Goal: Task Accomplishment & Management: Complete application form

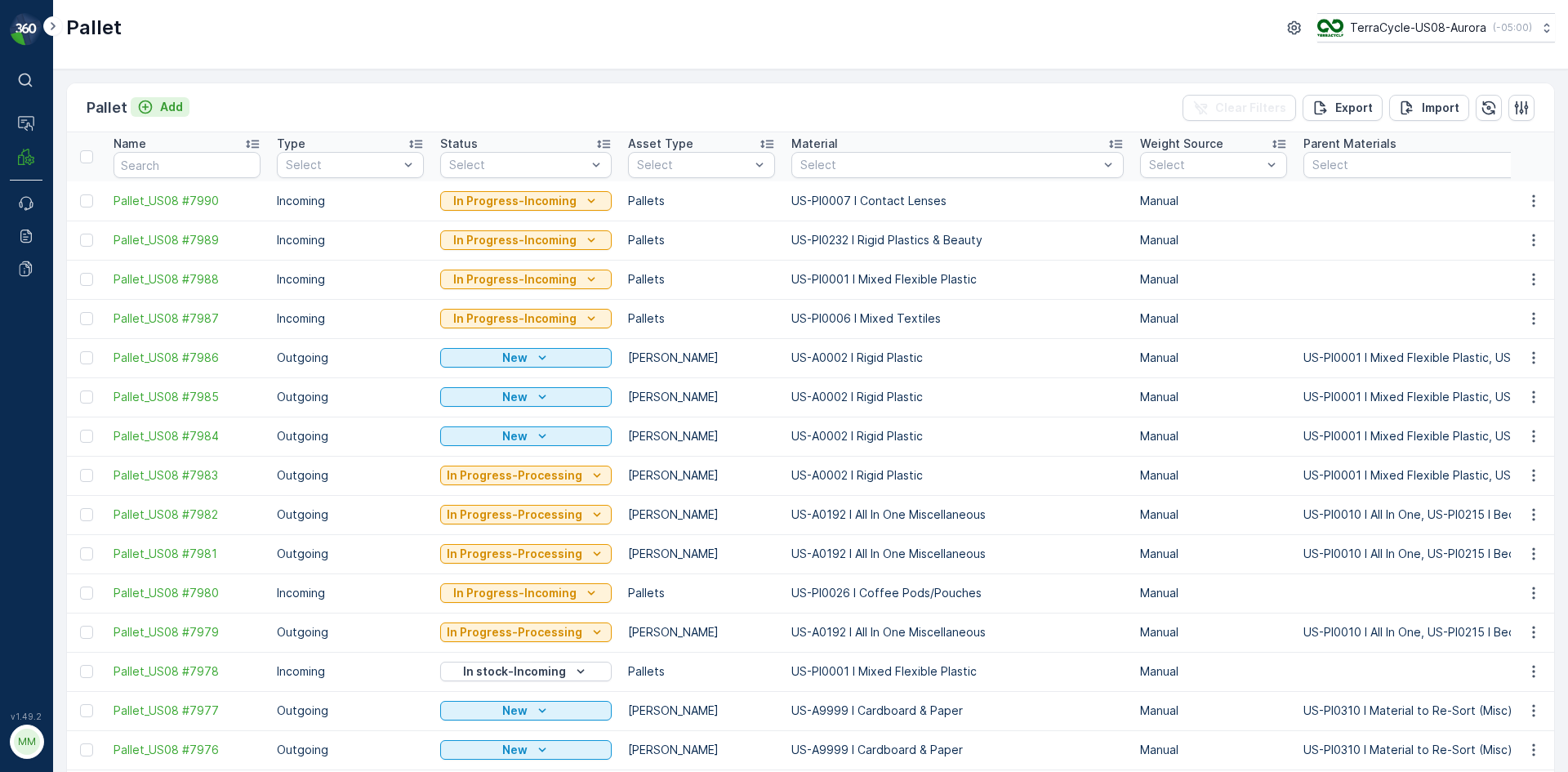
click at [170, 112] on p "Add" at bounding box center [171, 107] width 23 height 16
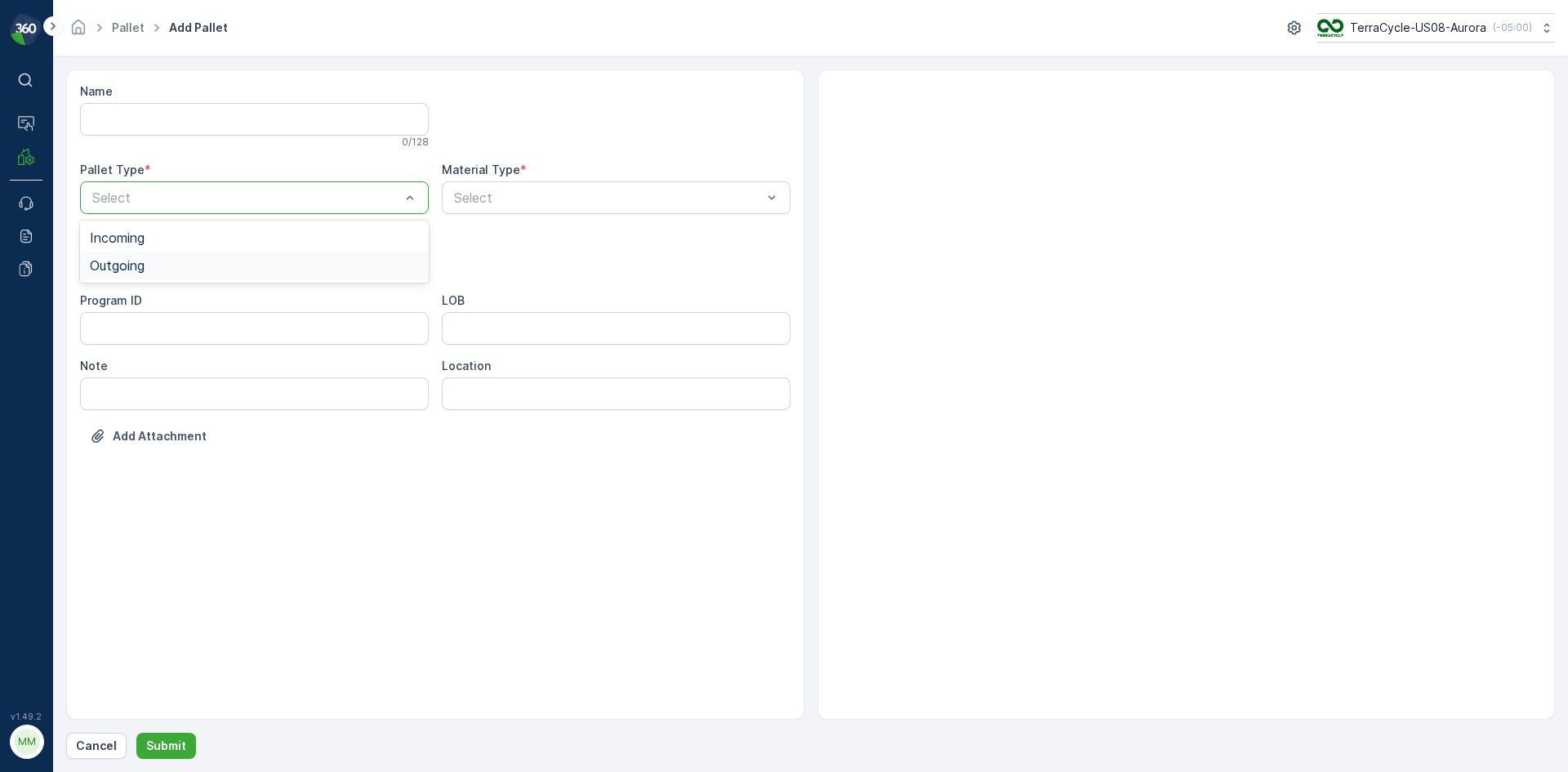
click at [190, 268] on div "Outgoing" at bounding box center [254, 265] width 330 height 15
click at [191, 292] on div "[PERSON_NAME]" at bounding box center [254, 302] width 349 height 27
type input "0158"
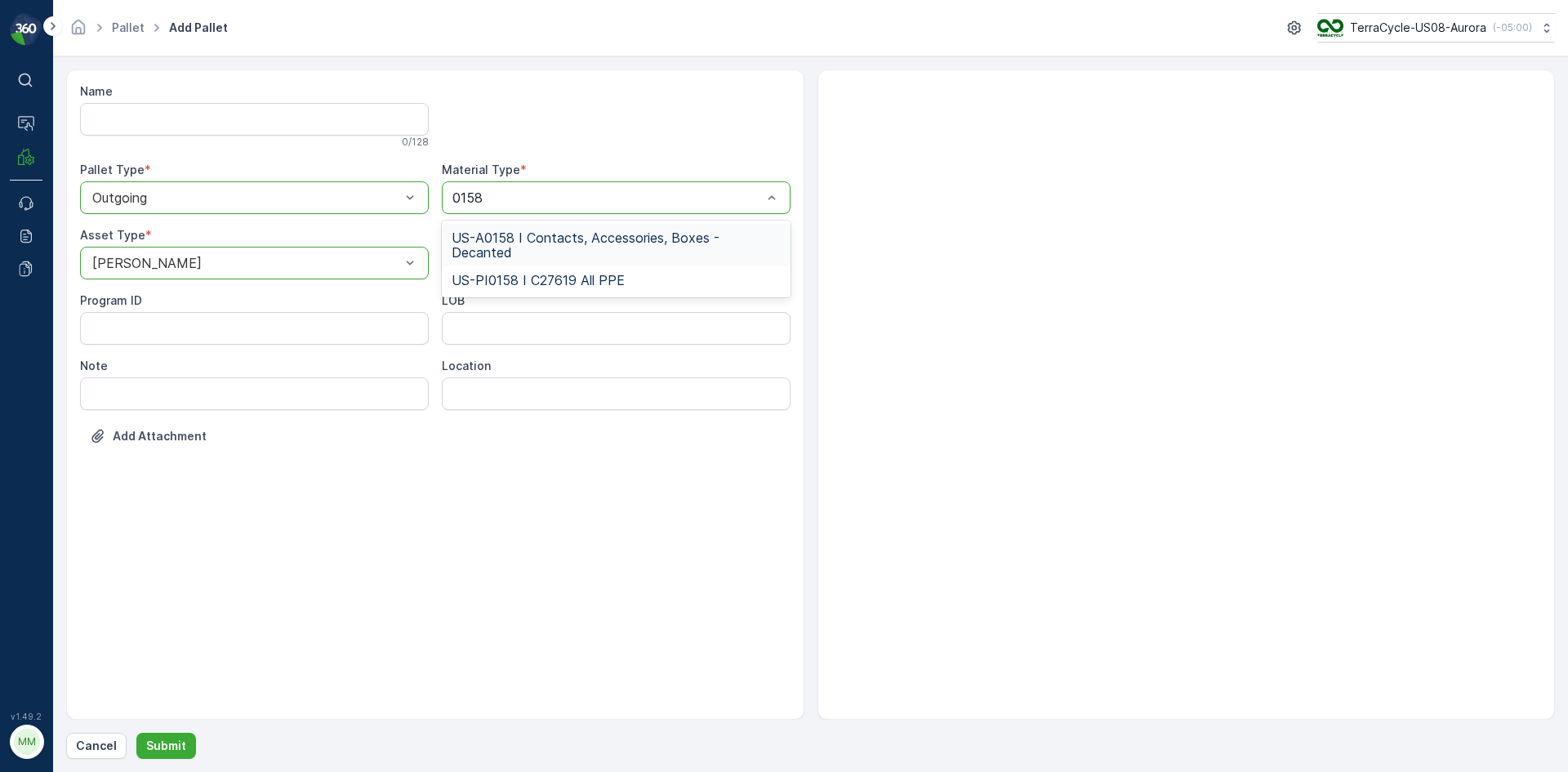
click at [706, 228] on div "US-A0158 I Contacts, Accessories, Boxes - Decanted" at bounding box center [616, 245] width 349 height 42
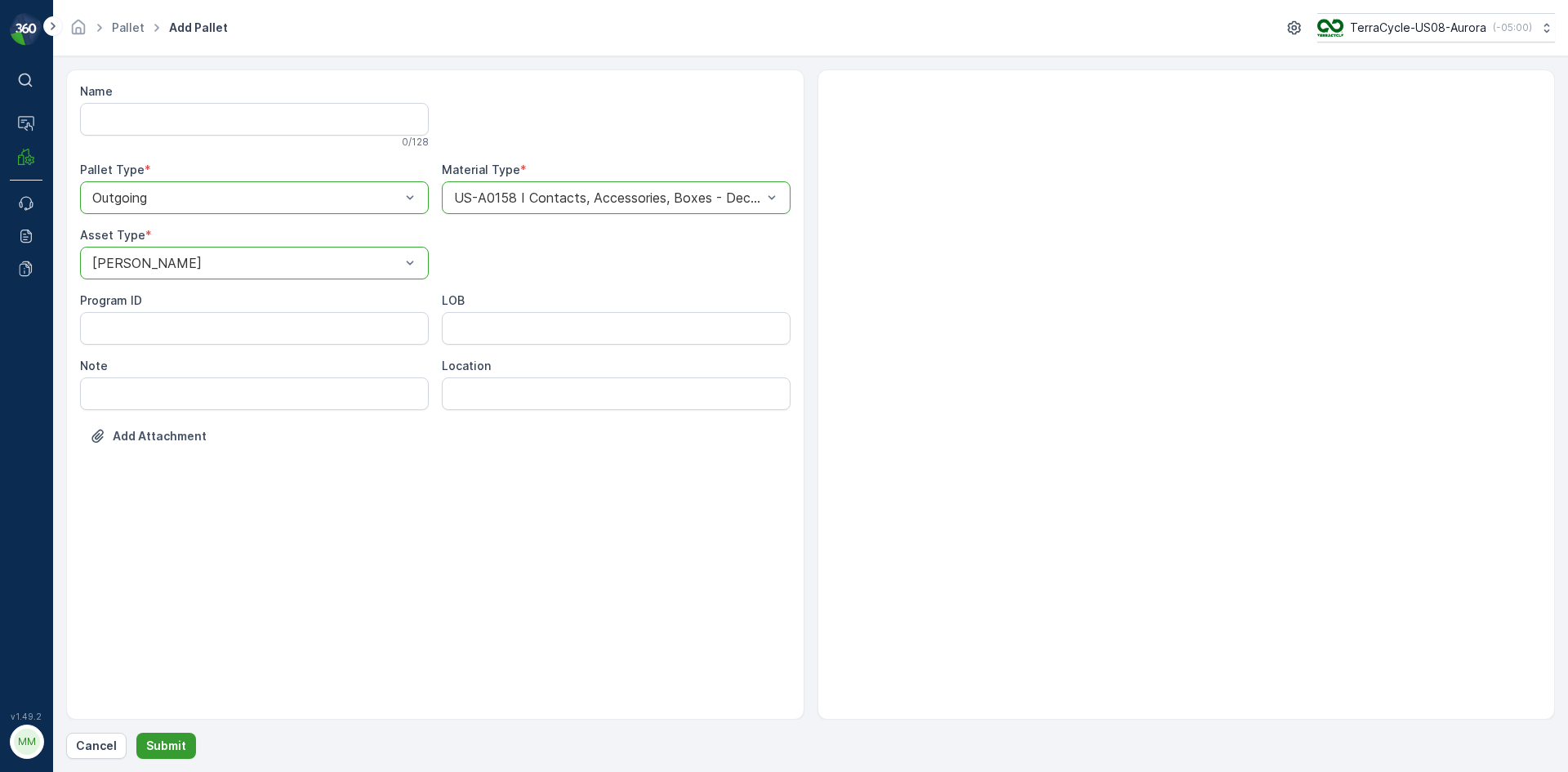
click at [157, 741] on p "Submit" at bounding box center [166, 746] width 40 height 16
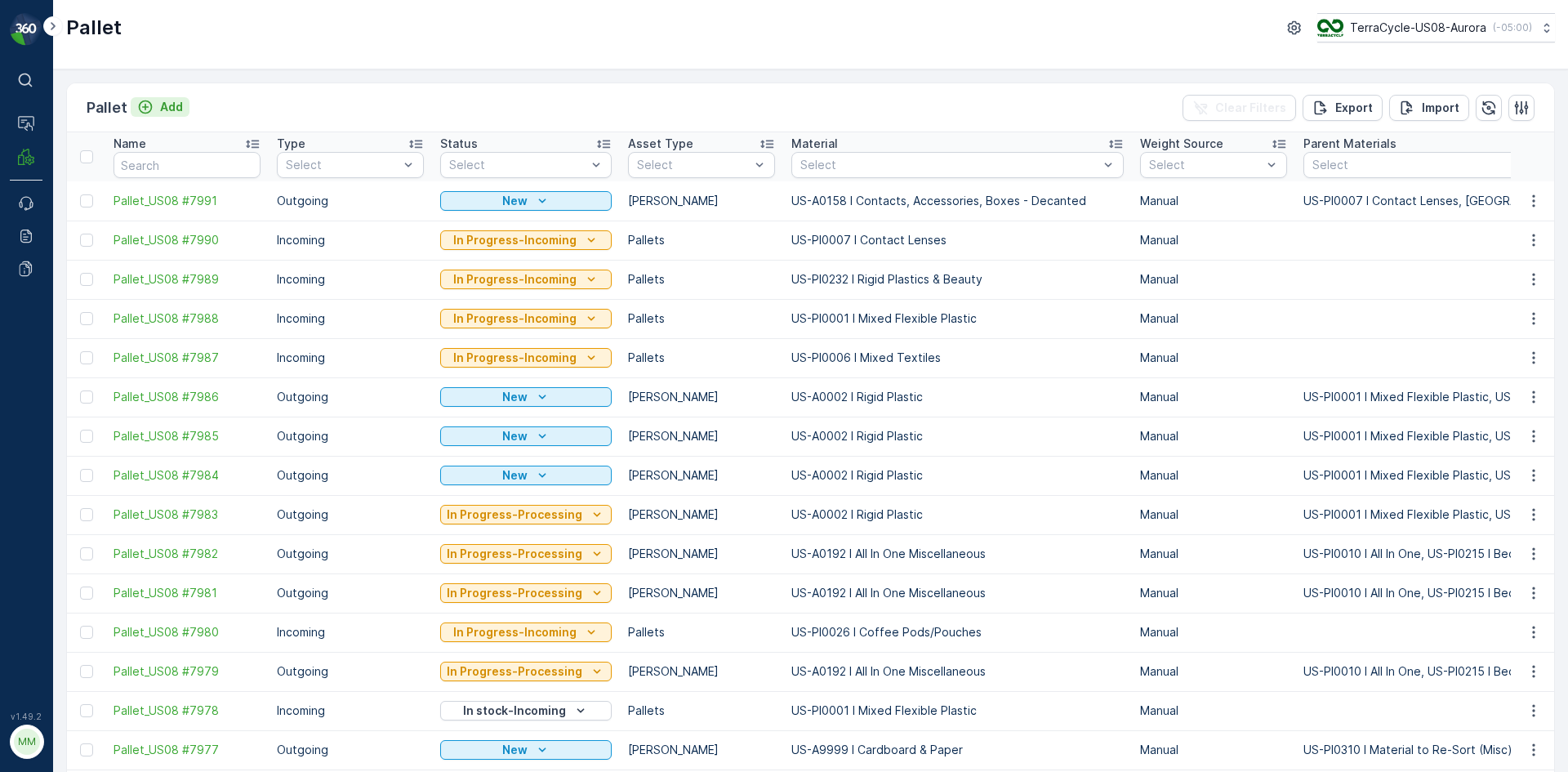
click at [157, 108] on div "Add" at bounding box center [160, 107] width 46 height 16
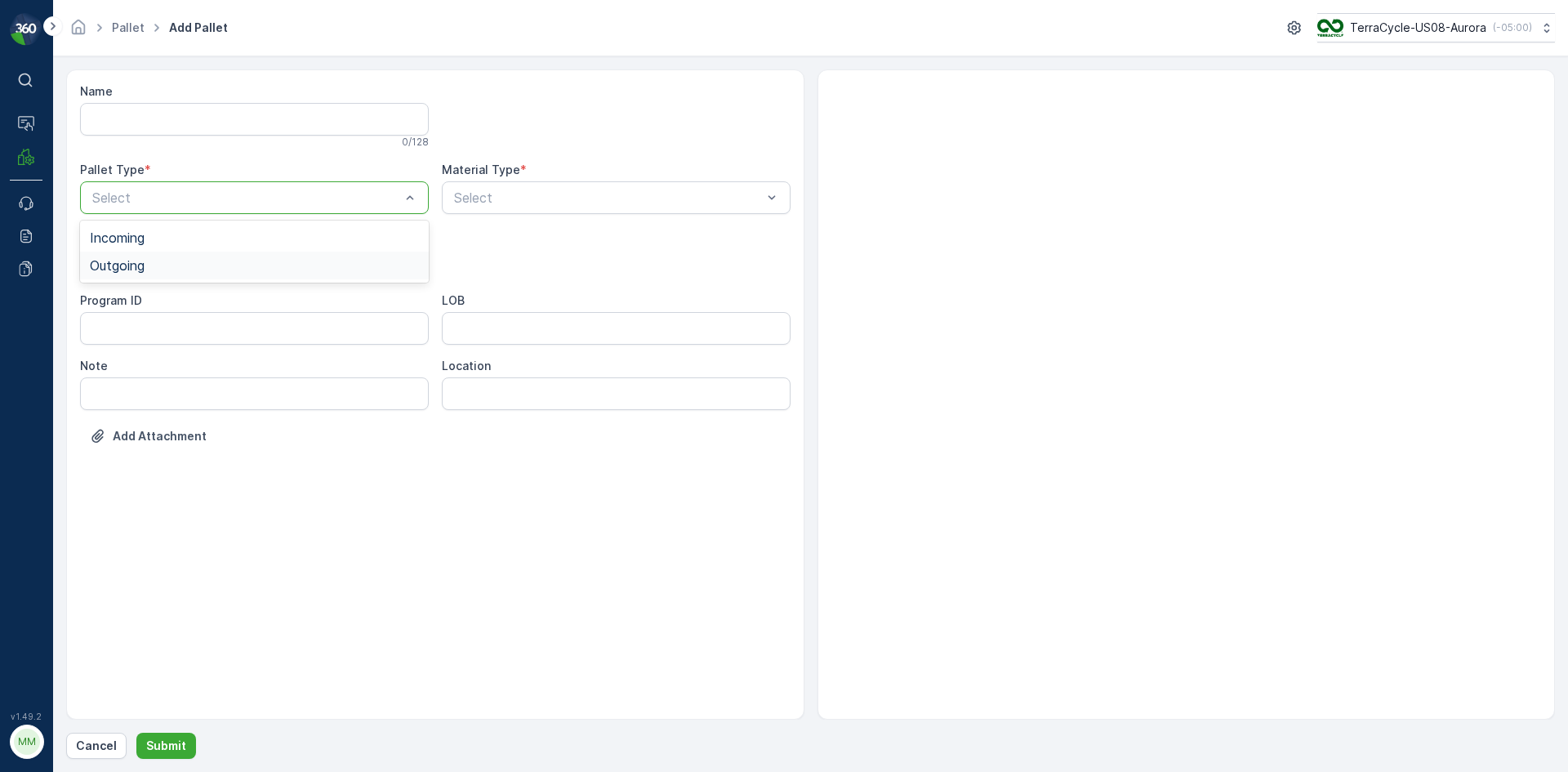
click at [220, 269] on div "Outgoing" at bounding box center [254, 265] width 330 height 15
click at [218, 306] on div "[PERSON_NAME]" at bounding box center [254, 303] width 330 height 15
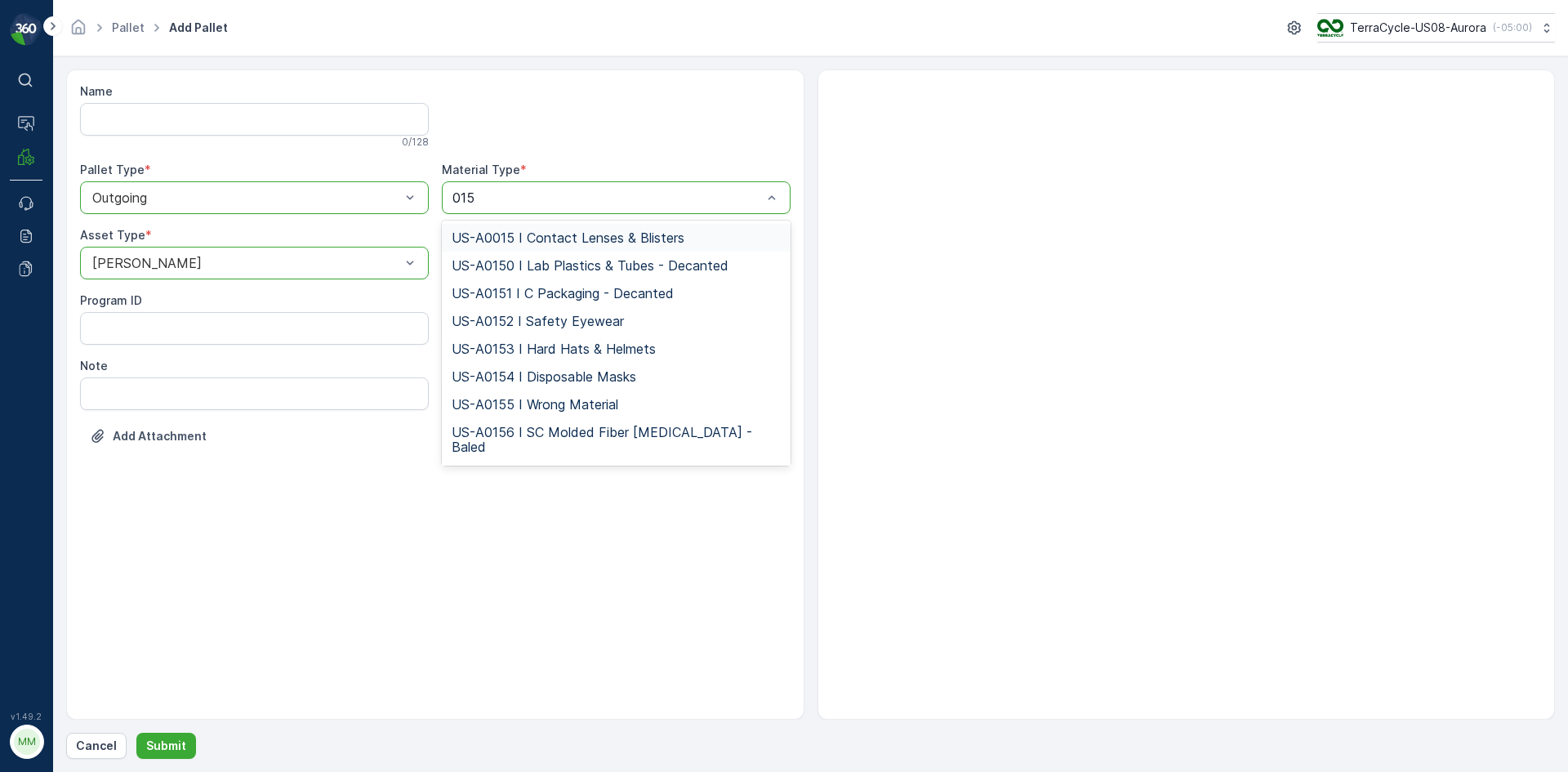
type input "0158"
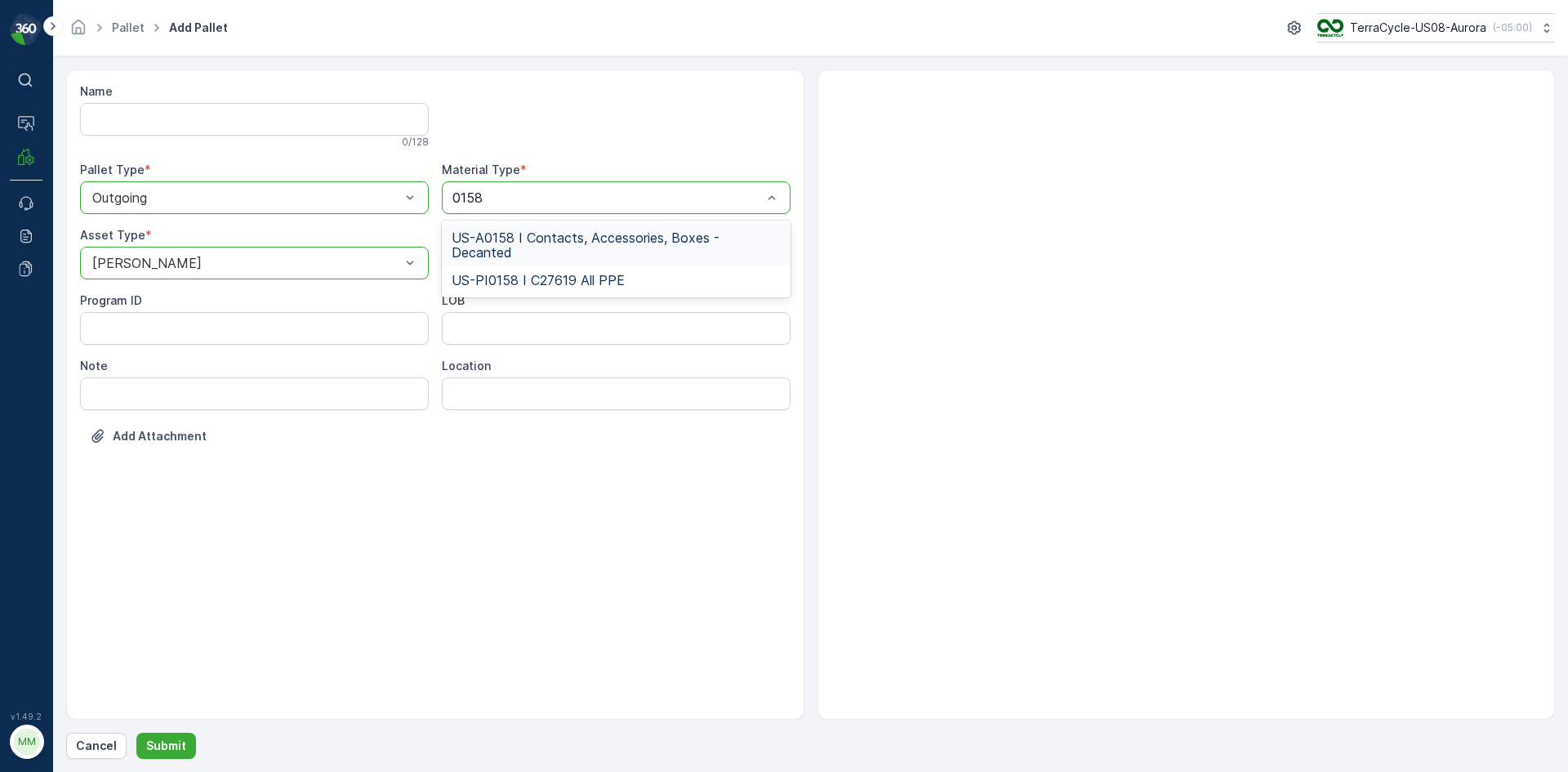
click at [576, 232] on span "US-A0158 I Contacts, Accessories, Boxes - Decanted" at bounding box center [616, 245] width 330 height 29
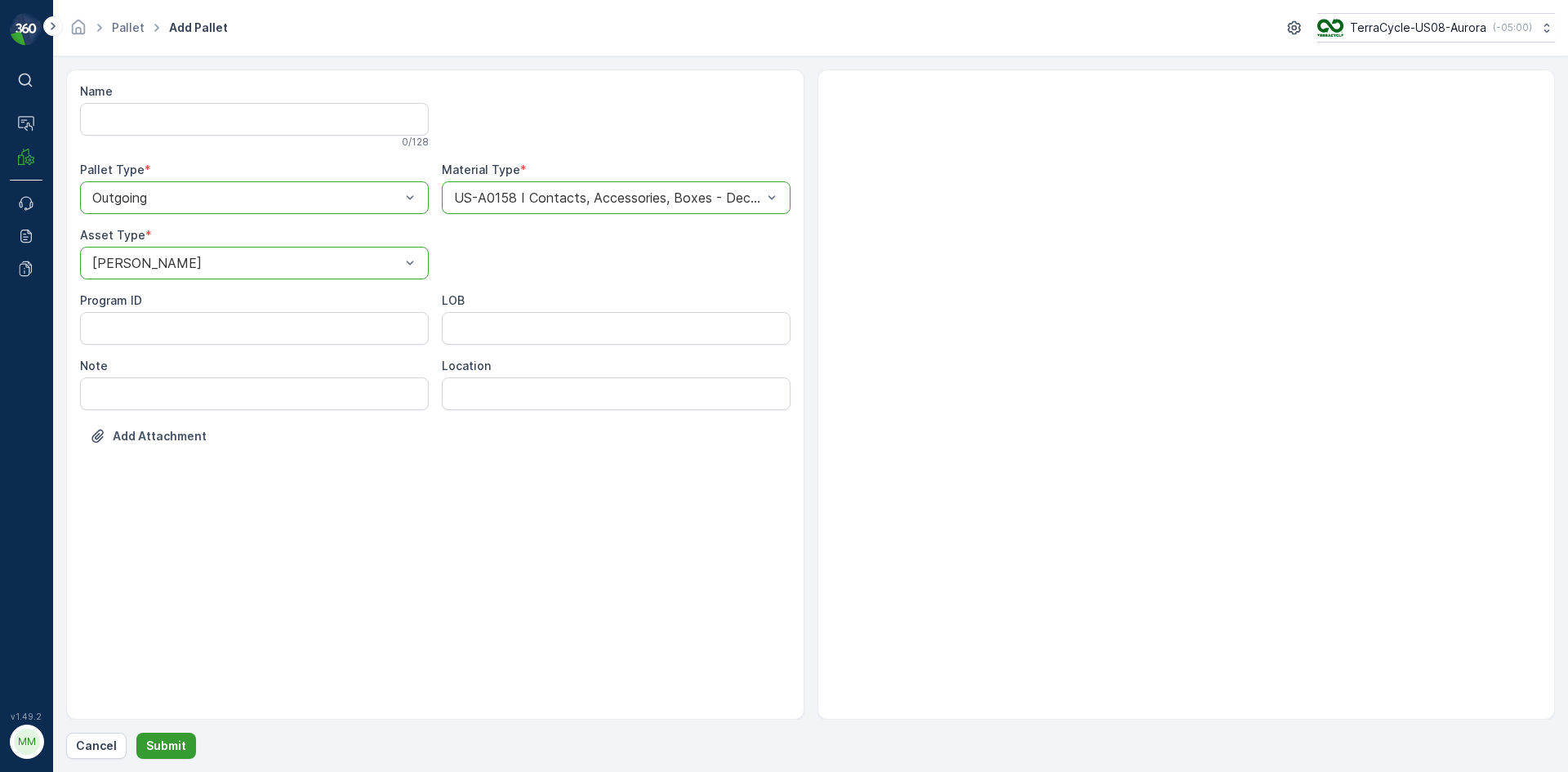
click at [170, 743] on p "Submit" at bounding box center [166, 746] width 40 height 16
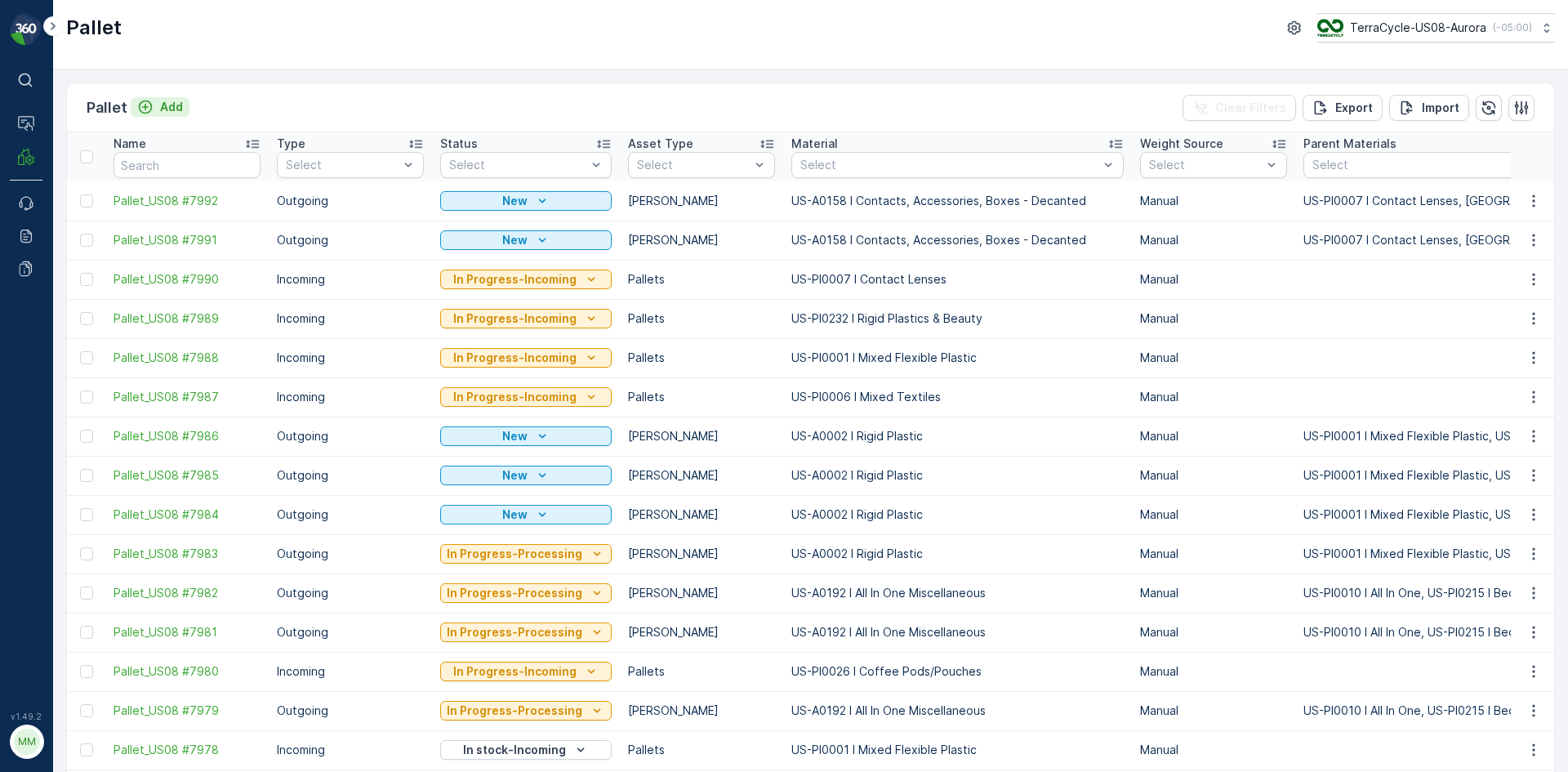
click at [181, 103] on button "Add" at bounding box center [160, 107] width 59 height 19
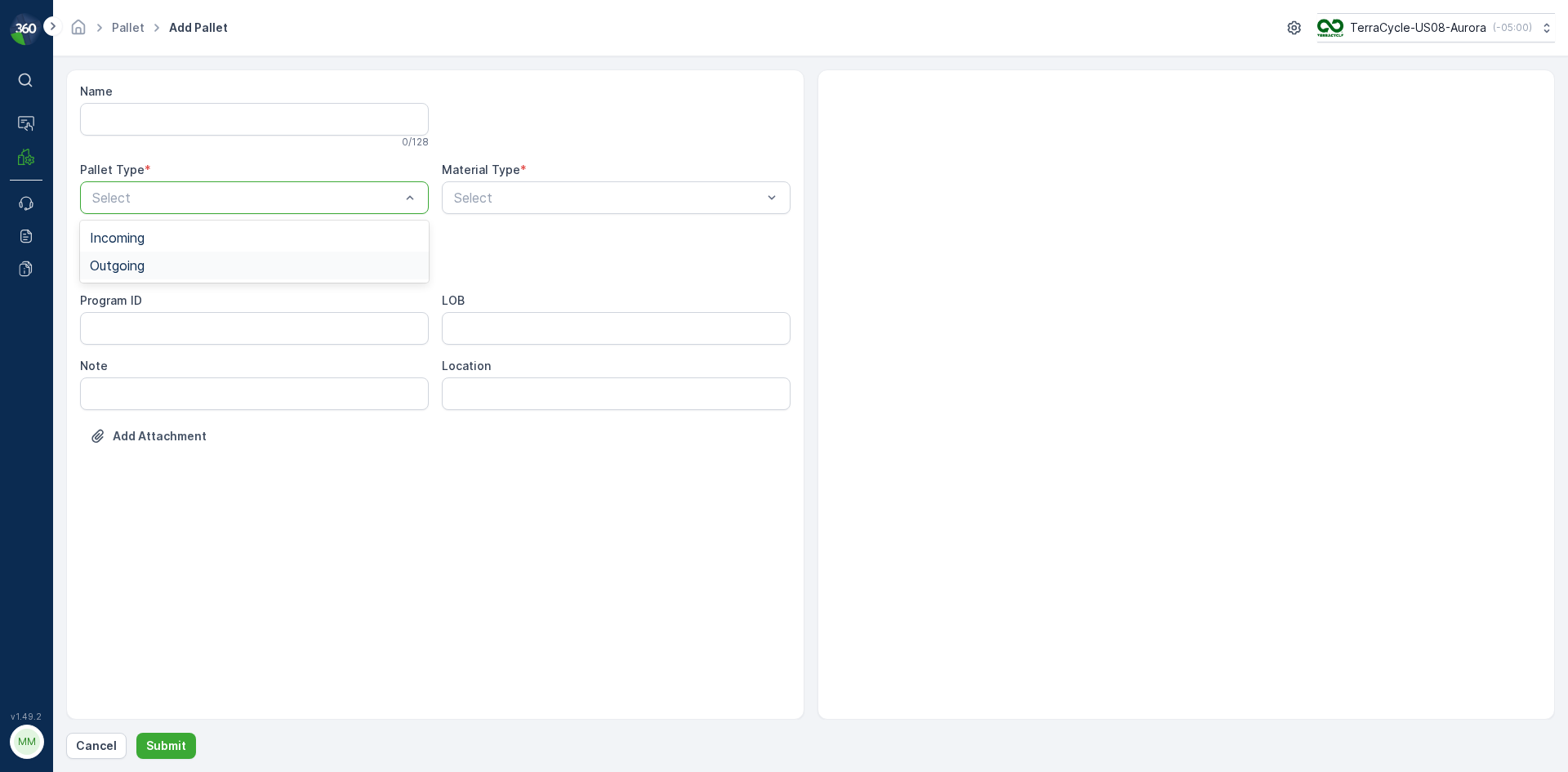
click at [160, 268] on div "Outgoing" at bounding box center [254, 265] width 330 height 15
click at [157, 300] on div "[PERSON_NAME]" at bounding box center [254, 303] width 330 height 15
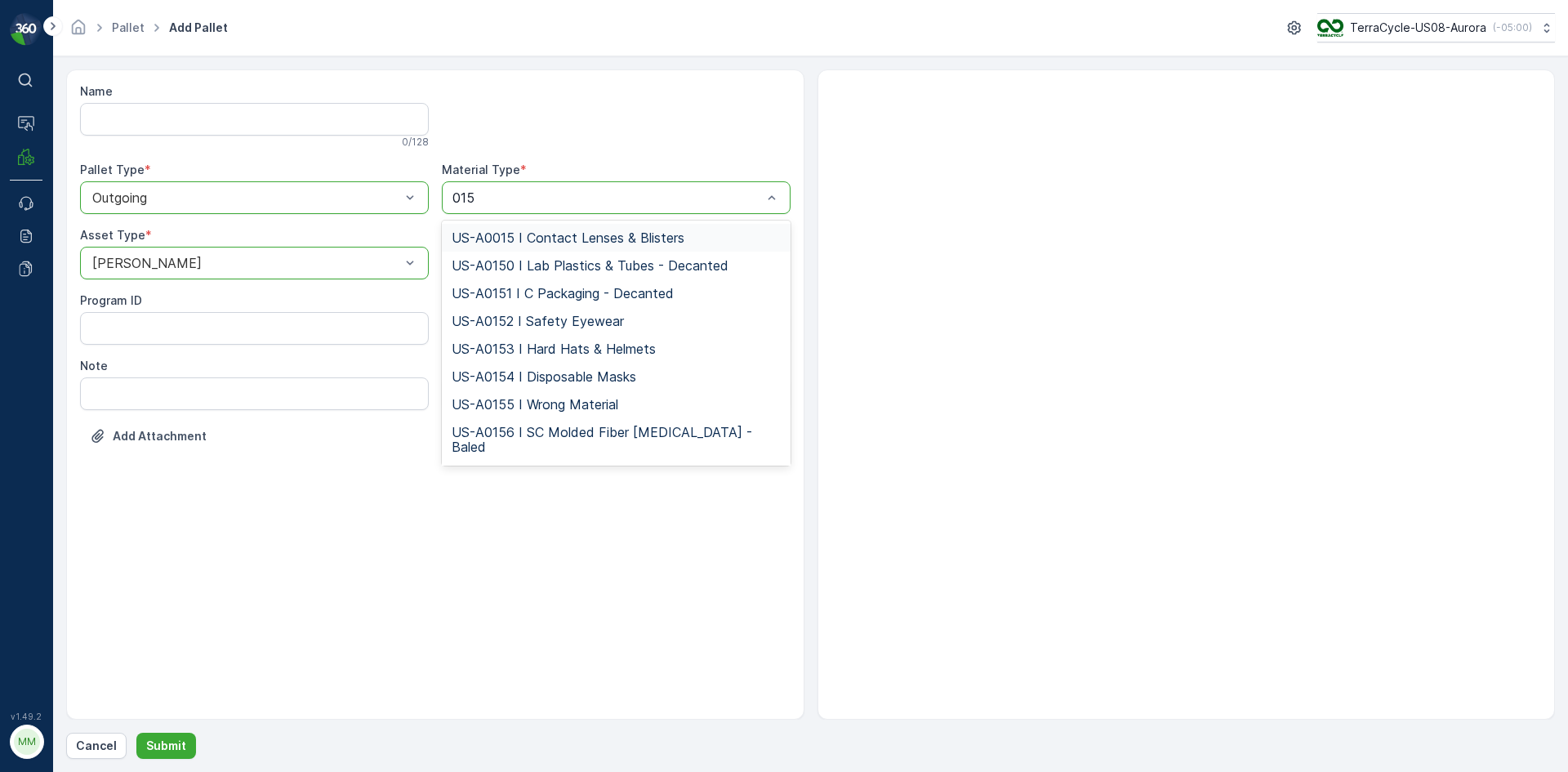
type input "0158"
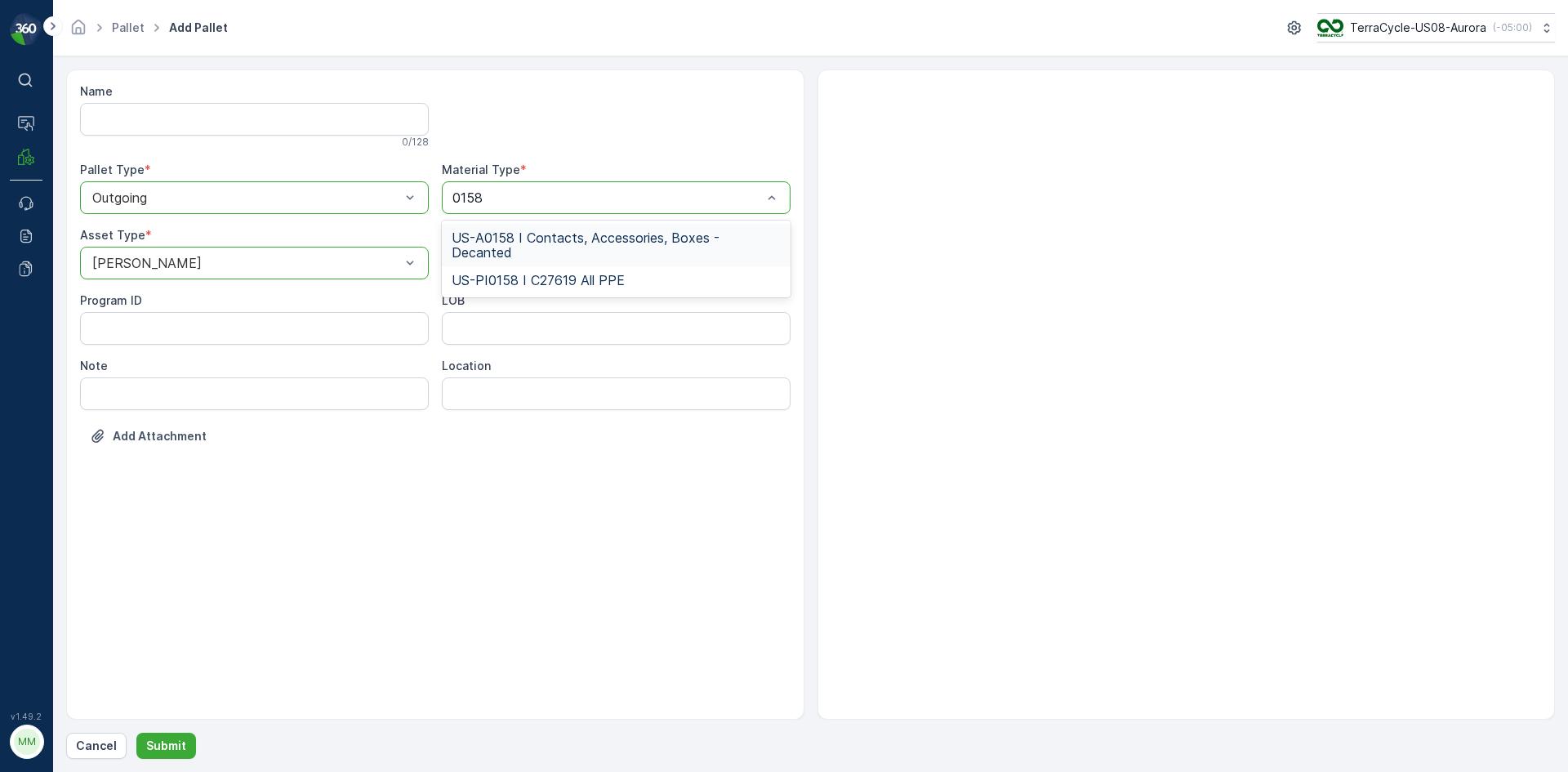
click at [623, 241] on span "US-A0158 I Contacts, Accessories, Boxes - Decanted" at bounding box center [616, 245] width 330 height 29
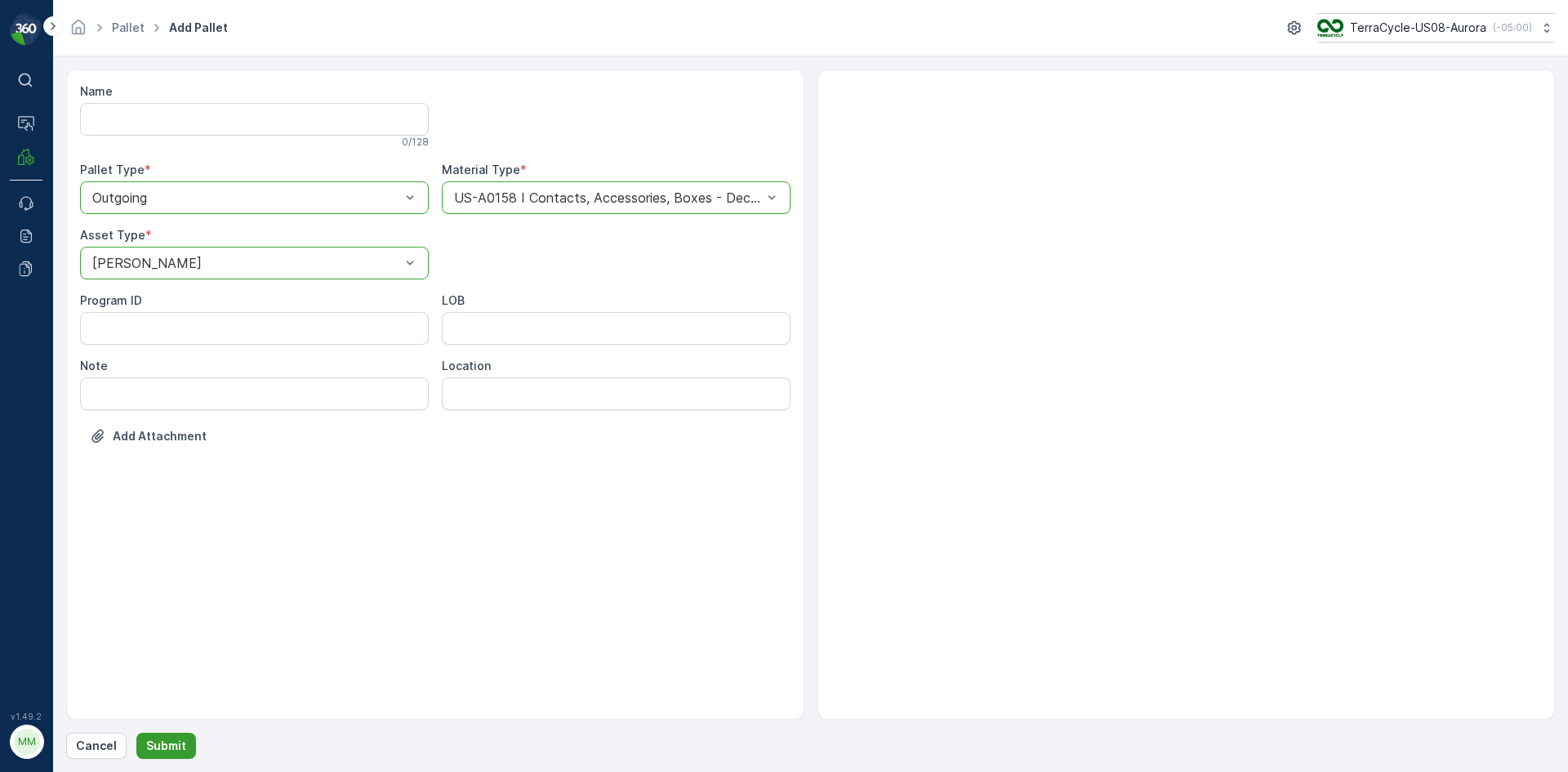
click at [168, 749] on p "Submit" at bounding box center [166, 746] width 40 height 16
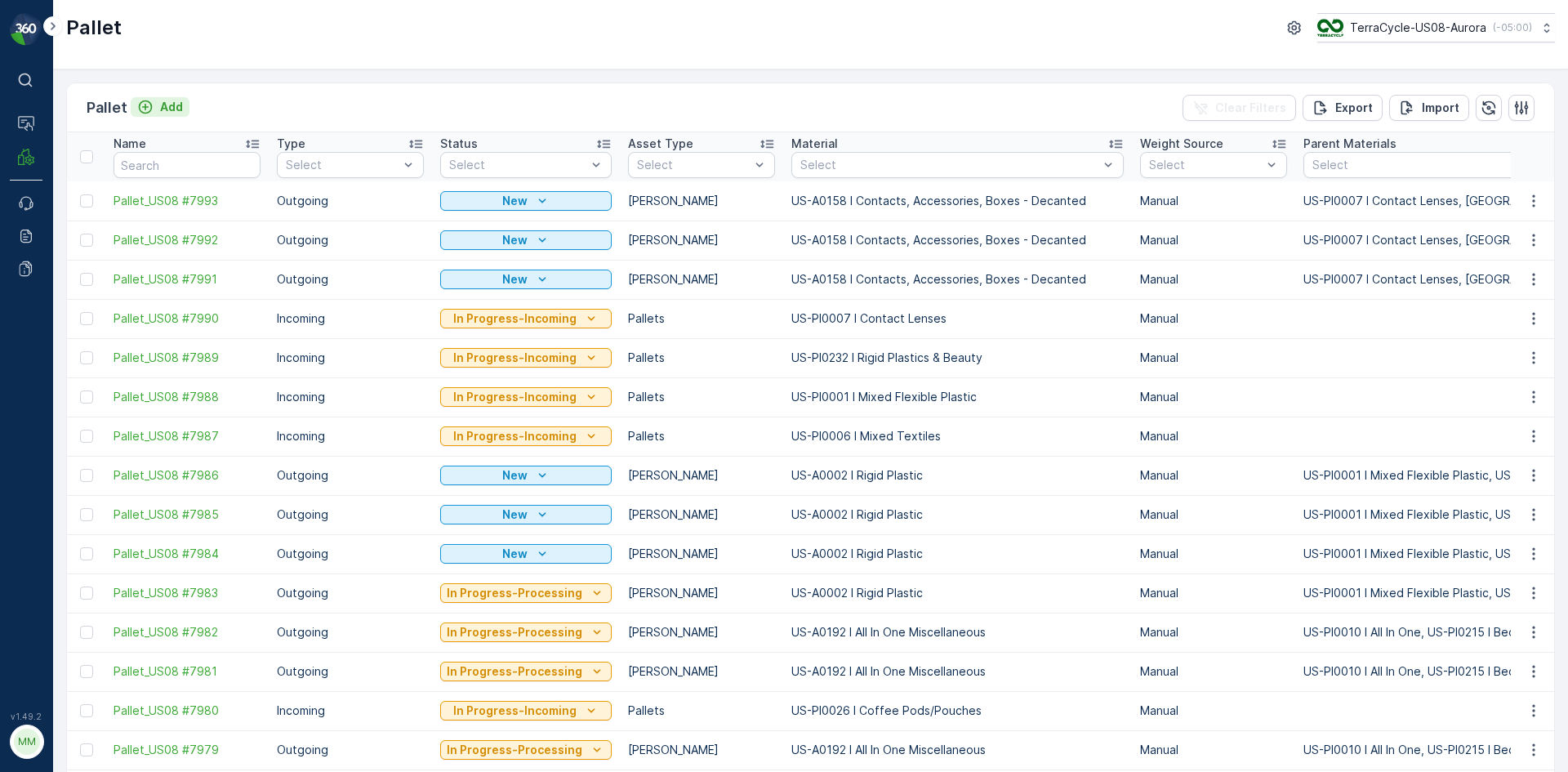
click at [165, 106] on p "Add" at bounding box center [171, 107] width 23 height 16
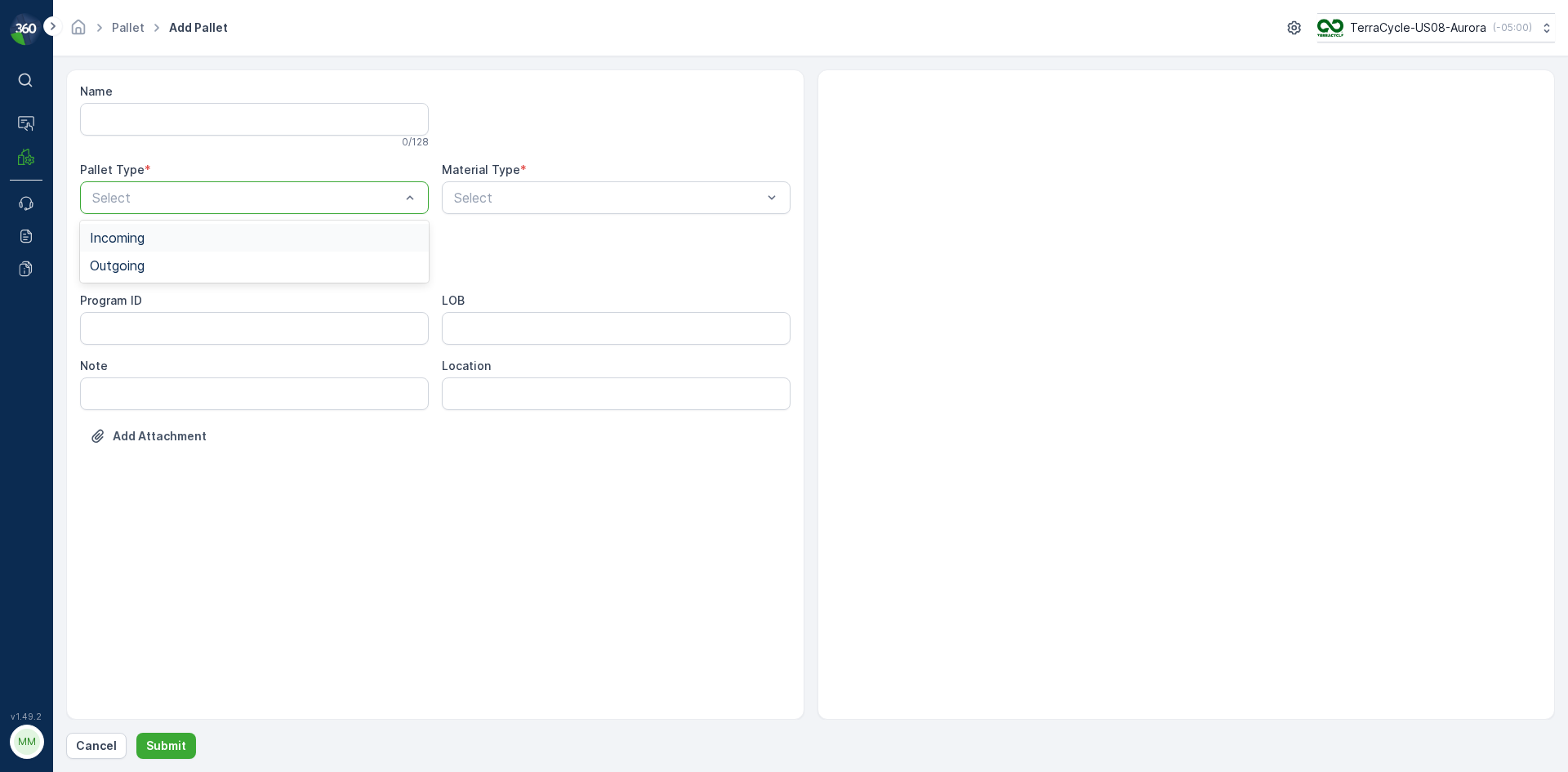
click at [267, 184] on div "Select" at bounding box center [254, 197] width 349 height 33
click at [234, 254] on div "Outgoing" at bounding box center [254, 265] width 349 height 27
click at [226, 308] on div "[PERSON_NAME]" at bounding box center [254, 303] width 330 height 15
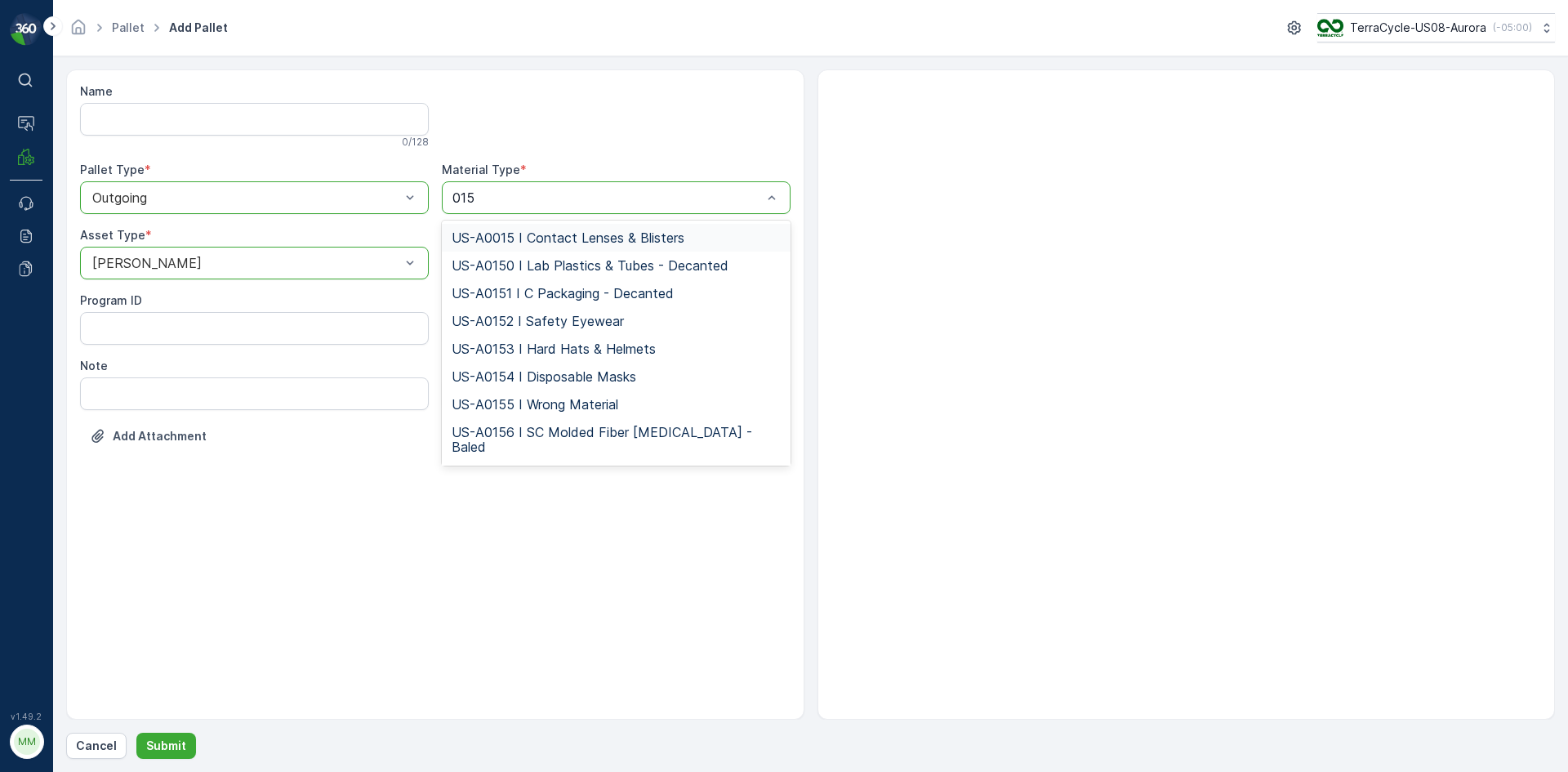
type input "0158"
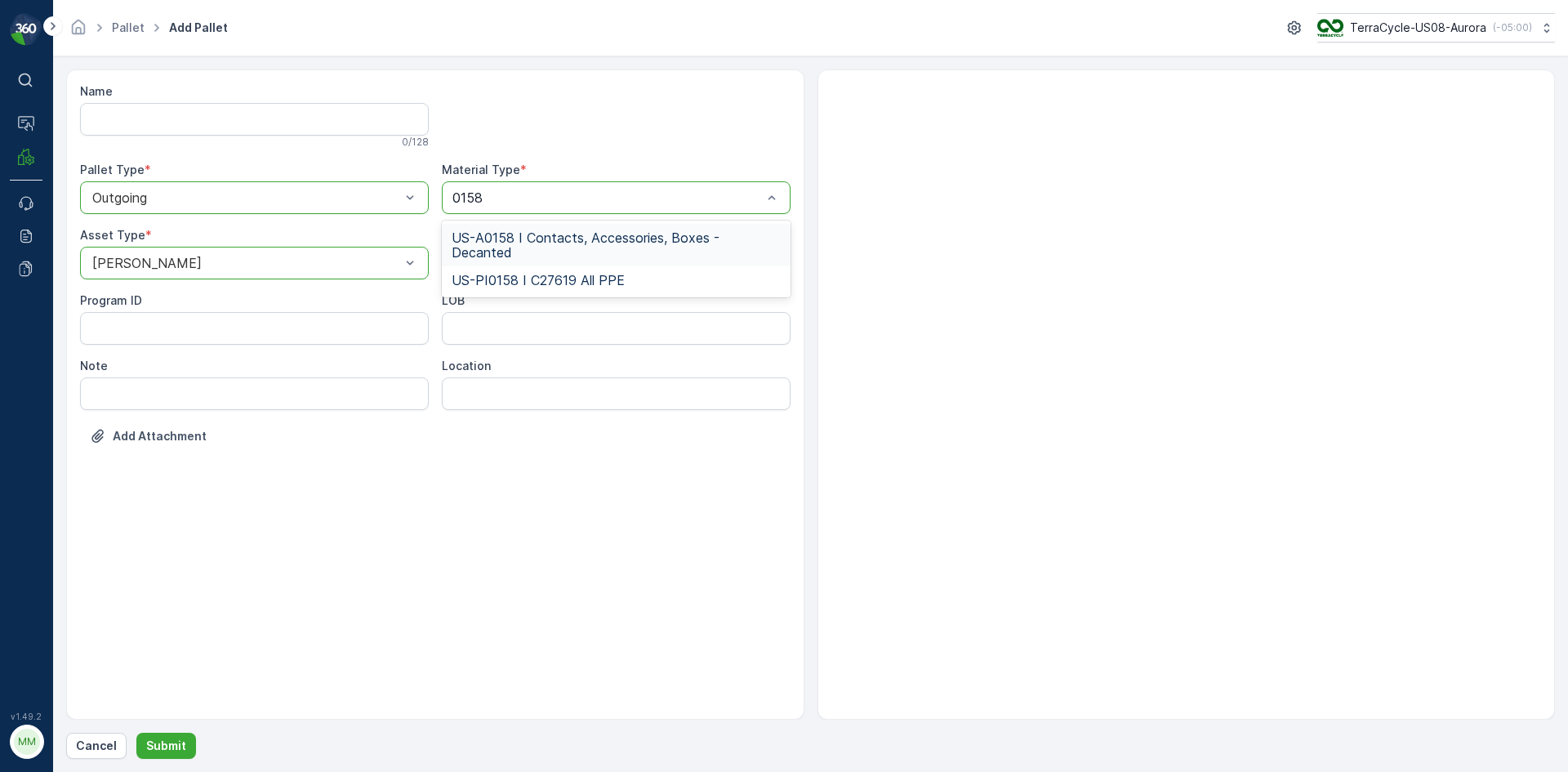
click at [693, 239] on span "US-A0158 I Contacts, Accessories, Boxes - Decanted" at bounding box center [616, 245] width 330 height 29
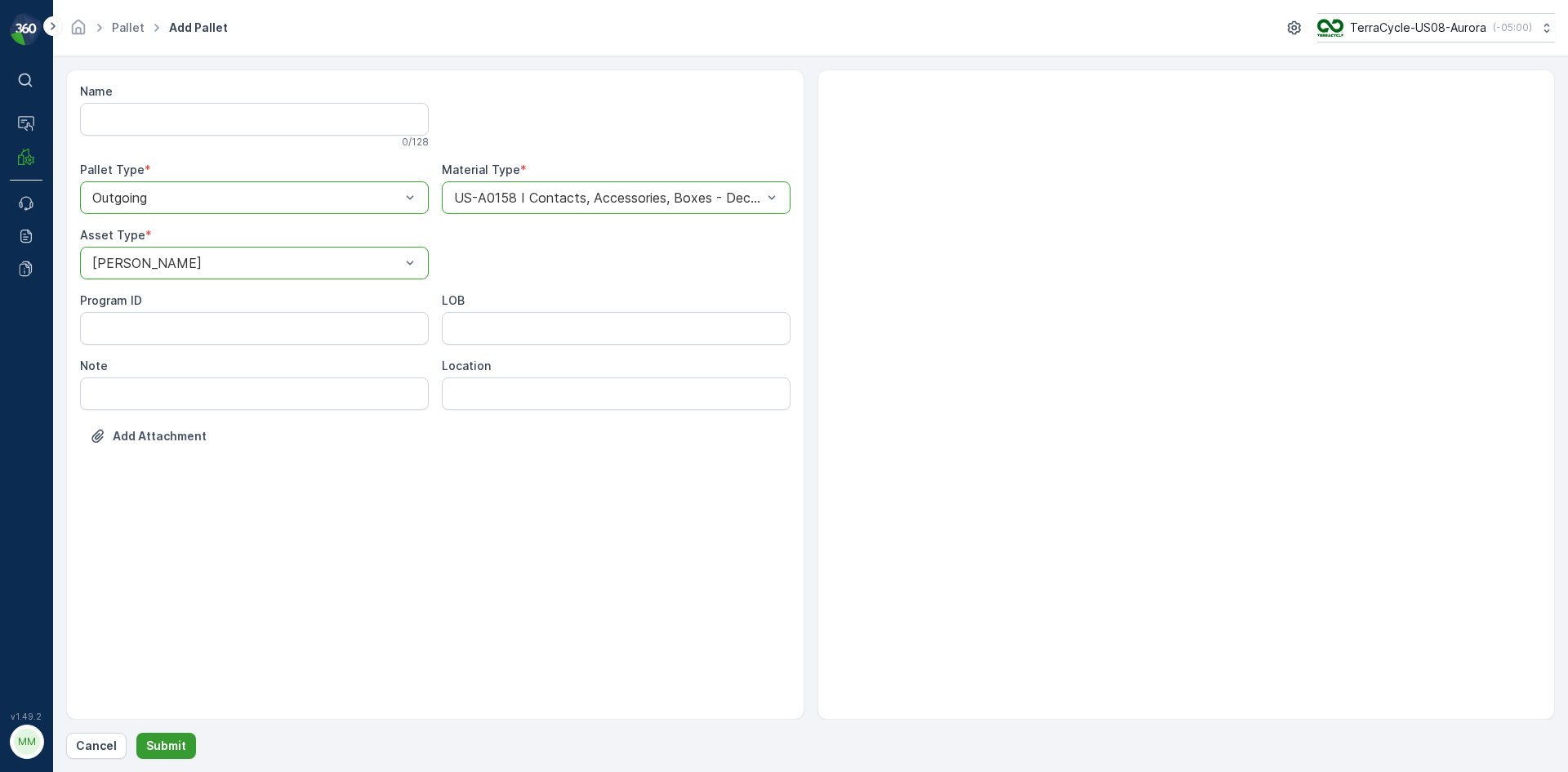
click at [171, 746] on p "Submit" at bounding box center [166, 746] width 40 height 16
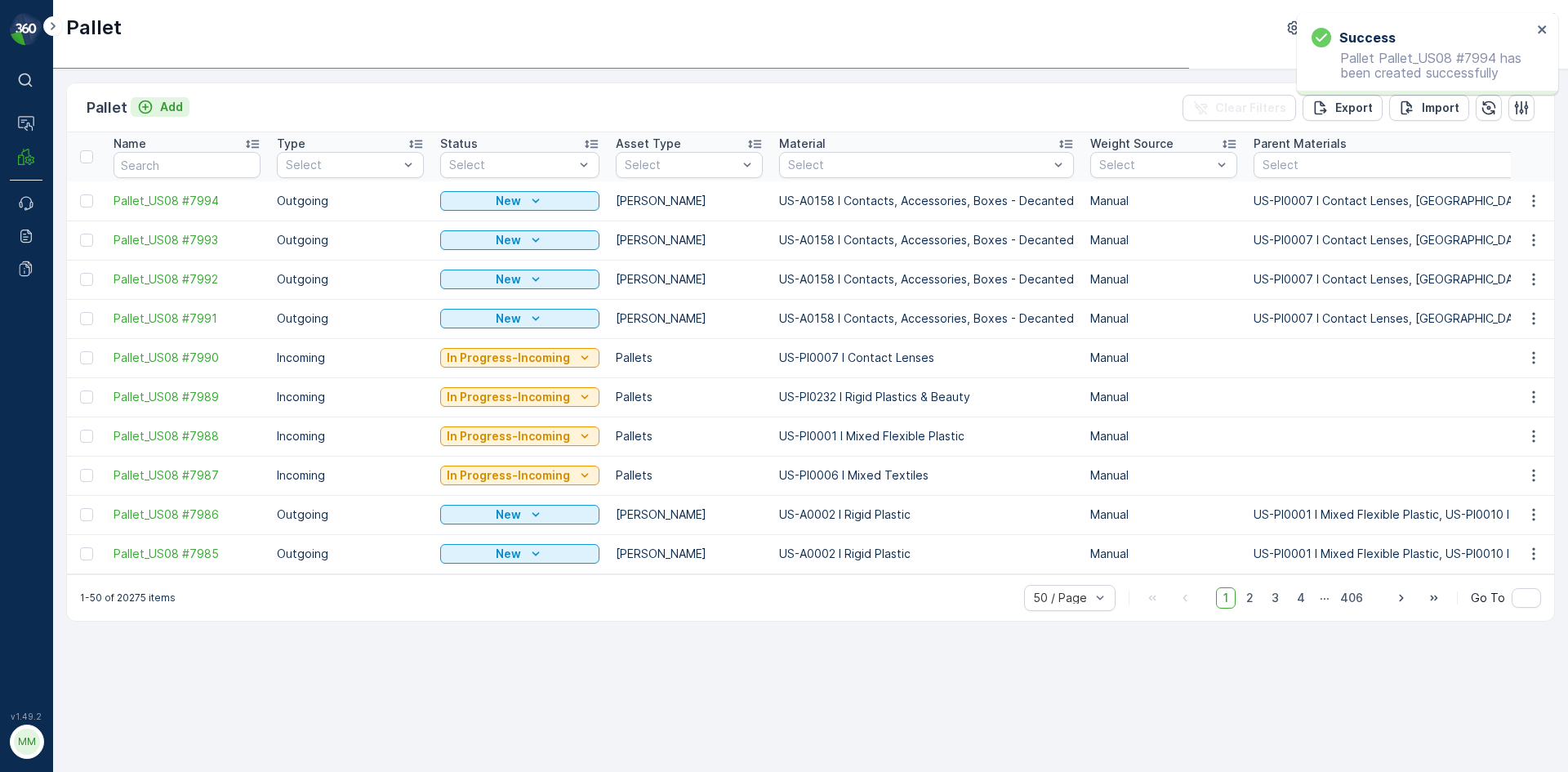
click at [161, 103] on p "Add" at bounding box center [171, 107] width 23 height 16
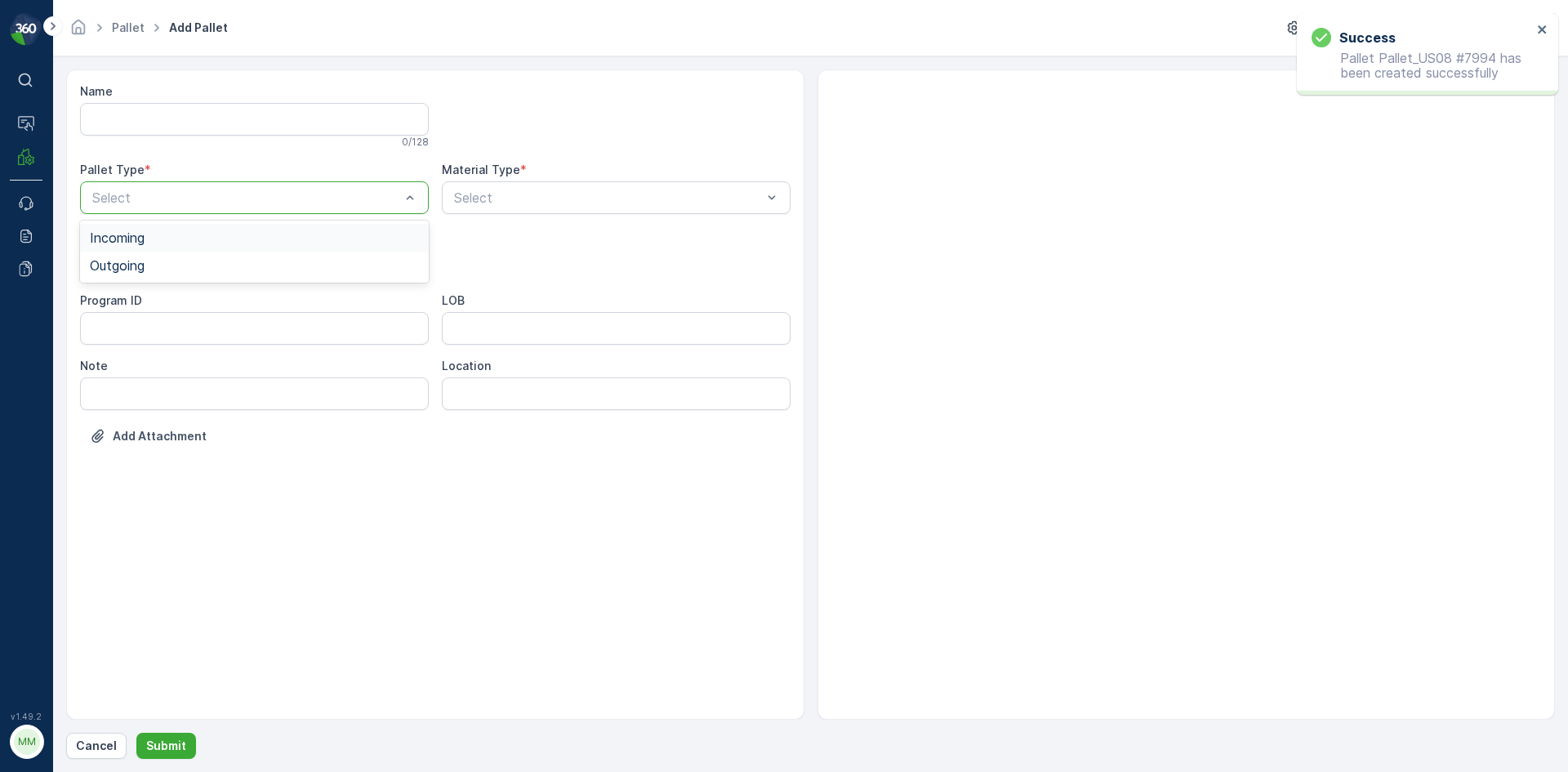
click at [167, 183] on div "Select" at bounding box center [254, 197] width 349 height 33
click at [134, 263] on span "Outgoing" at bounding box center [117, 265] width 55 height 15
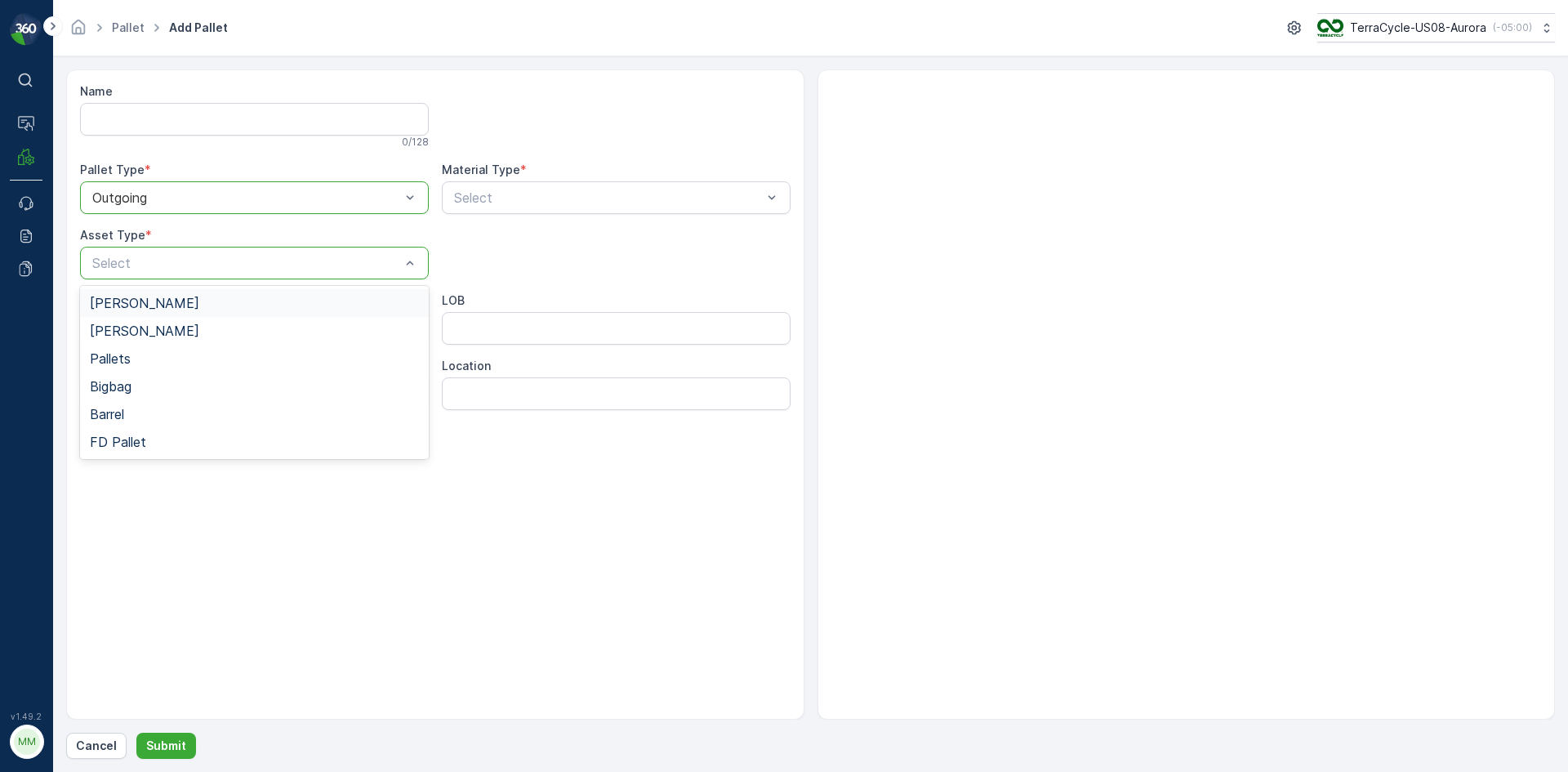
click at [121, 300] on span "[PERSON_NAME]" at bounding box center [145, 303] width 110 height 15
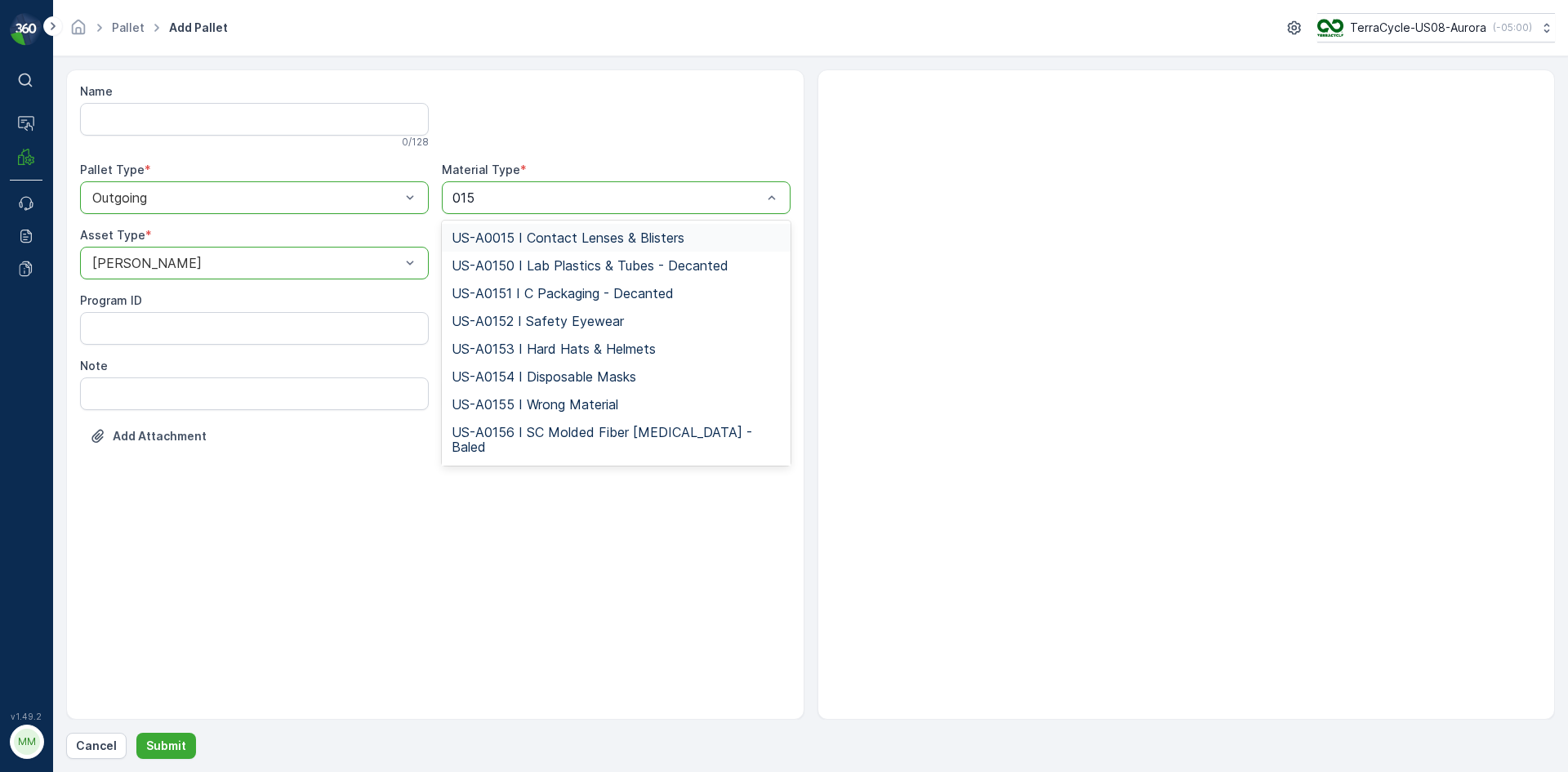
type input "0158"
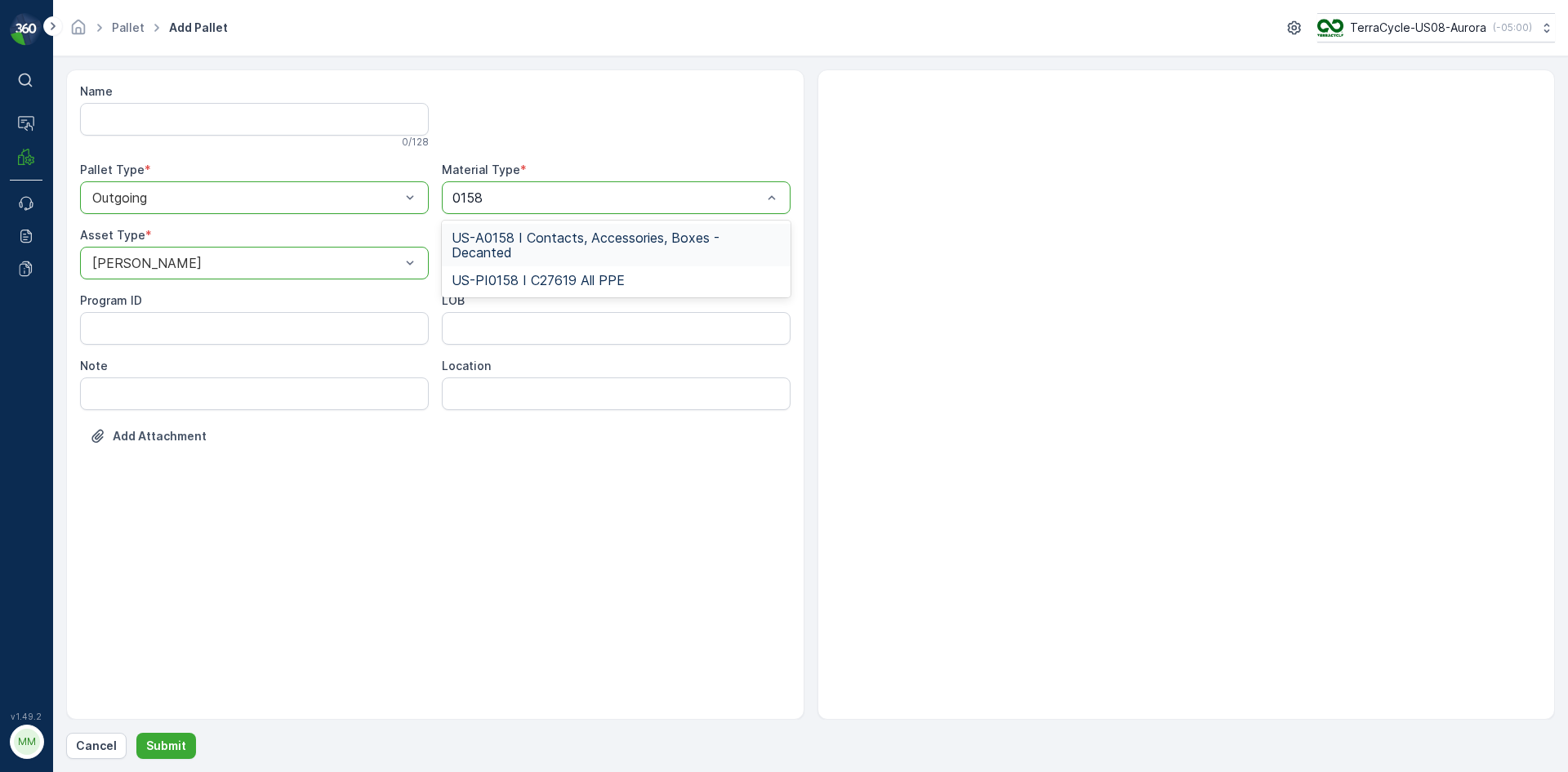
click at [610, 233] on span "US-A0158 I Contacts, Accessories, Boxes - Decanted" at bounding box center [616, 245] width 330 height 29
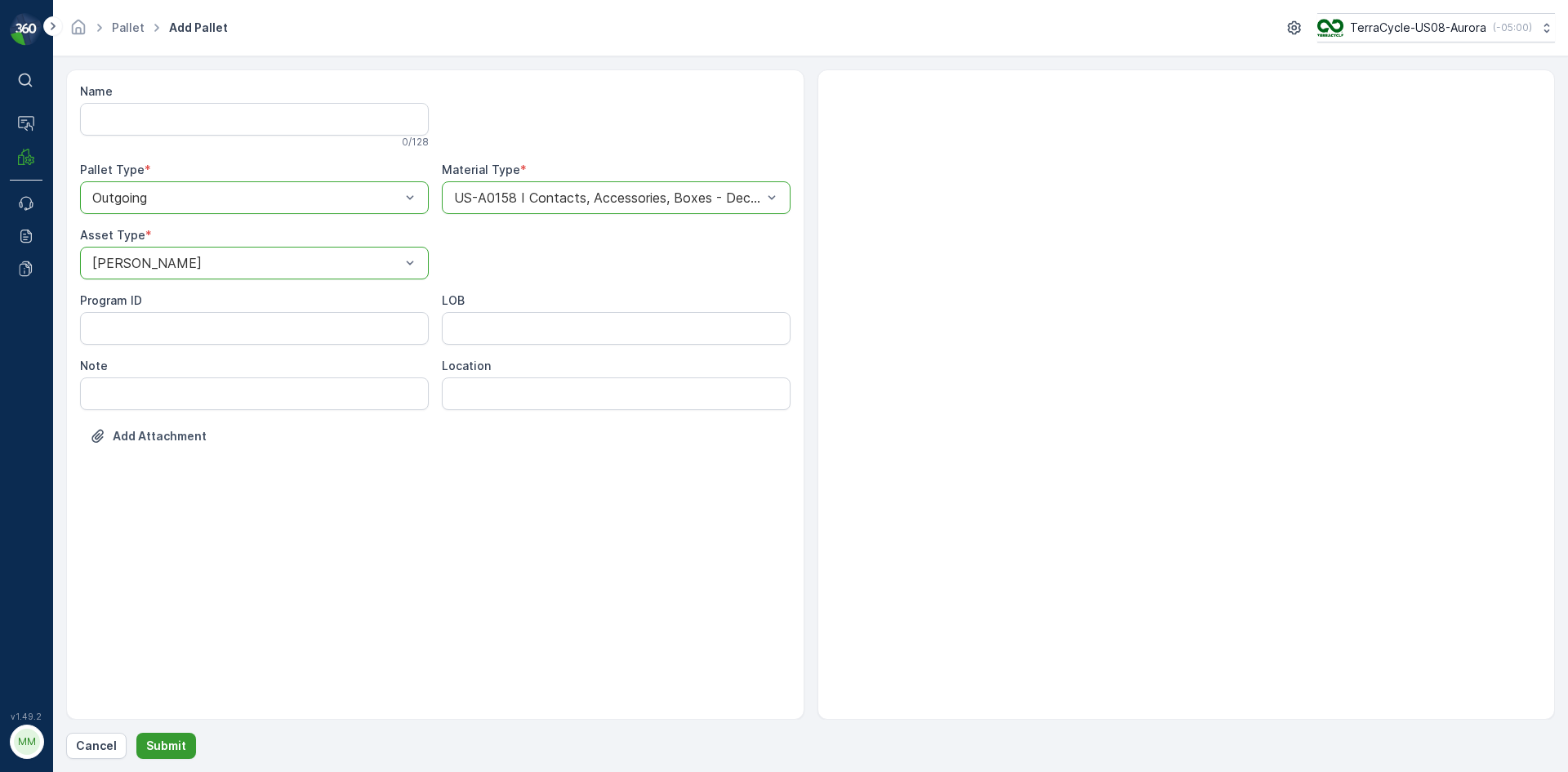
click at [178, 750] on p "Submit" at bounding box center [166, 746] width 40 height 16
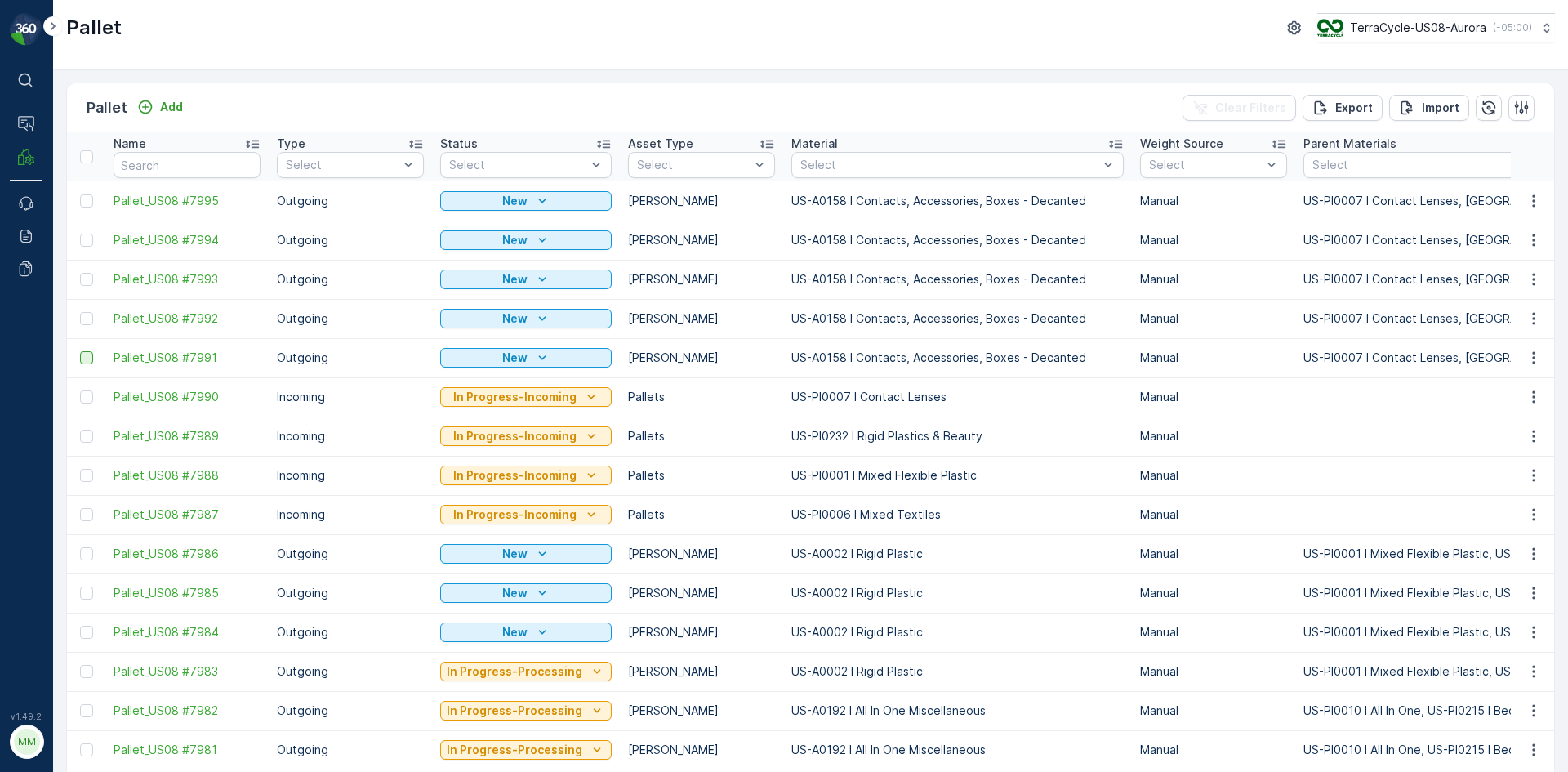
click at [89, 352] on div at bounding box center [87, 358] width 13 height 13
click at [80, 352] on input "checkbox" at bounding box center [80, 352] width 0 height 0
click at [89, 316] on div at bounding box center [87, 318] width 13 height 13
click at [80, 312] on input "checkbox" at bounding box center [80, 312] width 0 height 0
click at [89, 281] on div at bounding box center [87, 279] width 13 height 13
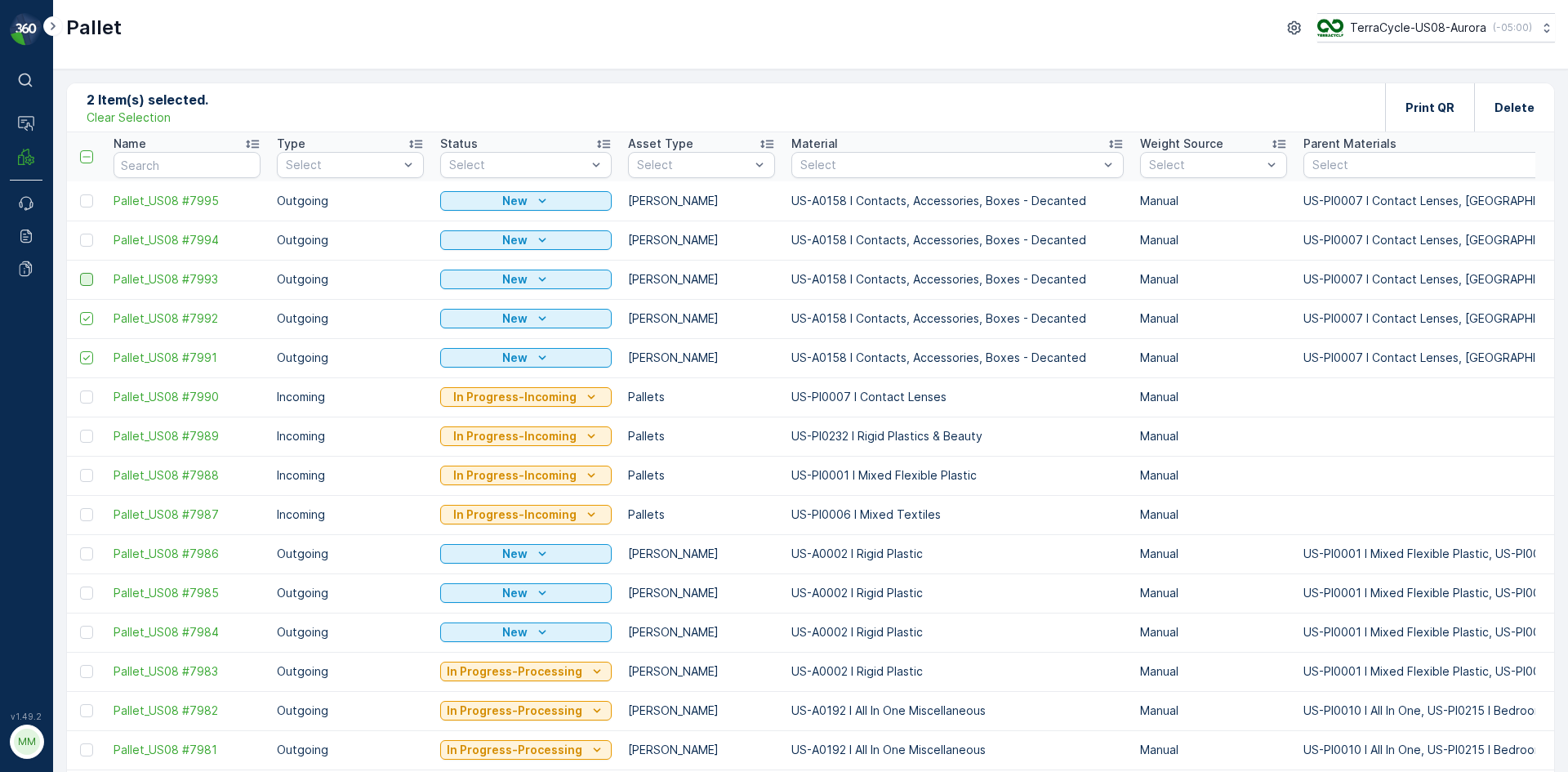
click at [80, 273] on input "checkbox" at bounding box center [80, 273] width 0 height 0
click at [86, 238] on div at bounding box center [87, 239] width 13 height 13
click at [80, 233] on input "checkbox" at bounding box center [80, 233] width 0 height 0
click at [91, 200] on div at bounding box center [87, 201] width 13 height 13
click at [80, 194] on input "checkbox" at bounding box center [80, 194] width 0 height 0
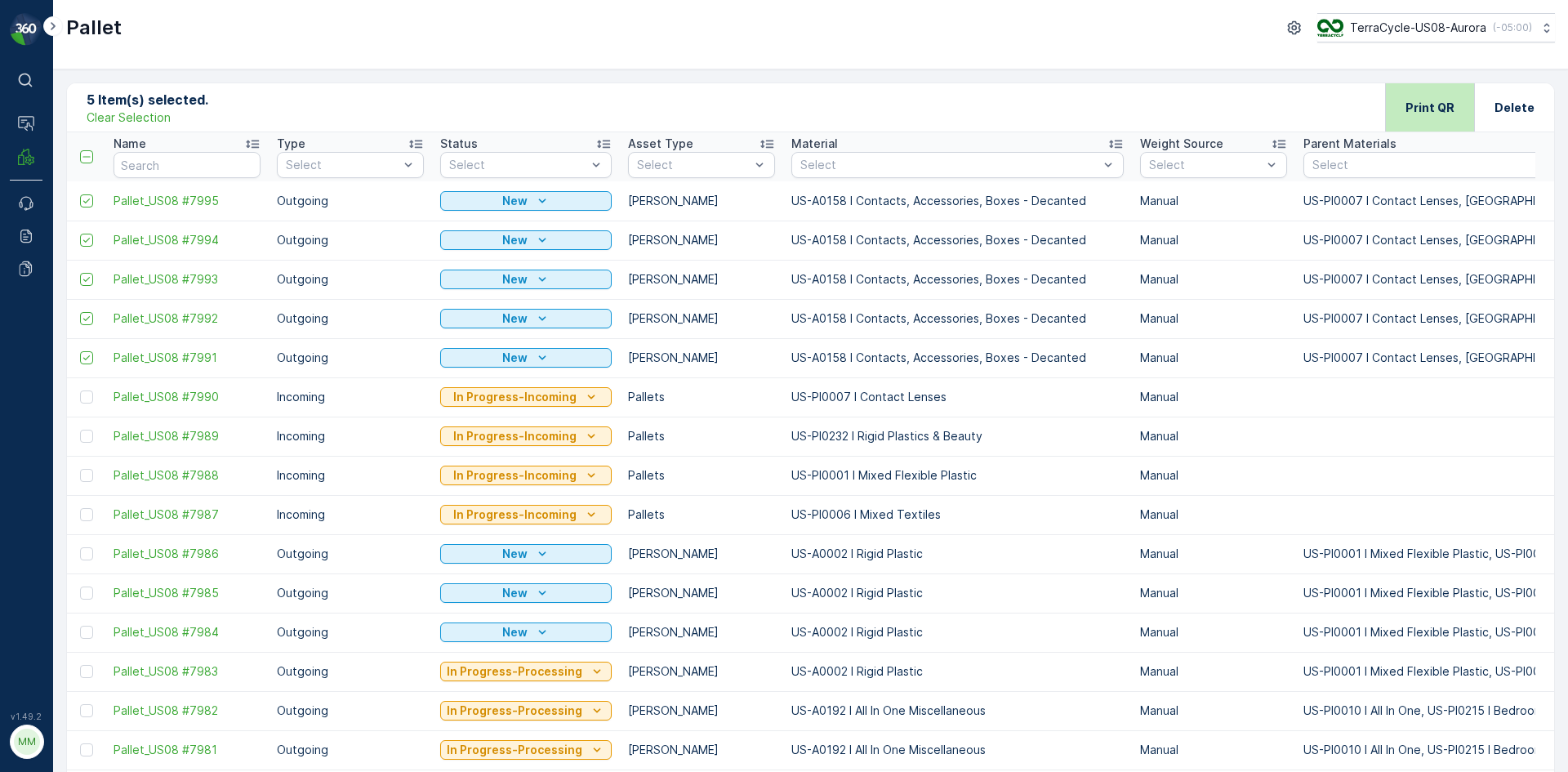
click at [1445, 120] on div "Print QR" at bounding box center [1429, 107] width 49 height 49
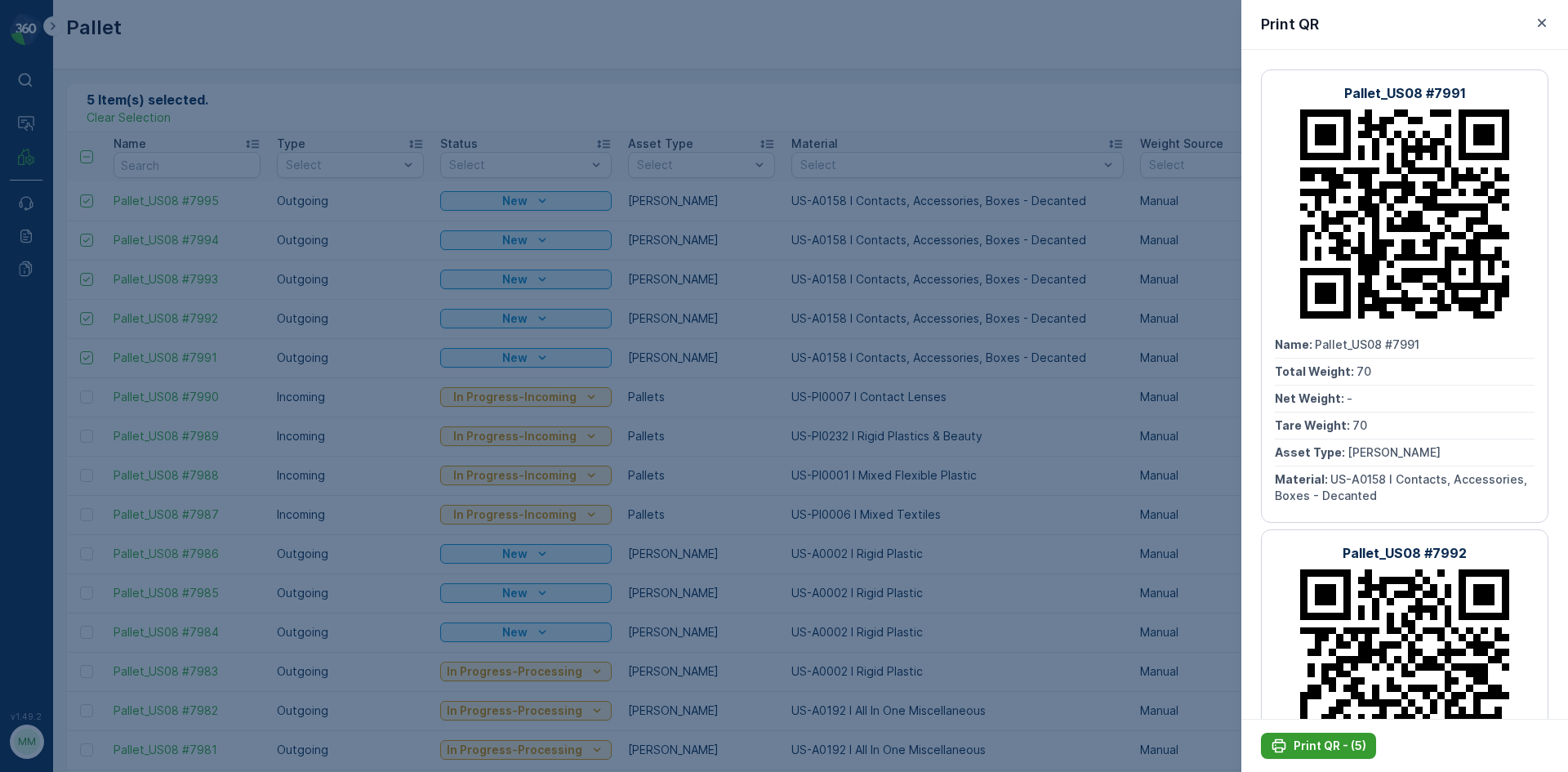
click at [1352, 749] on p "Print QR - (5)" at bounding box center [1330, 746] width 72 height 16
click at [1540, 17] on icon "button" at bounding box center [1542, 23] width 16 height 16
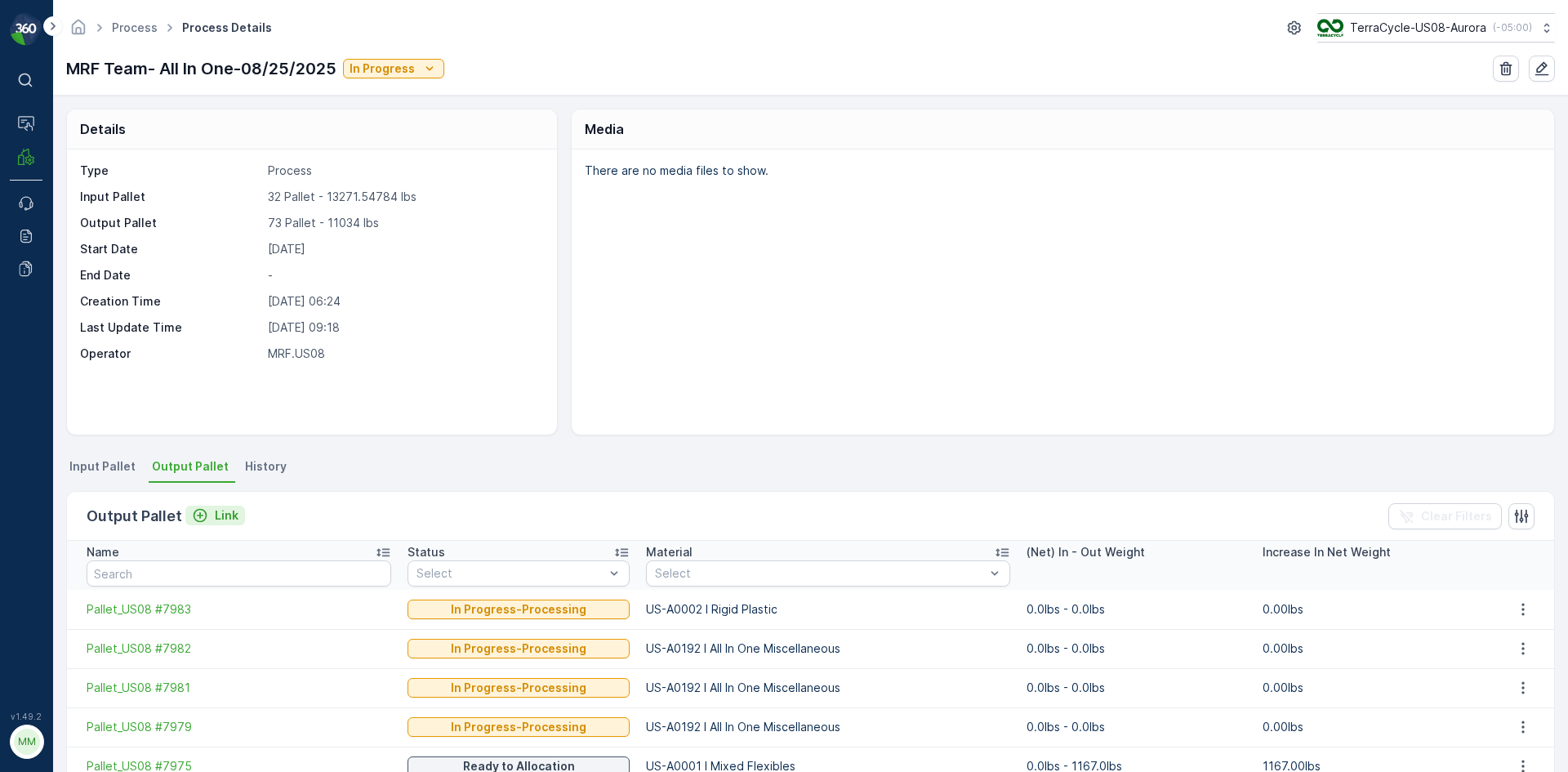
click at [199, 517] on icon "Link" at bounding box center [200, 515] width 16 height 16
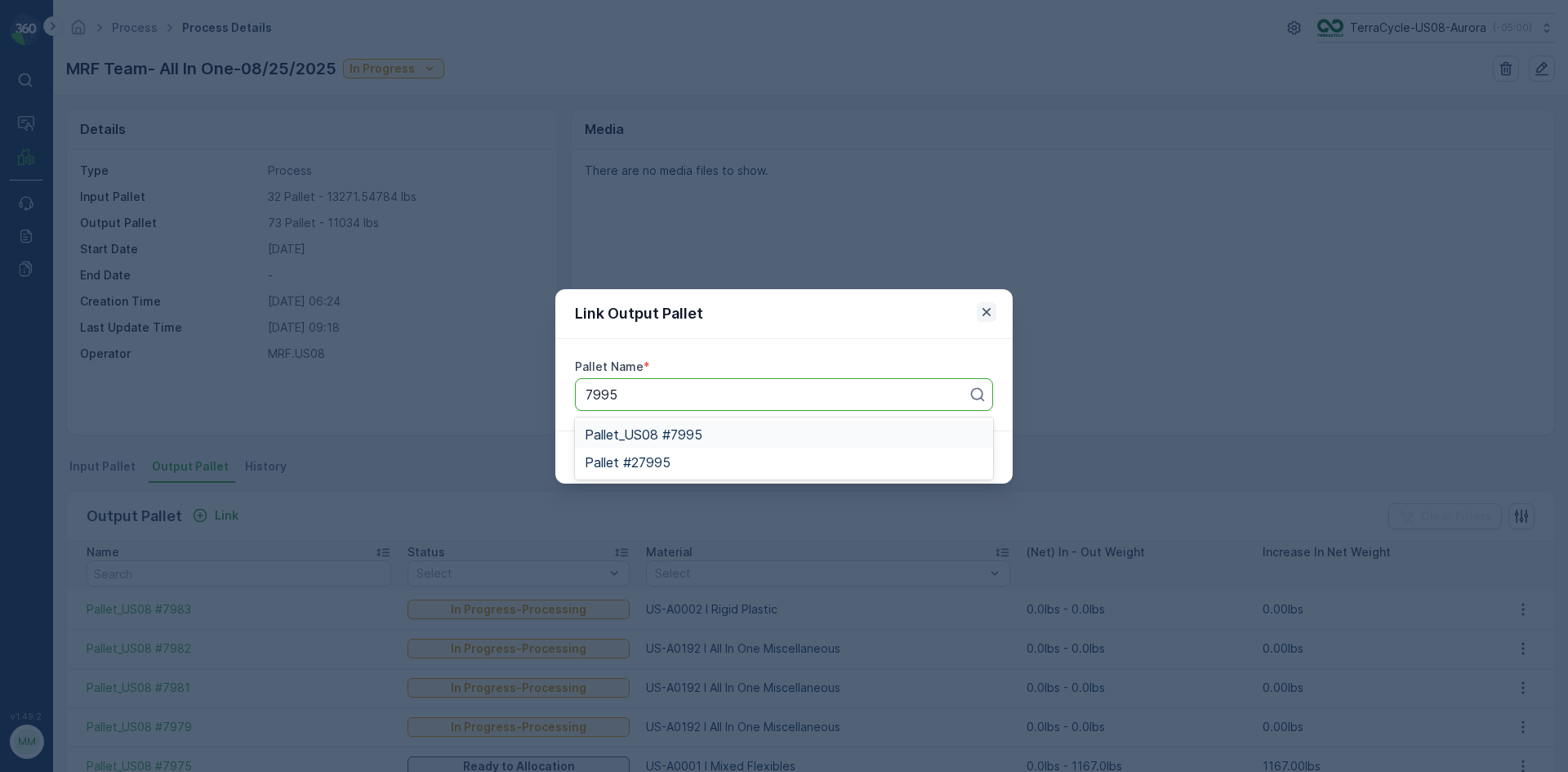
type input "7995"
click at [987, 314] on icon "button" at bounding box center [987, 312] width 16 height 16
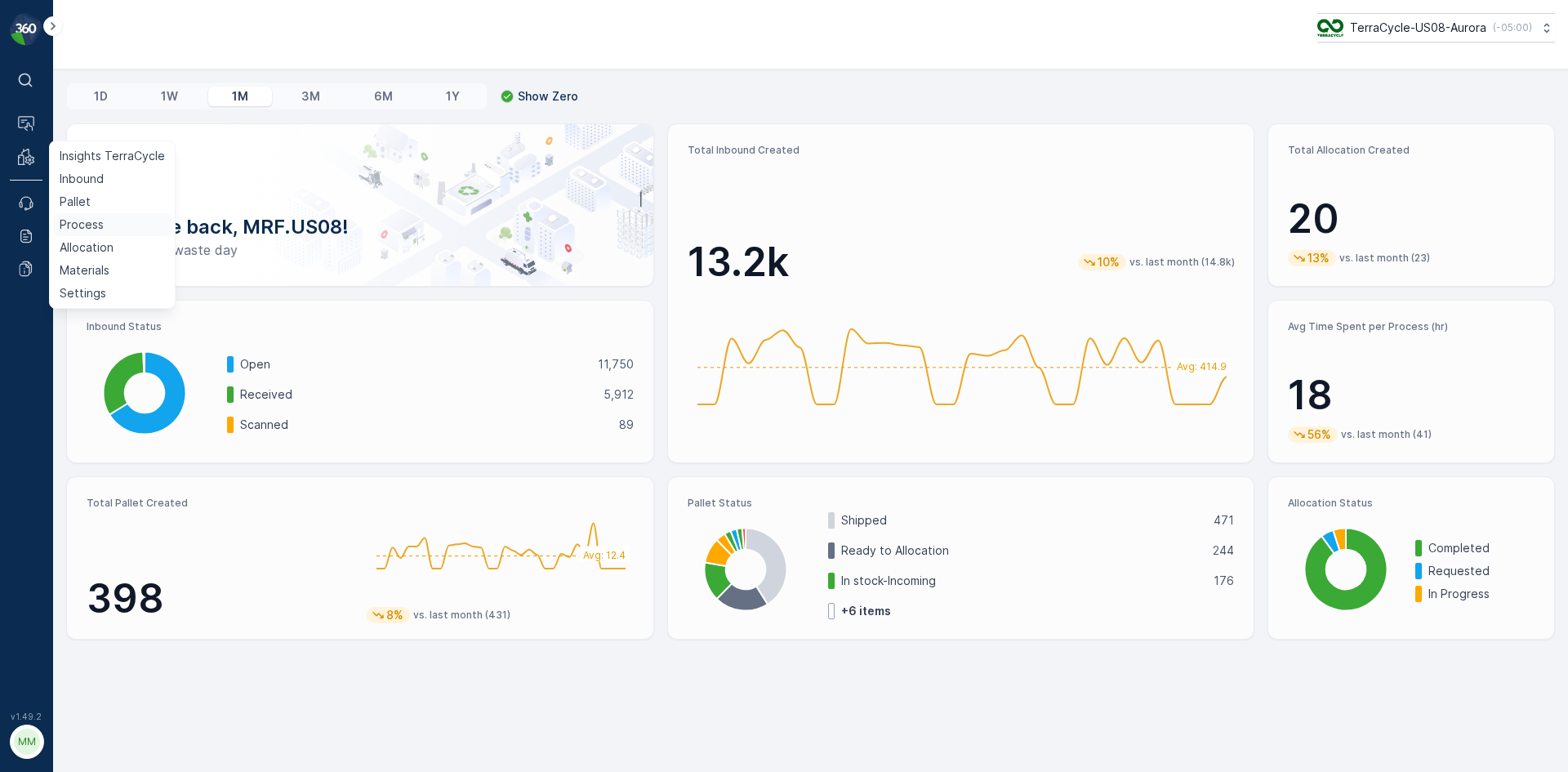
click at [96, 228] on p "Process" at bounding box center [82, 224] width 44 height 16
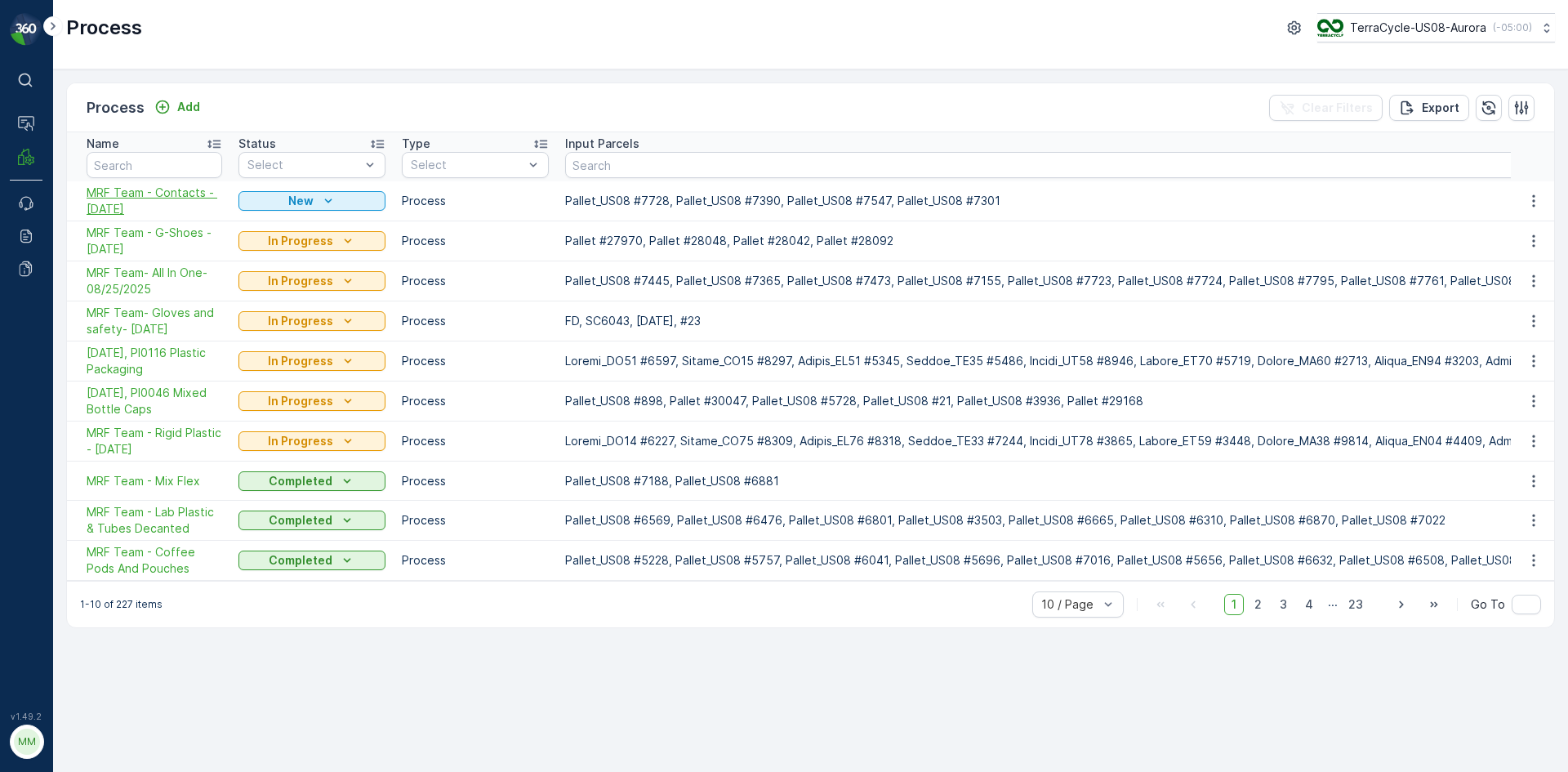
click at [137, 193] on span "MRF Team - Contacts - 08/26/2025" at bounding box center [154, 201] width 135 height 33
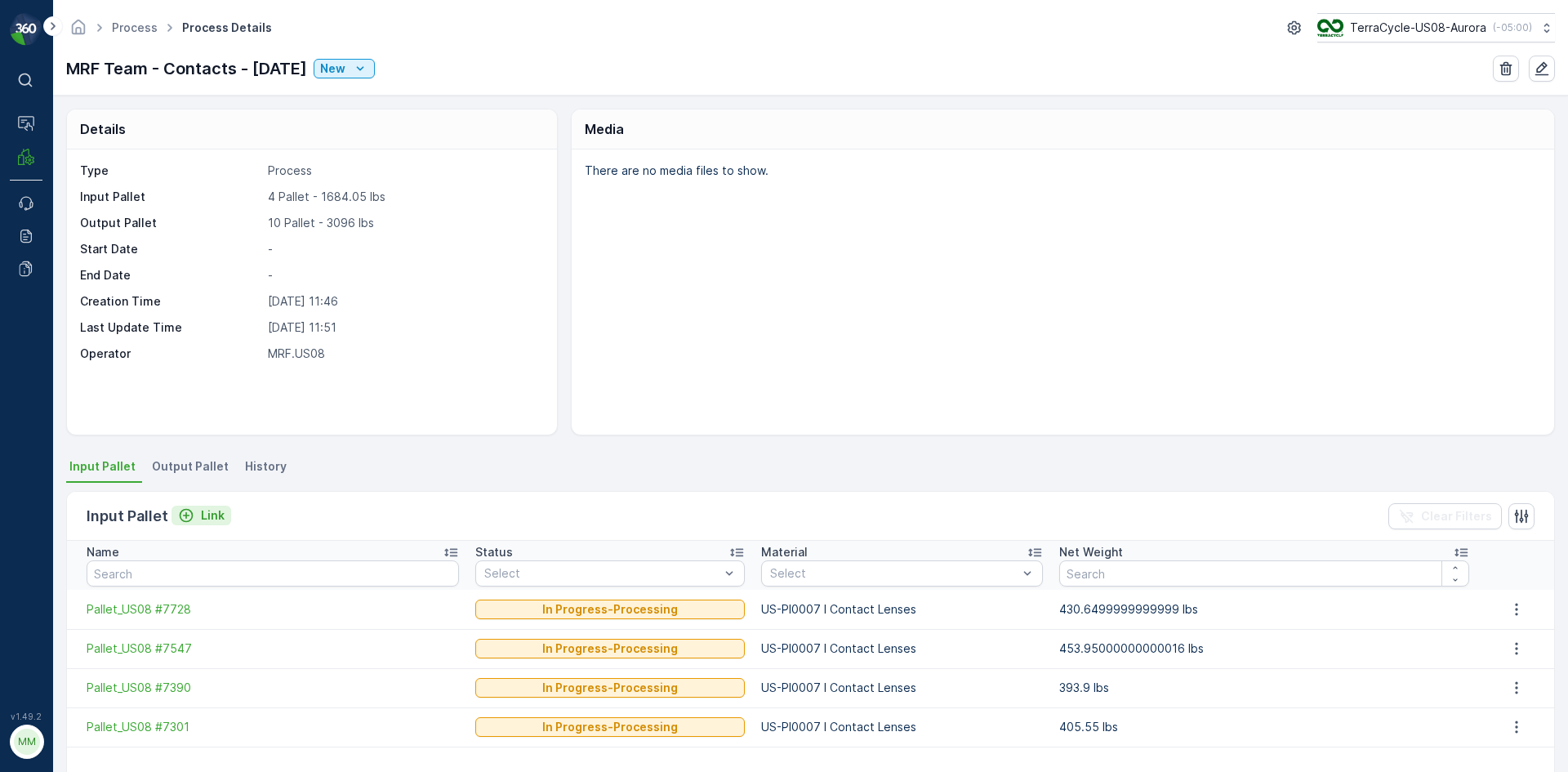
click at [195, 516] on div "Link" at bounding box center [201, 515] width 47 height 16
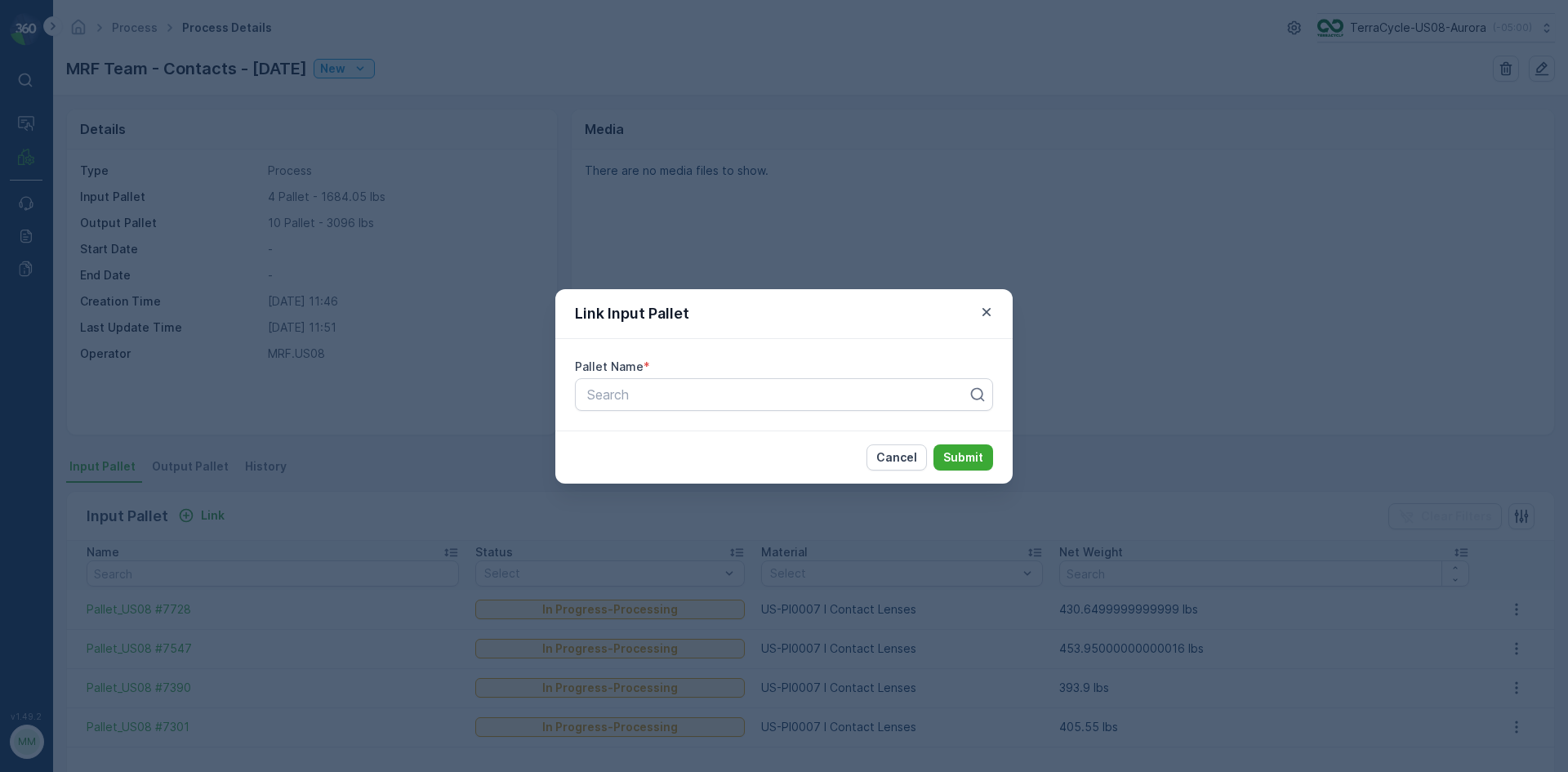
click at [717, 370] on div "Pallet Name *" at bounding box center [784, 367] width 418 height 16
click at [722, 392] on div at bounding box center [777, 394] width 384 height 15
type input "7995"
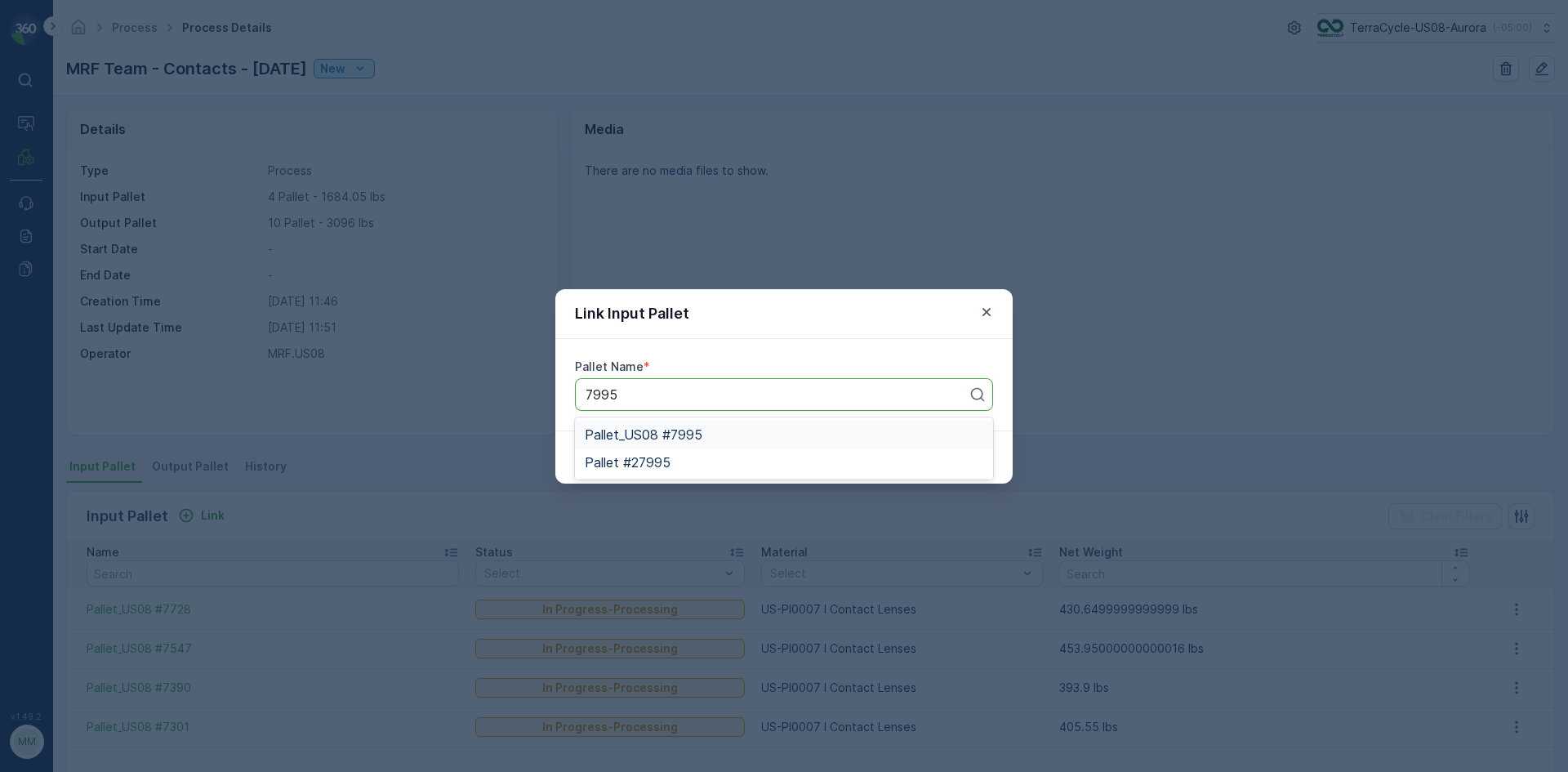
click at [710, 429] on div "Pallet_US08 #7995" at bounding box center [784, 435] width 398 height 15
click at [973, 458] on p "Submit" at bounding box center [963, 458] width 40 height 16
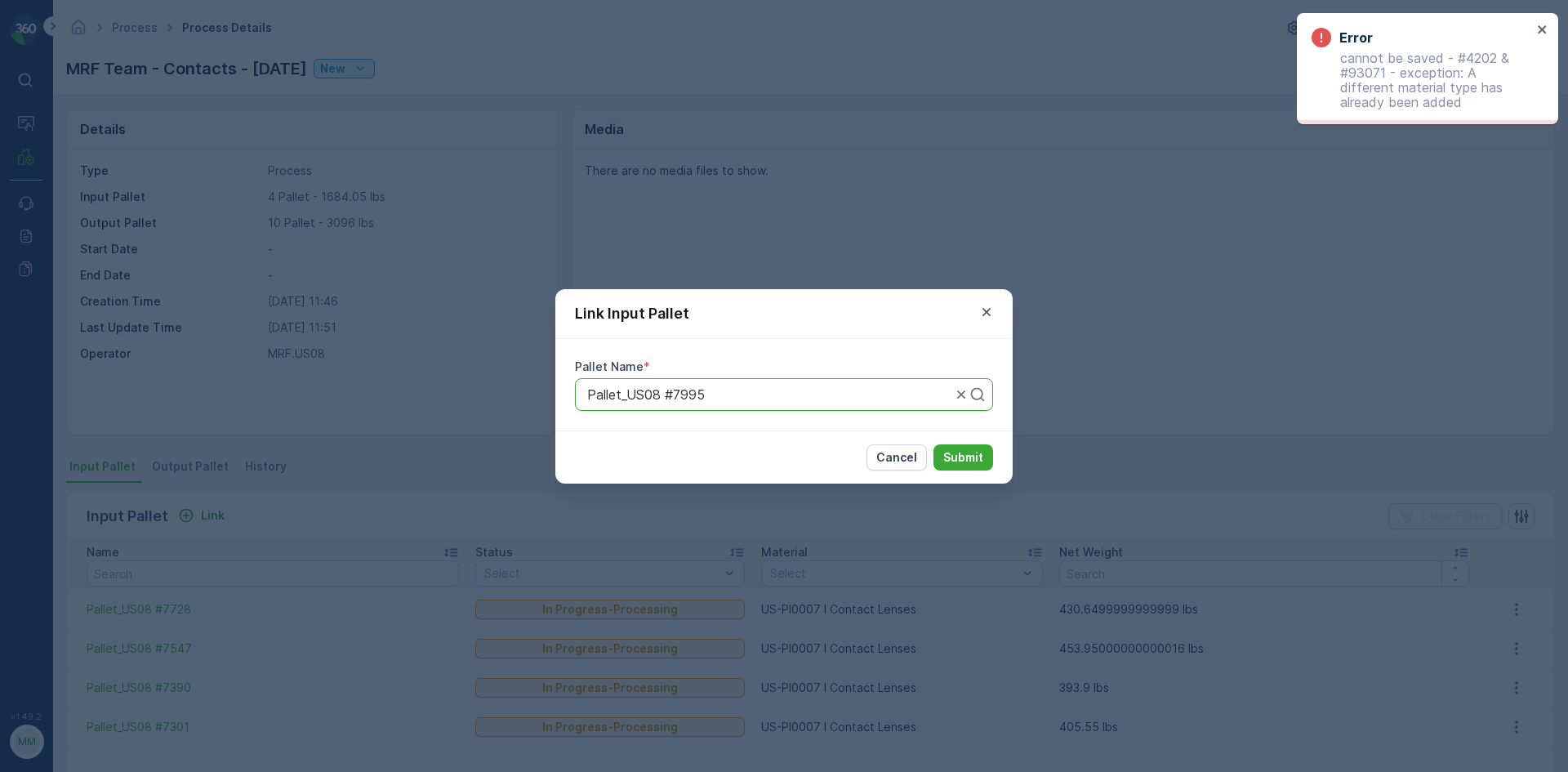
click at [830, 391] on div at bounding box center [769, 394] width 367 height 15
click at [832, 388] on div at bounding box center [769, 394] width 367 height 15
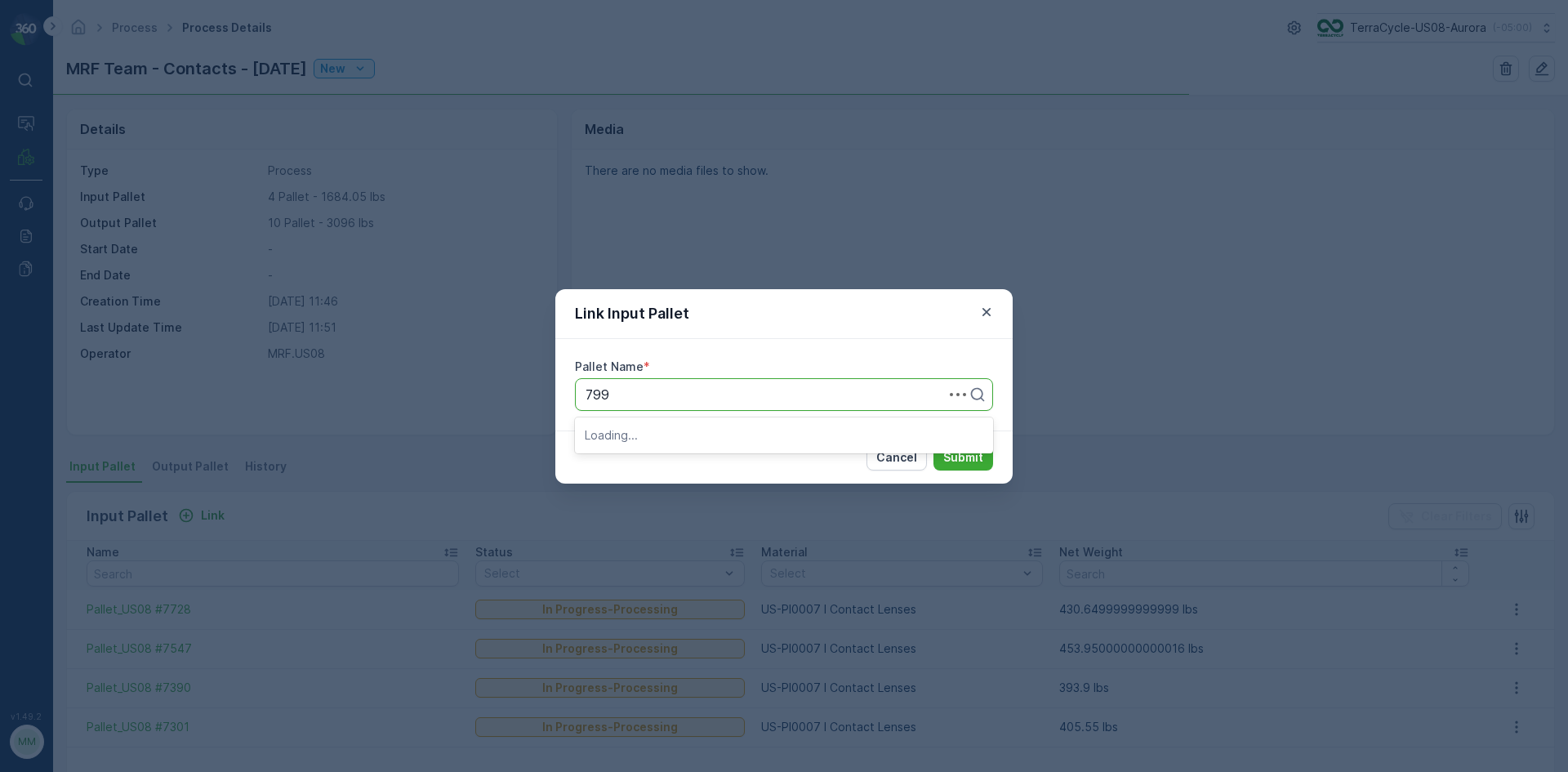
type input "7994"
click at [776, 426] on div "Pallet_US08 #7994" at bounding box center [784, 434] width 418 height 27
click at [976, 458] on p "Submit" at bounding box center [963, 458] width 40 height 16
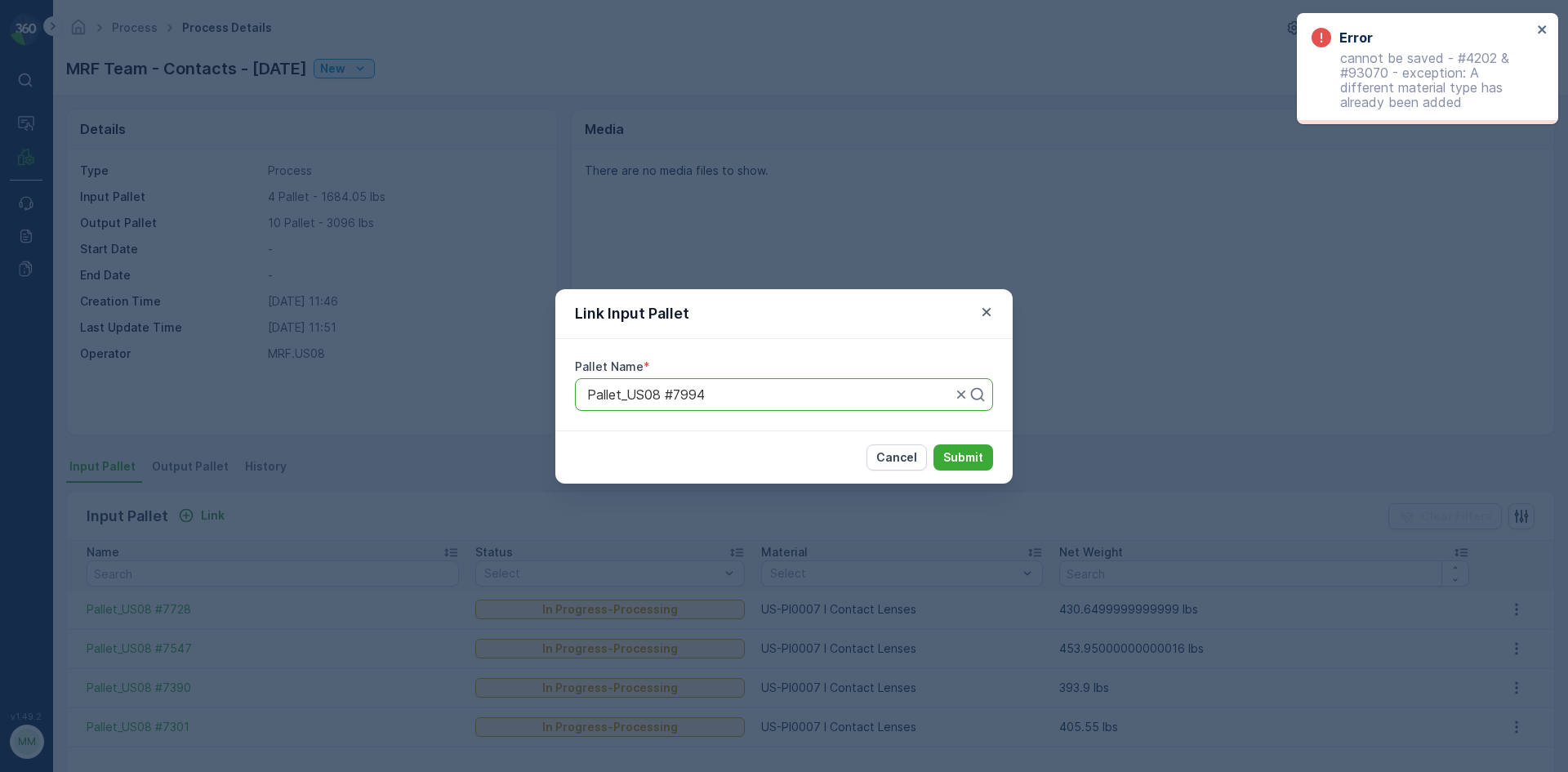
click at [897, 388] on div at bounding box center [769, 394] width 367 height 15
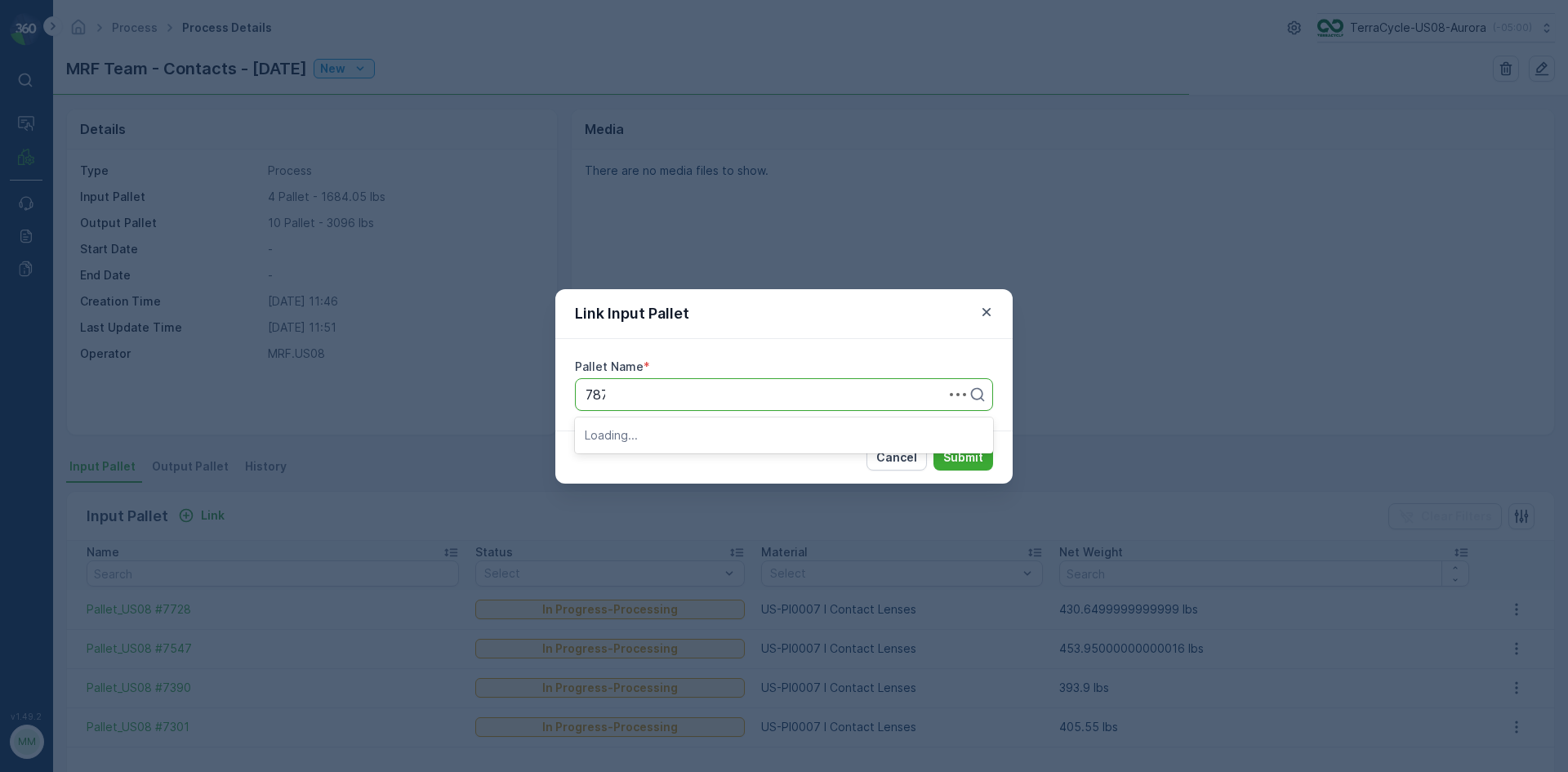
type input "7879"
click at [792, 434] on div "Pallet_US08 #7879" at bounding box center [784, 435] width 398 height 15
click at [955, 451] on p "Submit" at bounding box center [963, 458] width 40 height 16
click at [840, 396] on div at bounding box center [769, 394] width 367 height 15
type input "7993"
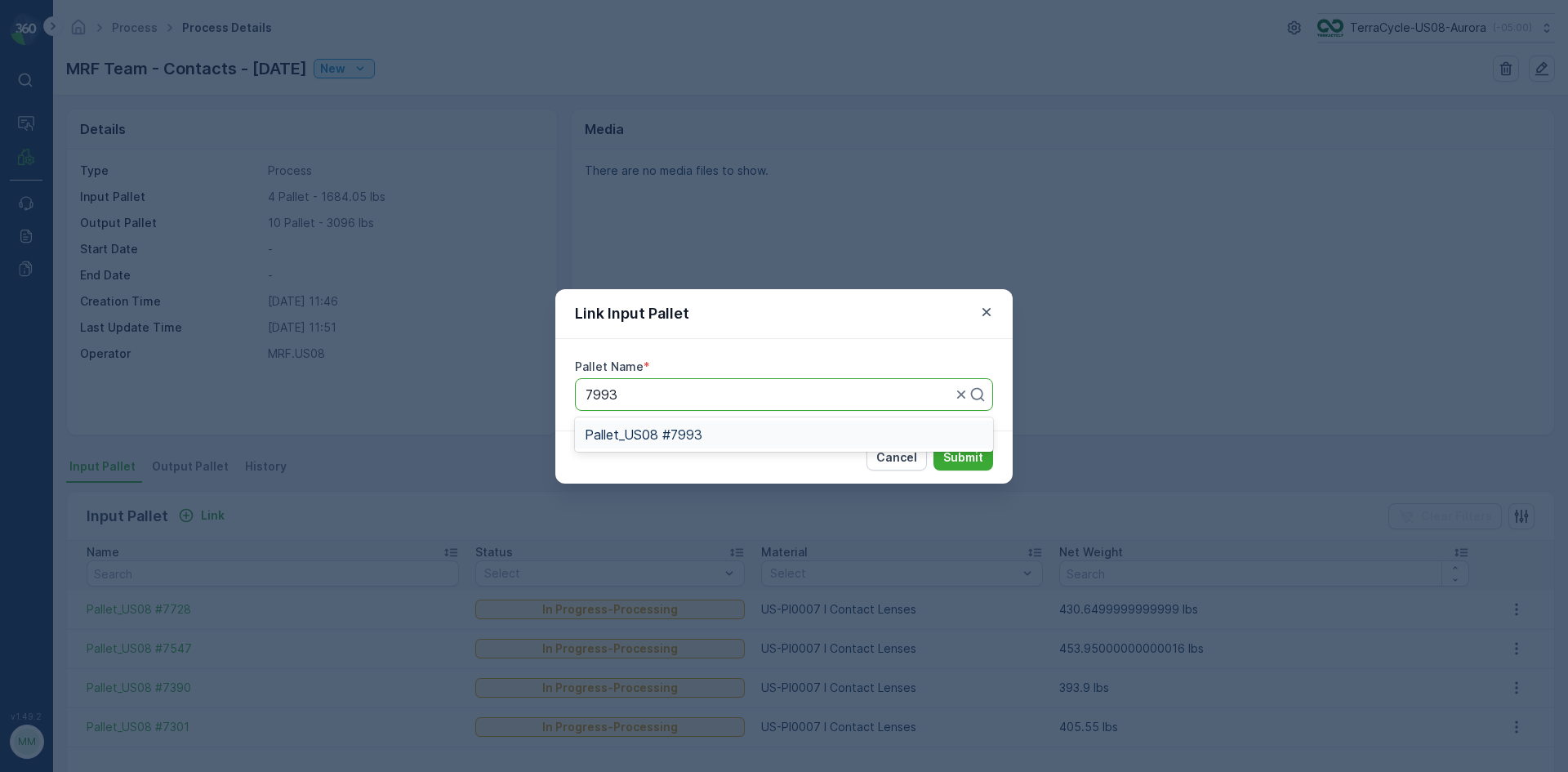
click at [838, 435] on div "Pallet_US08 #7993" at bounding box center [784, 435] width 398 height 15
click at [950, 452] on p "Submit" at bounding box center [963, 458] width 40 height 16
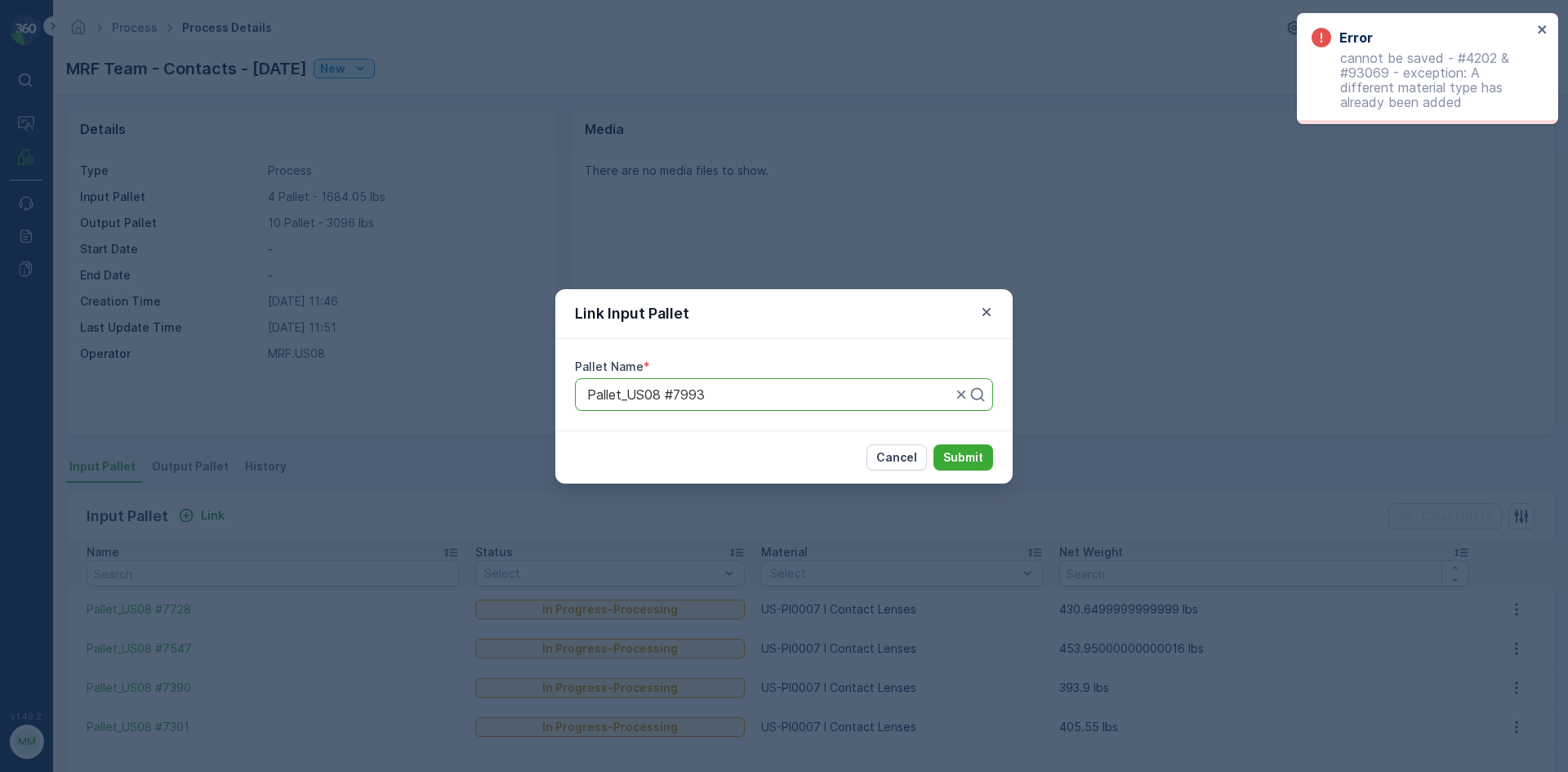
click at [1108, 417] on div "Link Input Pallet Pallet Name * Pallet_US08 #7993 Cancel Submit" at bounding box center [784, 386] width 1568 height 772
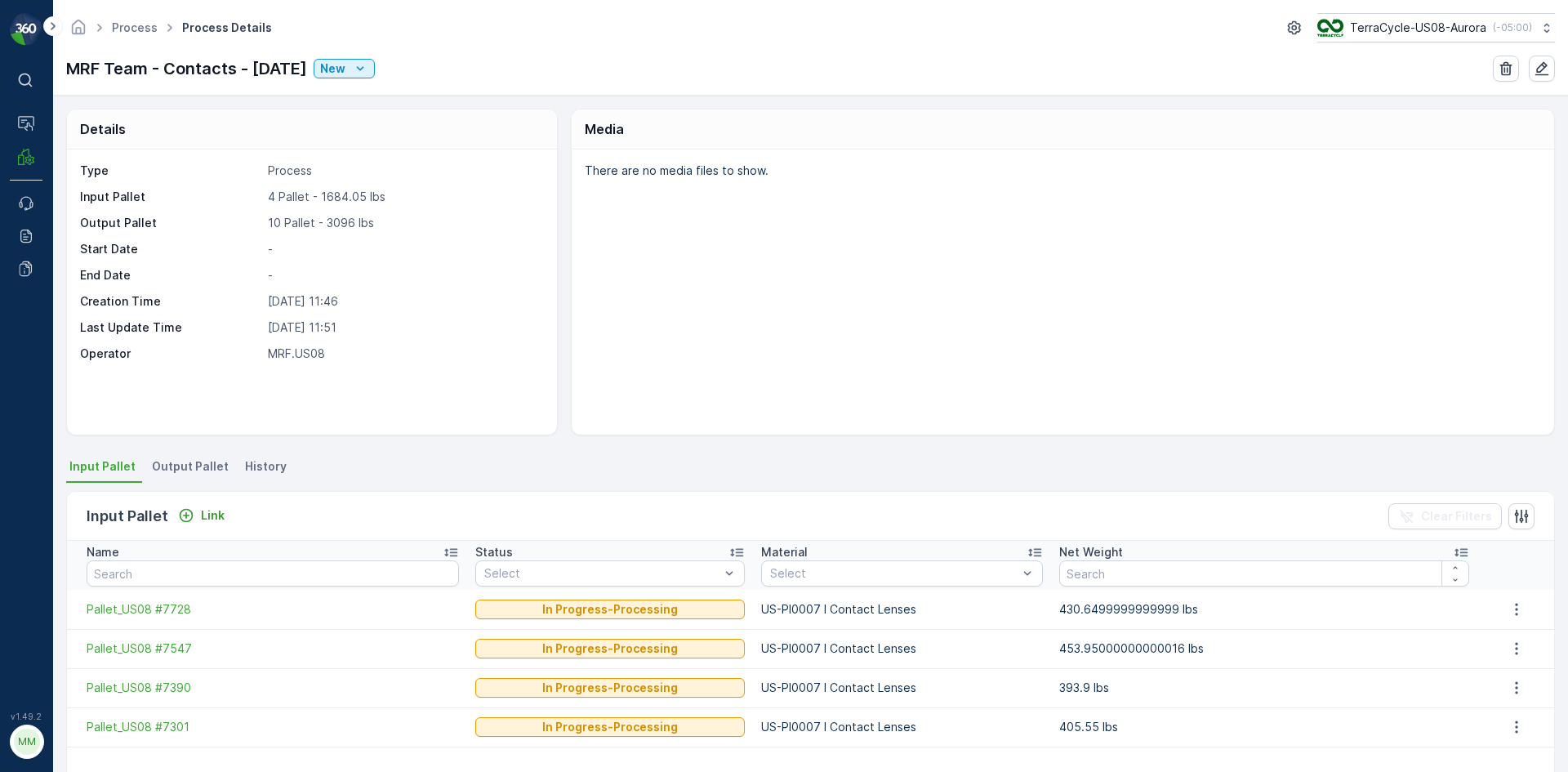
click at [178, 461] on span "Output Pallet" at bounding box center [190, 466] width 77 height 16
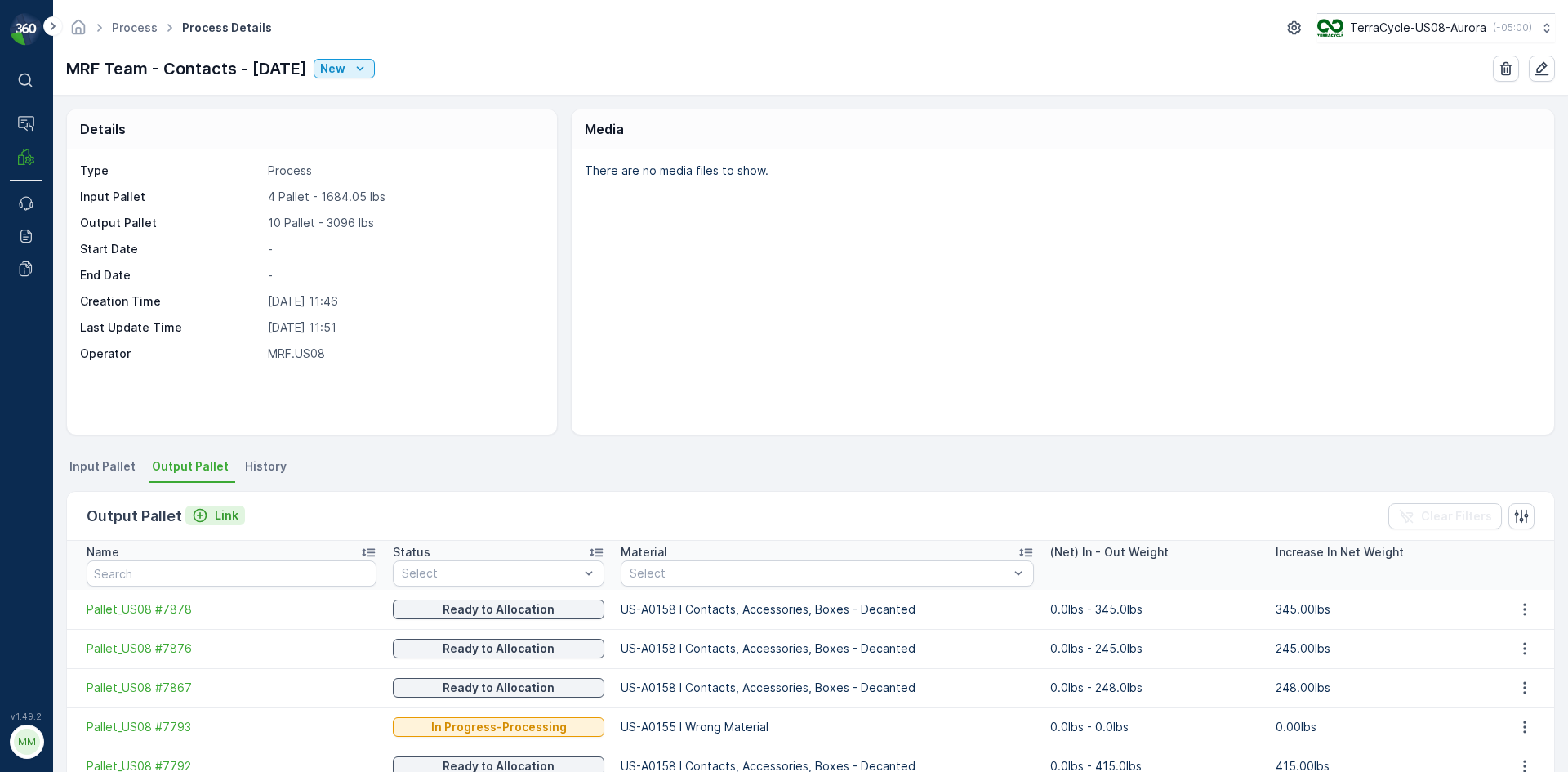
click at [234, 517] on p "Link" at bounding box center [226, 515] width 24 height 16
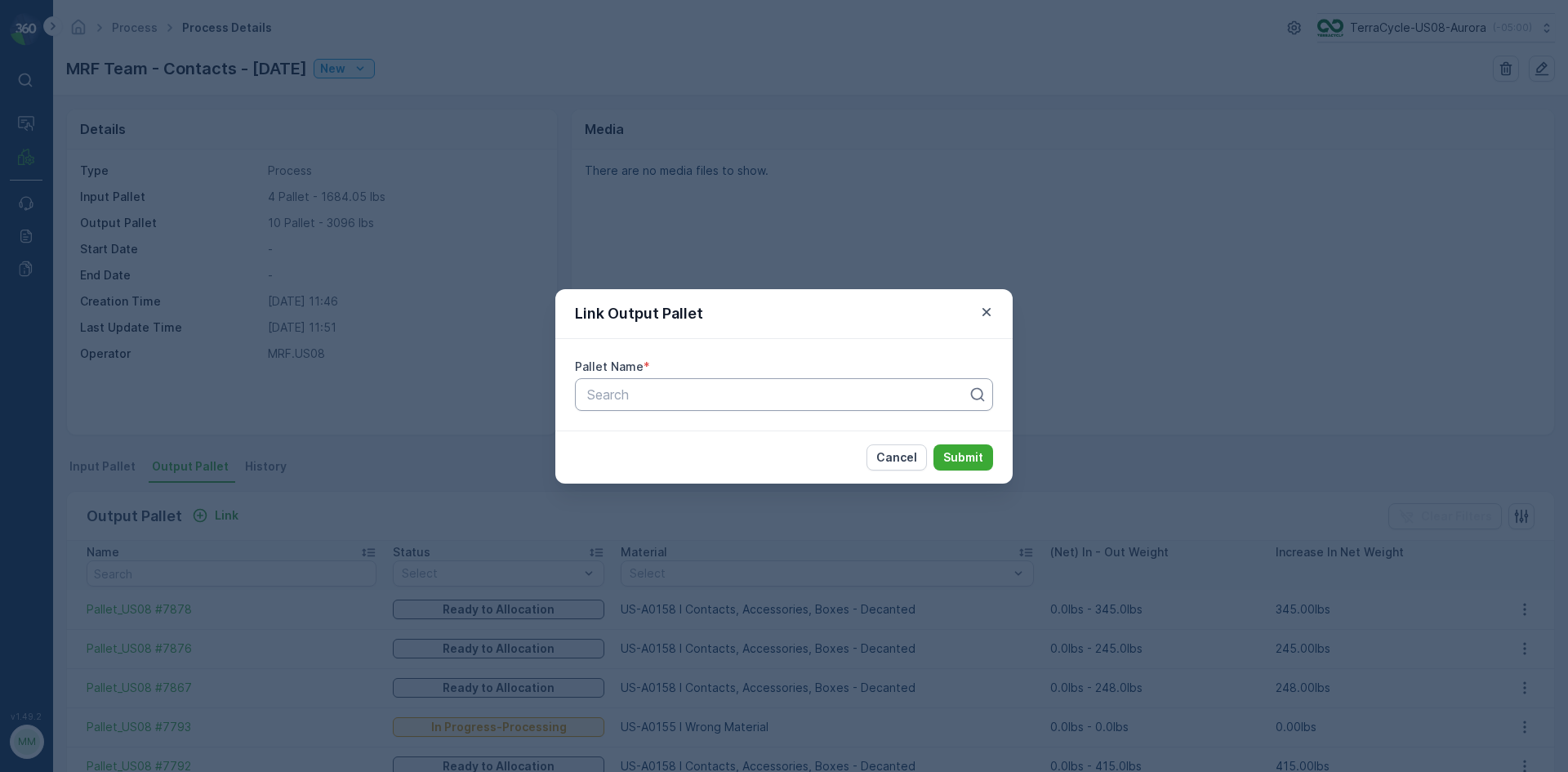
click at [914, 405] on div "Search" at bounding box center [784, 394] width 418 height 33
type input "7879"
click at [871, 435] on div "Pallet_US08 #7879" at bounding box center [784, 435] width 398 height 15
click at [982, 460] on p "Submit" at bounding box center [963, 458] width 40 height 16
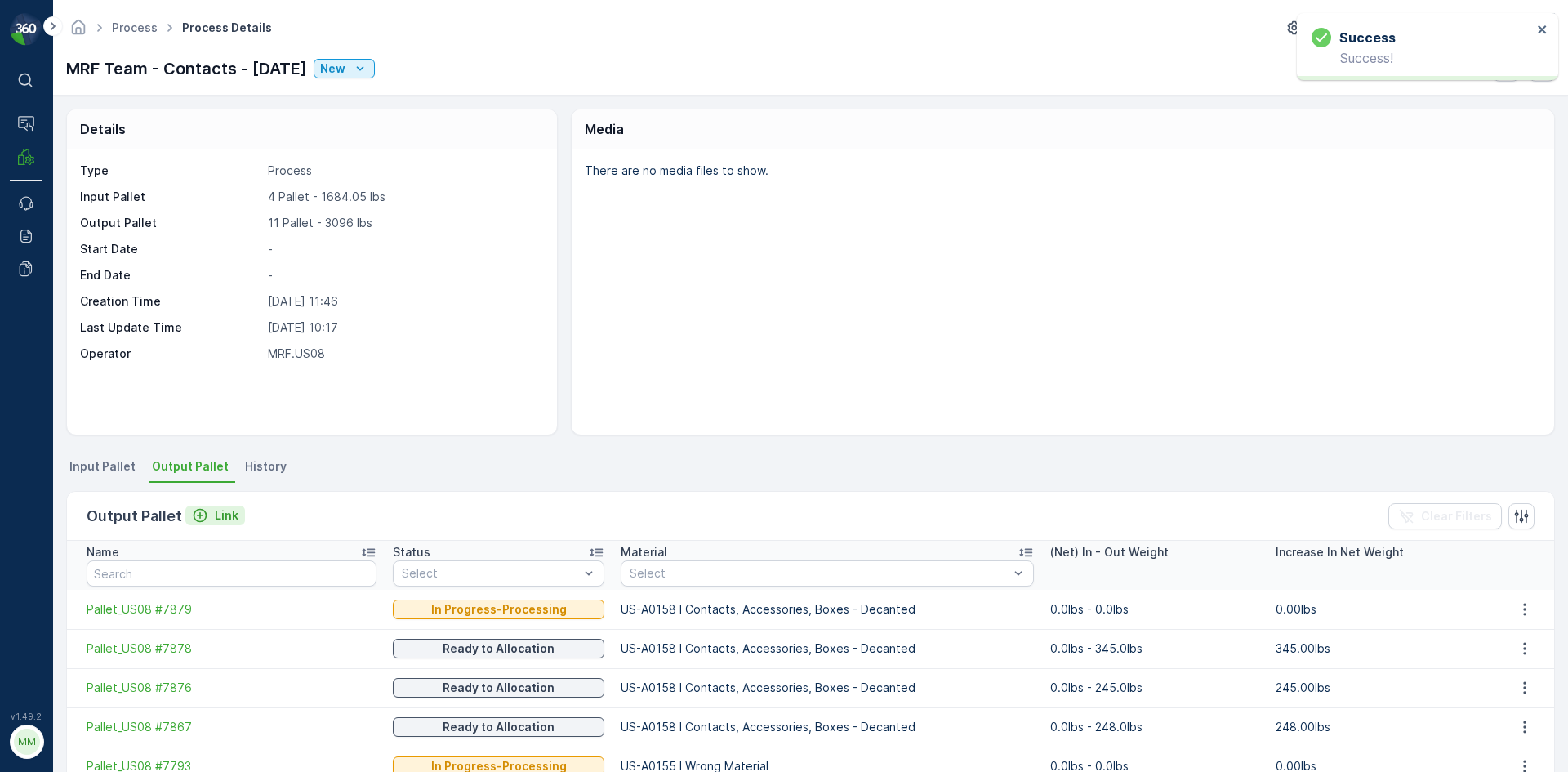
click at [218, 511] on p "Link" at bounding box center [226, 515] width 24 height 16
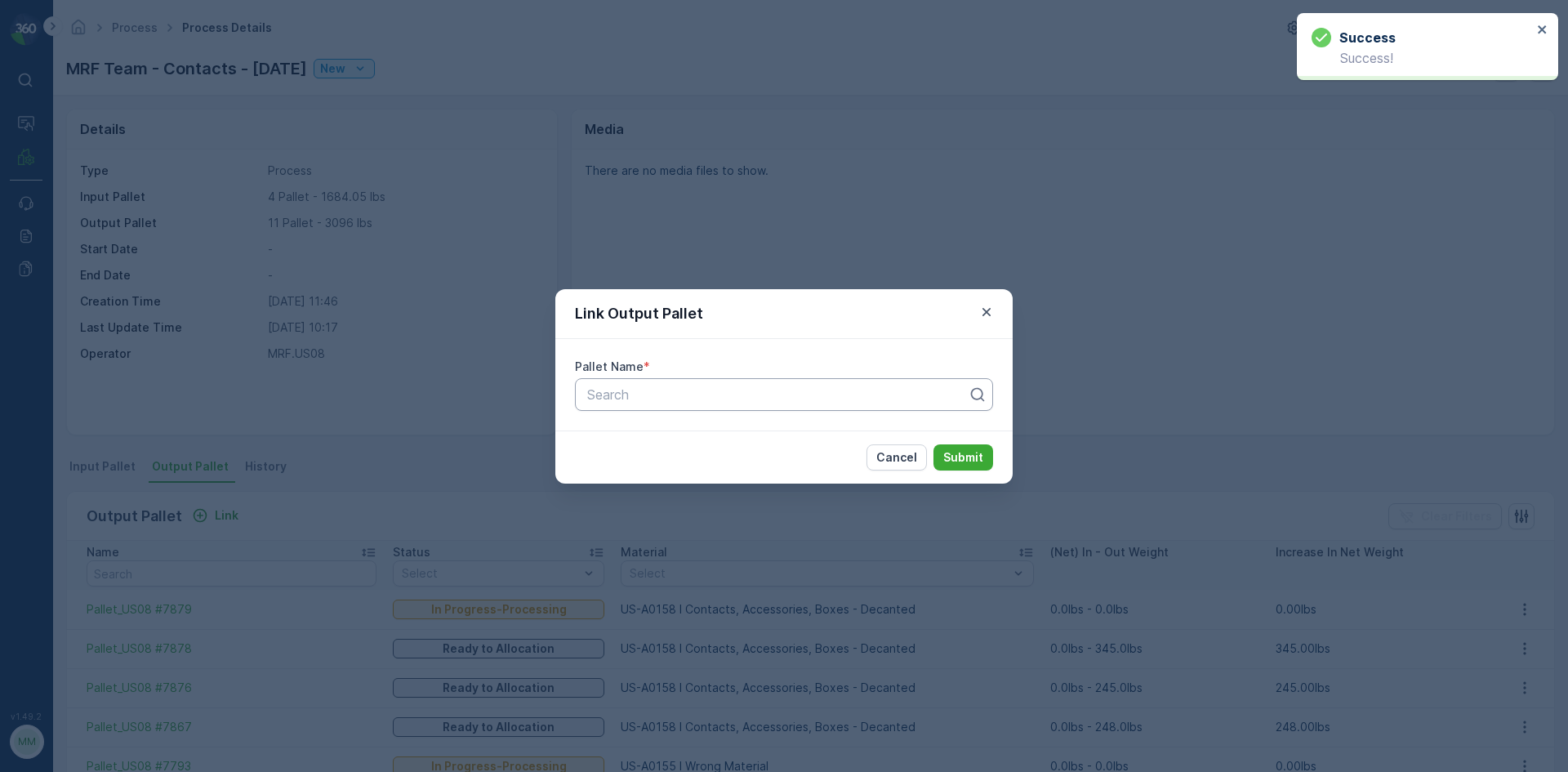
click at [616, 396] on div at bounding box center [777, 394] width 384 height 15
type input "7994"
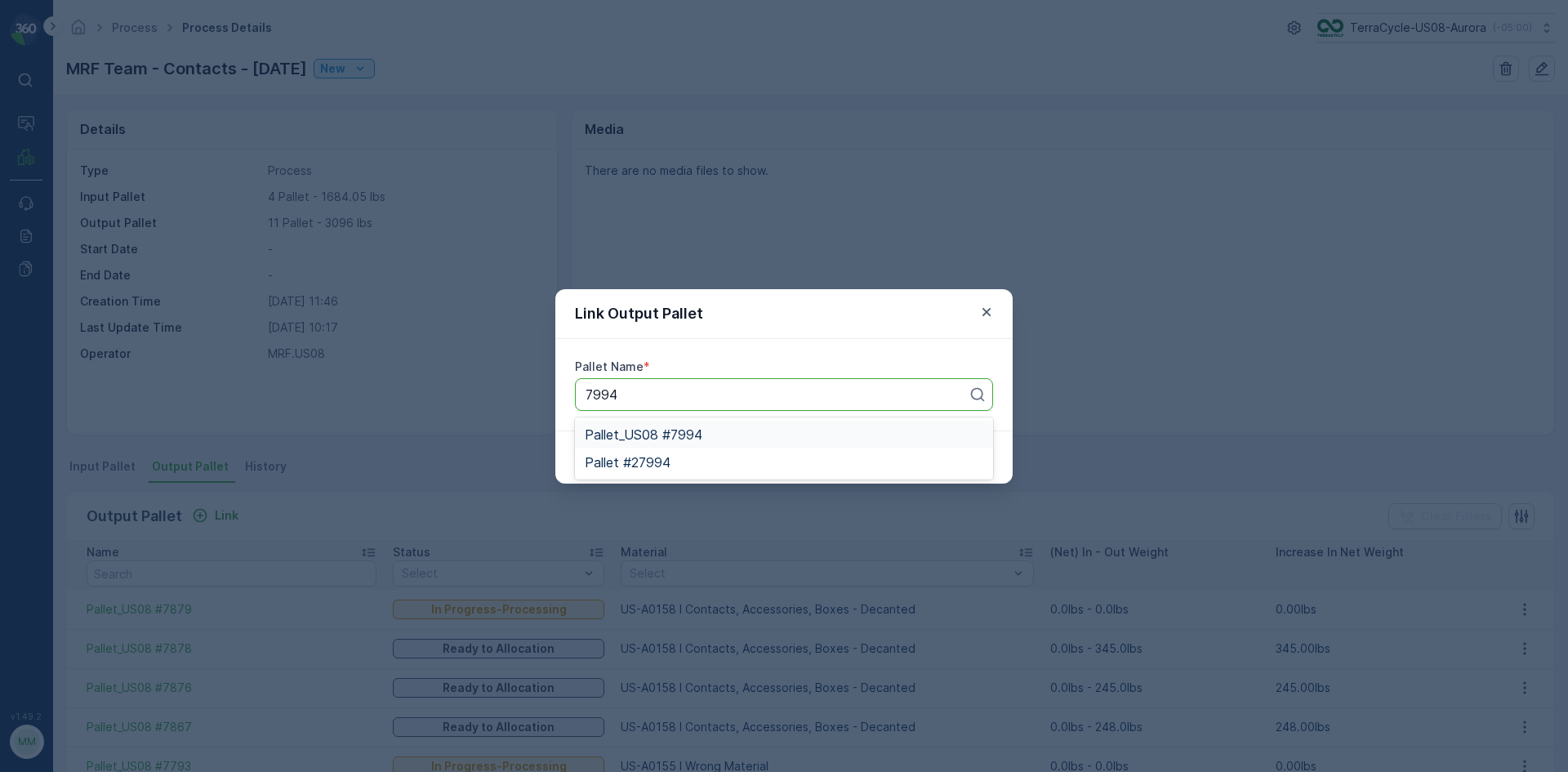
click at [674, 436] on span "Pallet_US08 #7994" at bounding box center [643, 435] width 117 height 15
click at [963, 456] on p "Submit" at bounding box center [963, 458] width 40 height 16
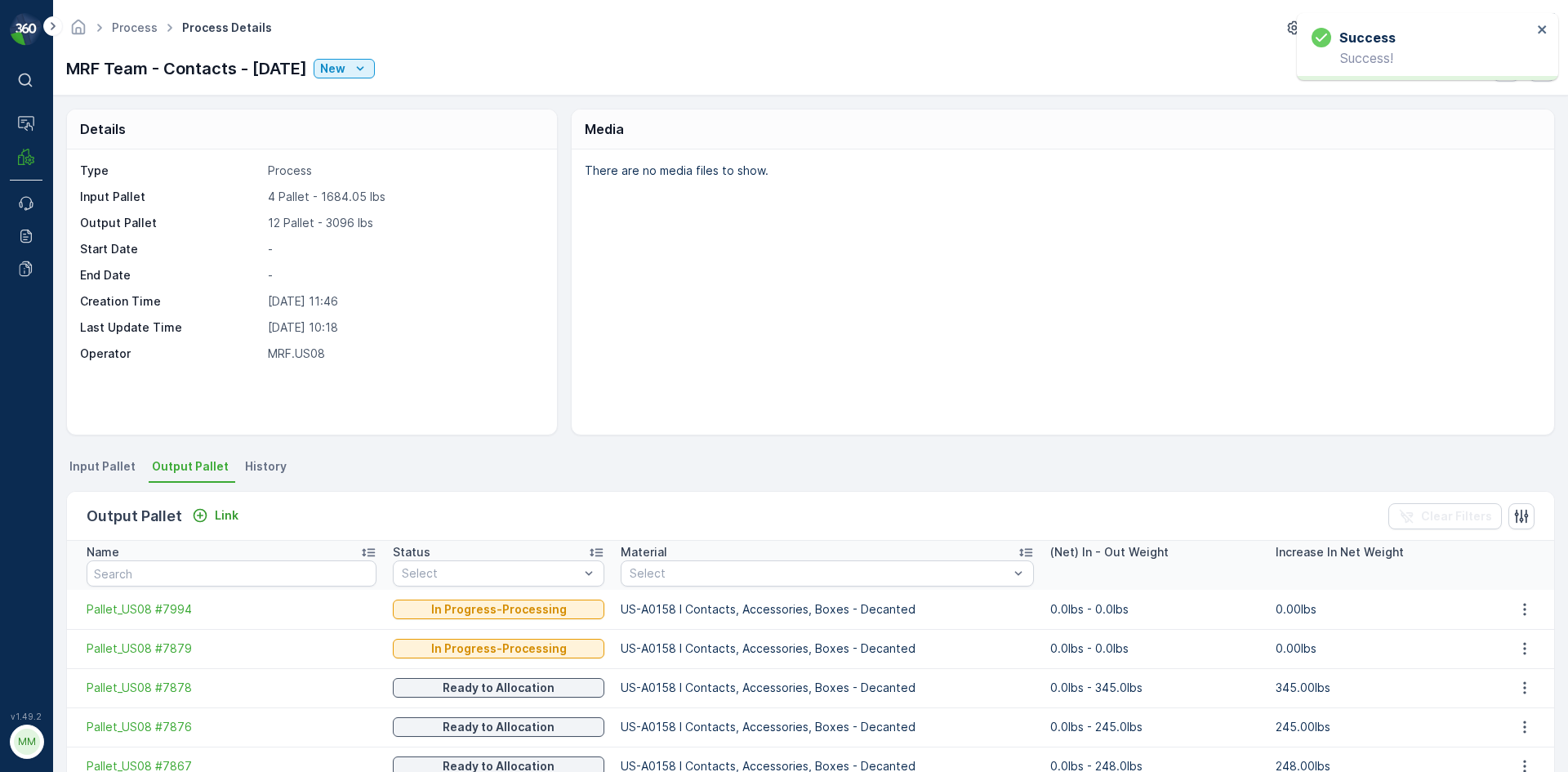
click at [208, 504] on div "Output Pallet Link" at bounding box center [165, 516] width 158 height 23
click at [232, 518] on p "Link" at bounding box center [226, 515] width 24 height 16
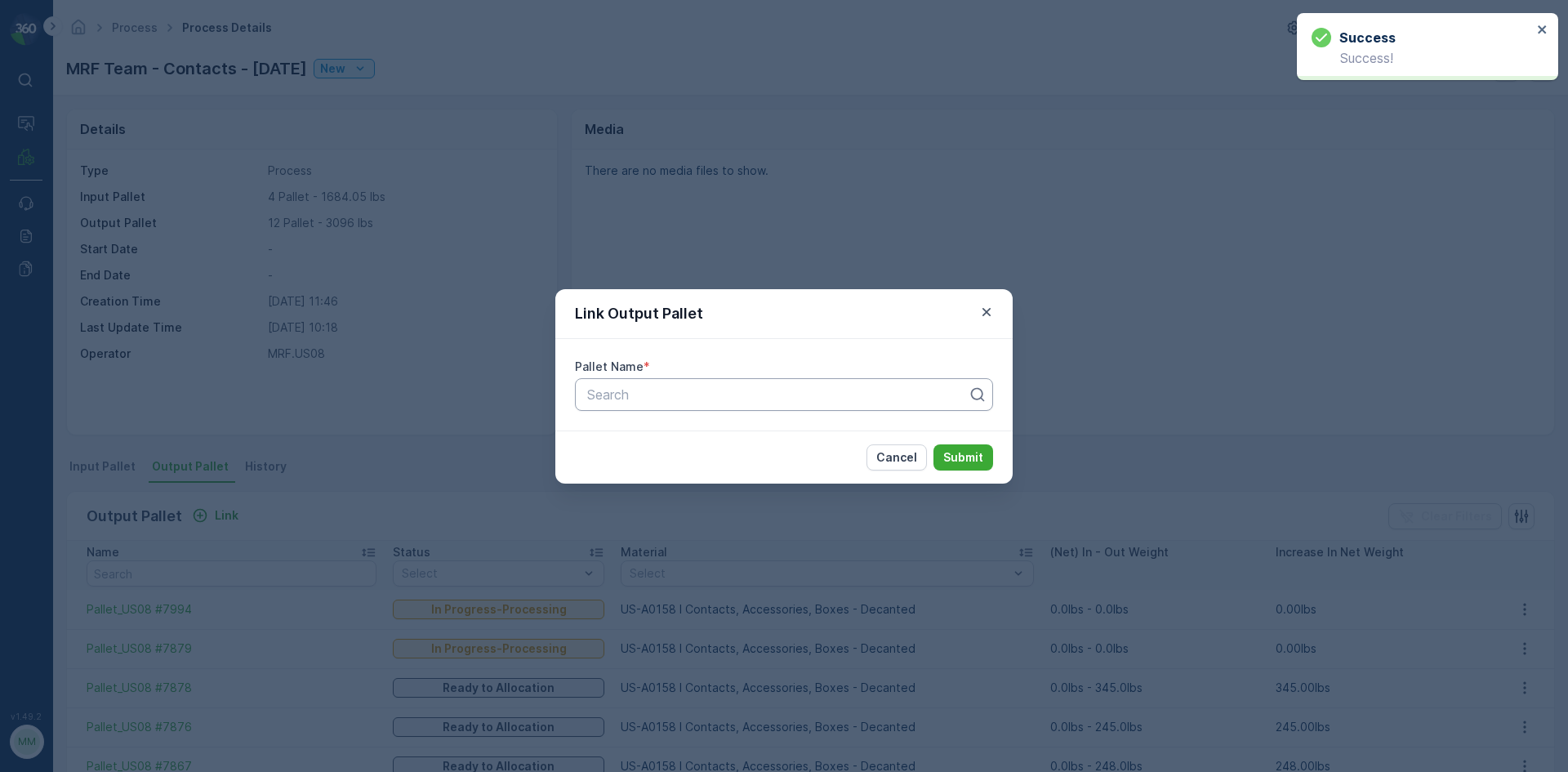
click at [632, 400] on div at bounding box center [777, 394] width 384 height 15
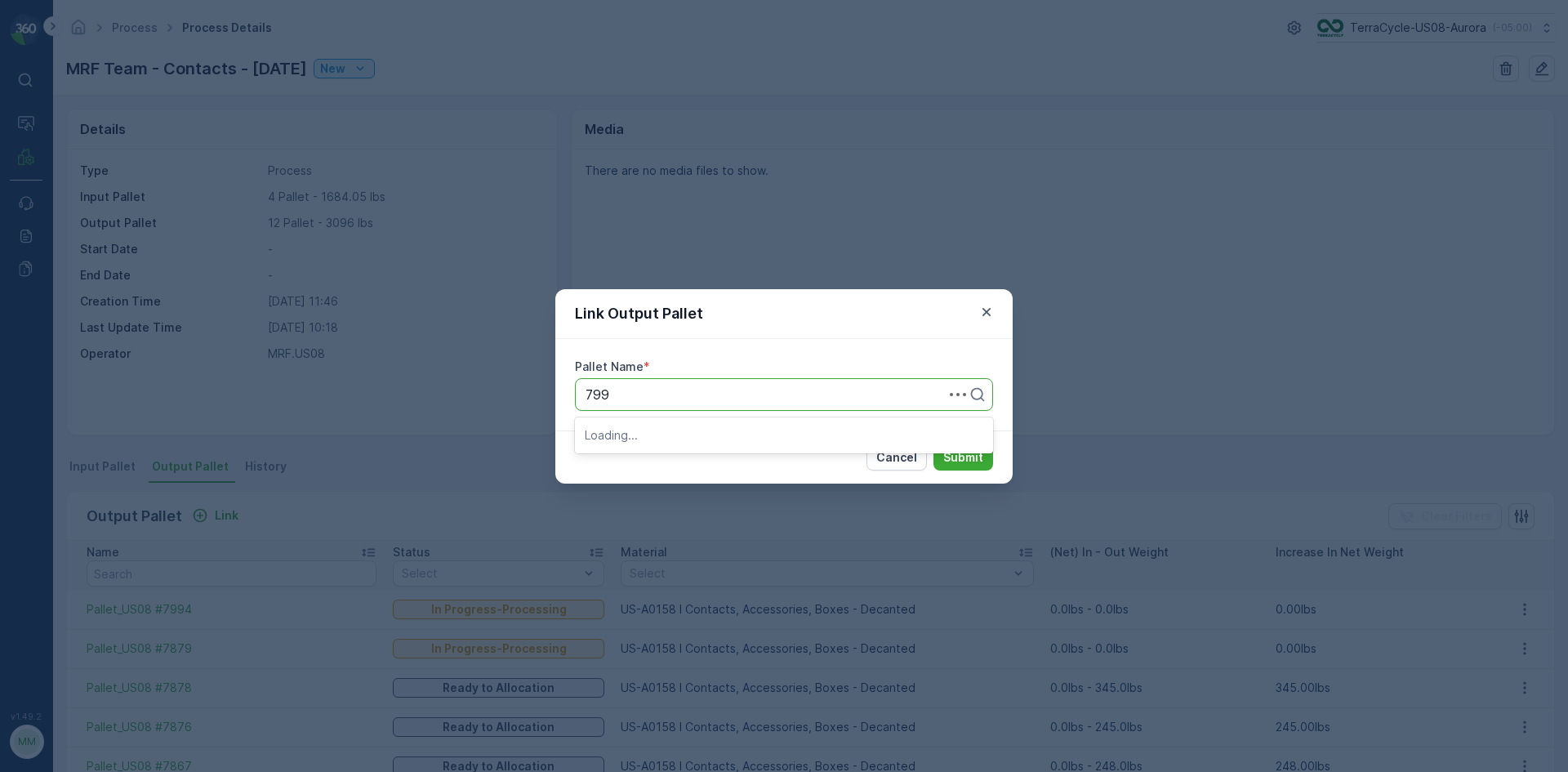
type input "7995"
click at [636, 432] on span "Pallet_US08 #7995" at bounding box center [643, 435] width 117 height 15
click at [963, 463] on p "Submit" at bounding box center [963, 458] width 40 height 16
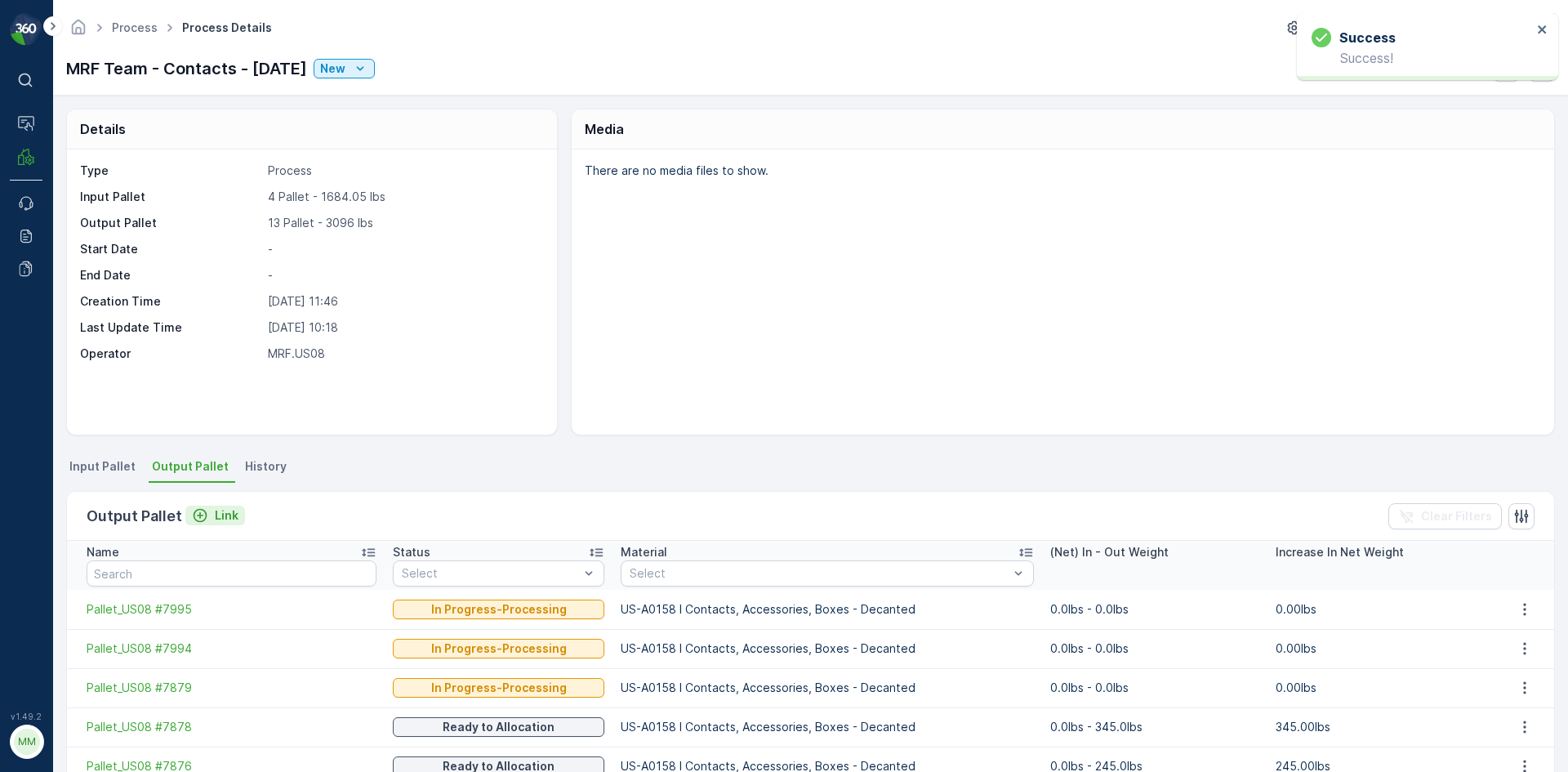
click at [207, 509] on div "Link" at bounding box center [215, 515] width 47 height 16
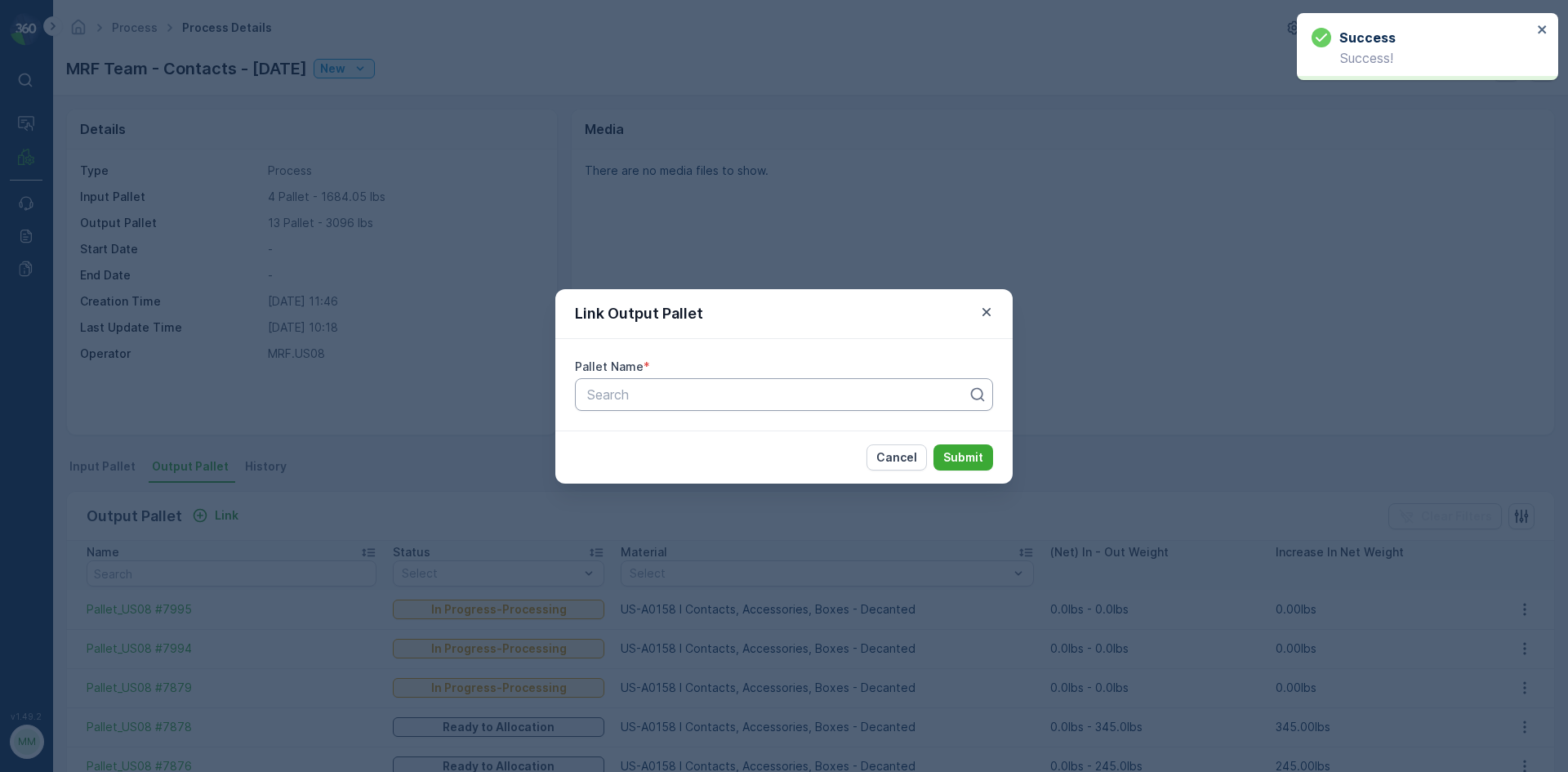
click at [772, 393] on div at bounding box center [777, 394] width 384 height 15
type input "7993"
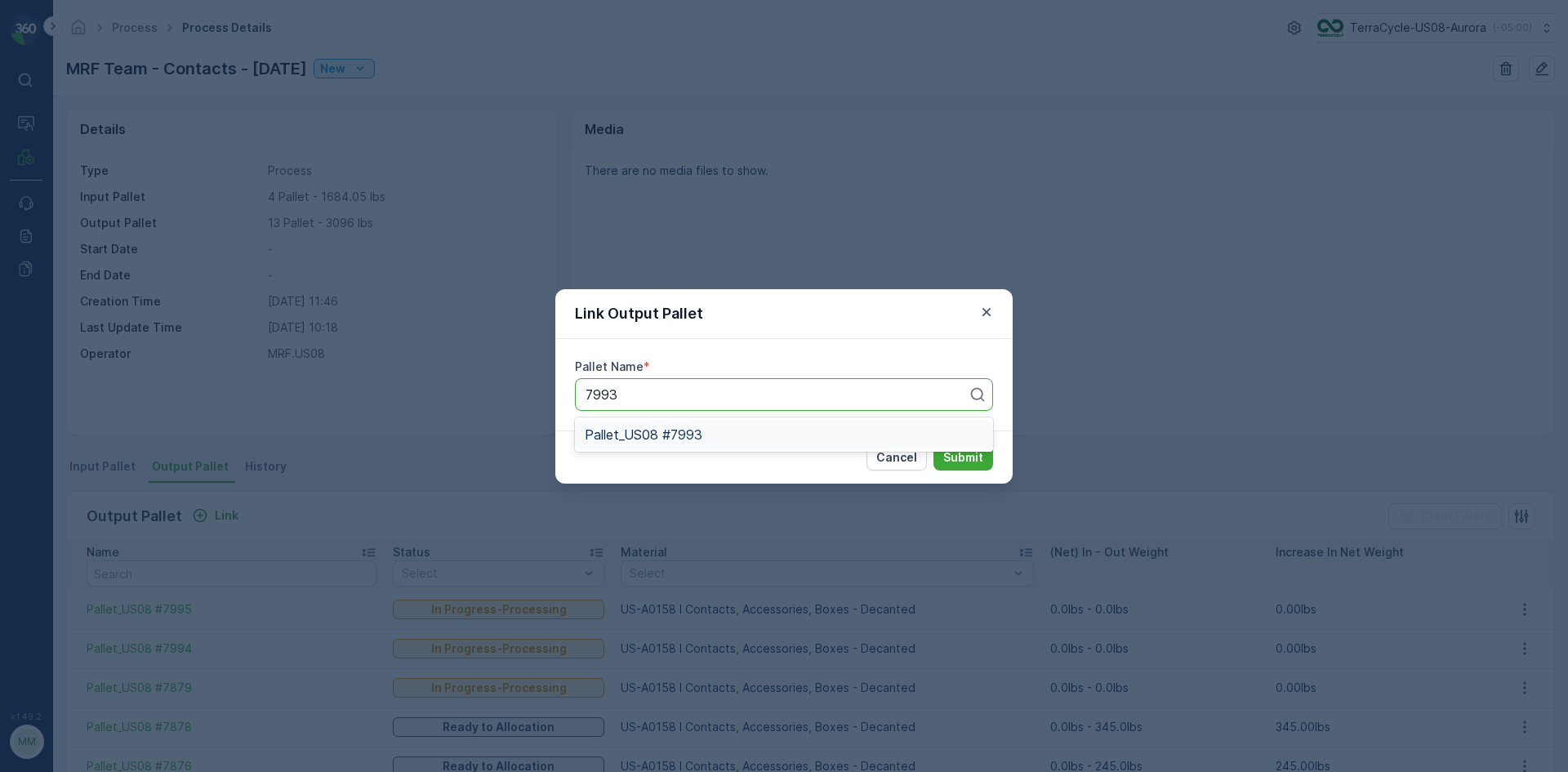
click at [776, 429] on div "Pallet_US08 #7993" at bounding box center [784, 435] width 398 height 15
click at [948, 450] on p "Submit" at bounding box center [963, 458] width 40 height 16
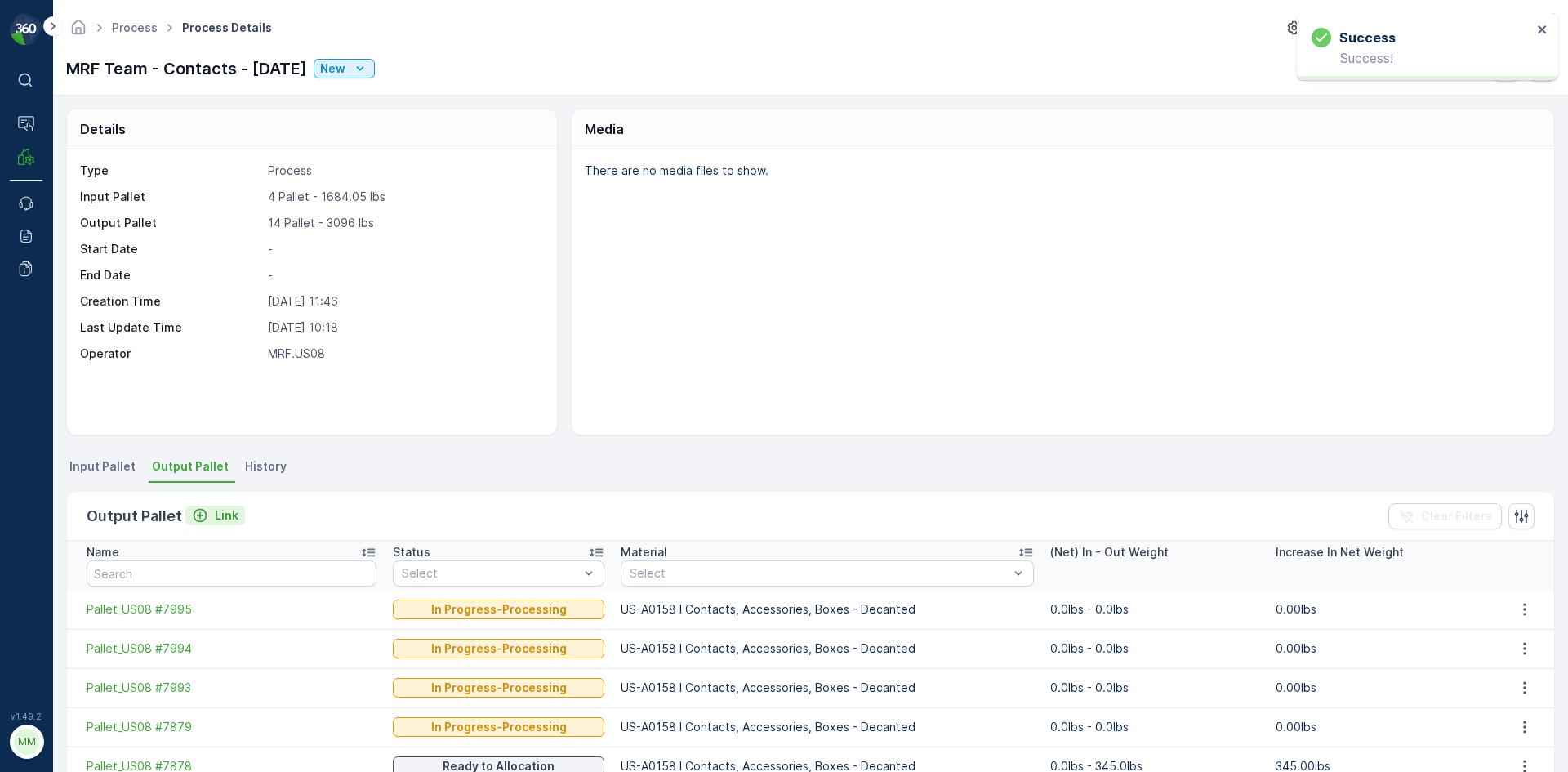
click at [223, 518] on p "Link" at bounding box center [226, 515] width 24 height 16
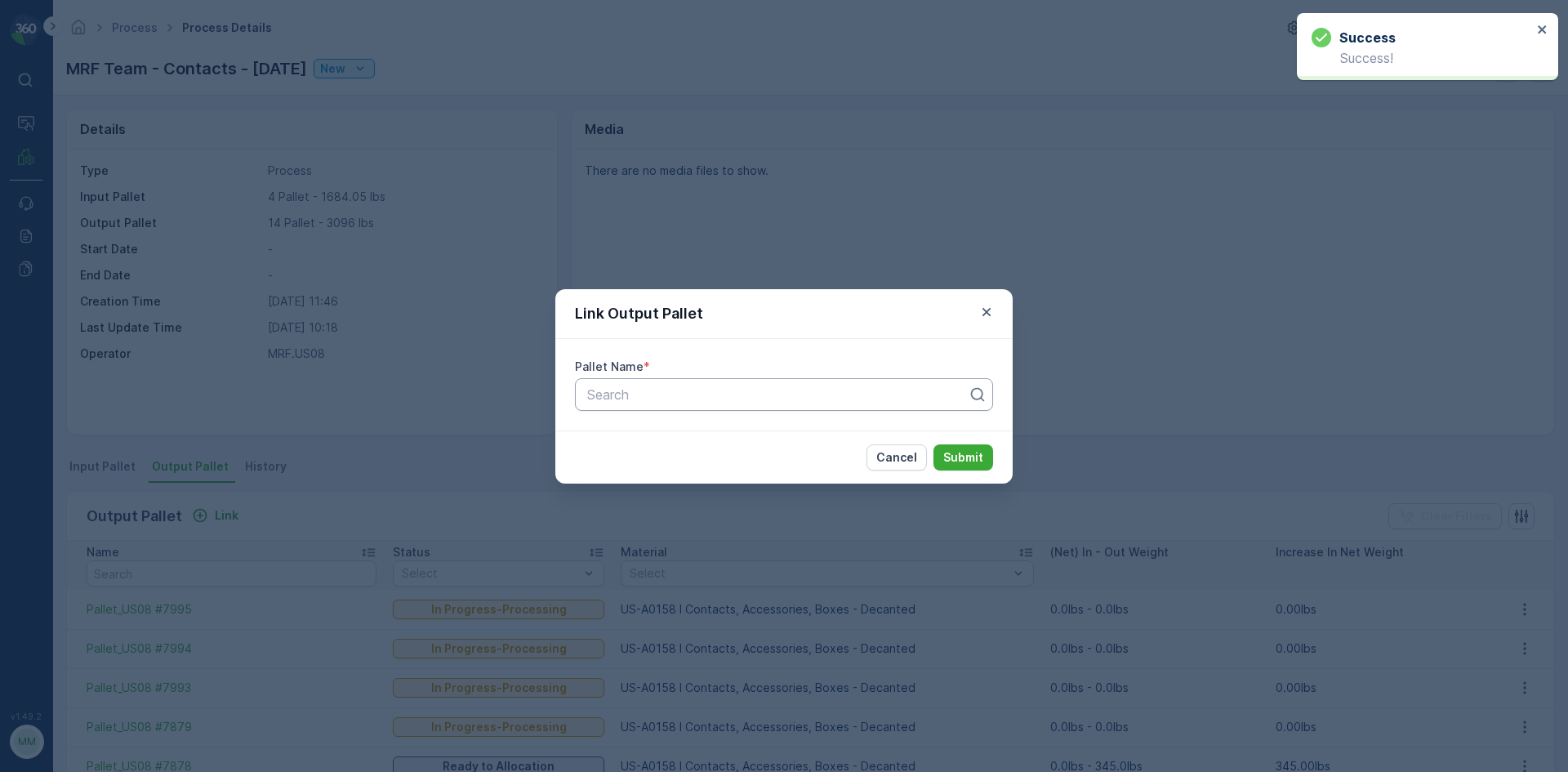
click at [704, 398] on div at bounding box center [777, 394] width 384 height 15
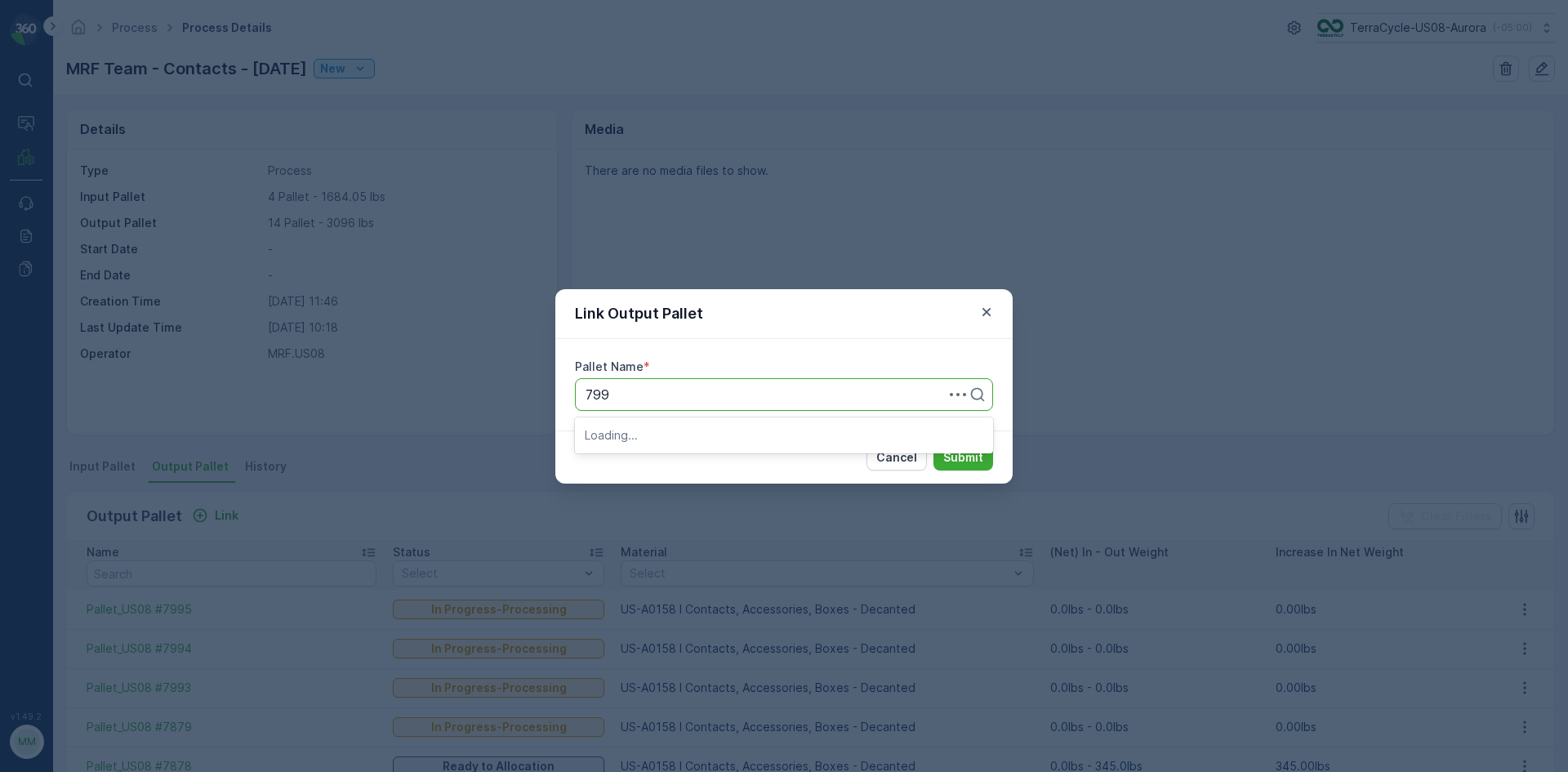
type input "7992"
drag, startPoint x: 745, startPoint y: 431, endPoint x: 801, endPoint y: 435, distance: 56.1
click at [791, 435] on div "Pallet_US08 #7992" at bounding box center [784, 435] width 398 height 15
click at [965, 451] on p "Submit" at bounding box center [963, 458] width 40 height 16
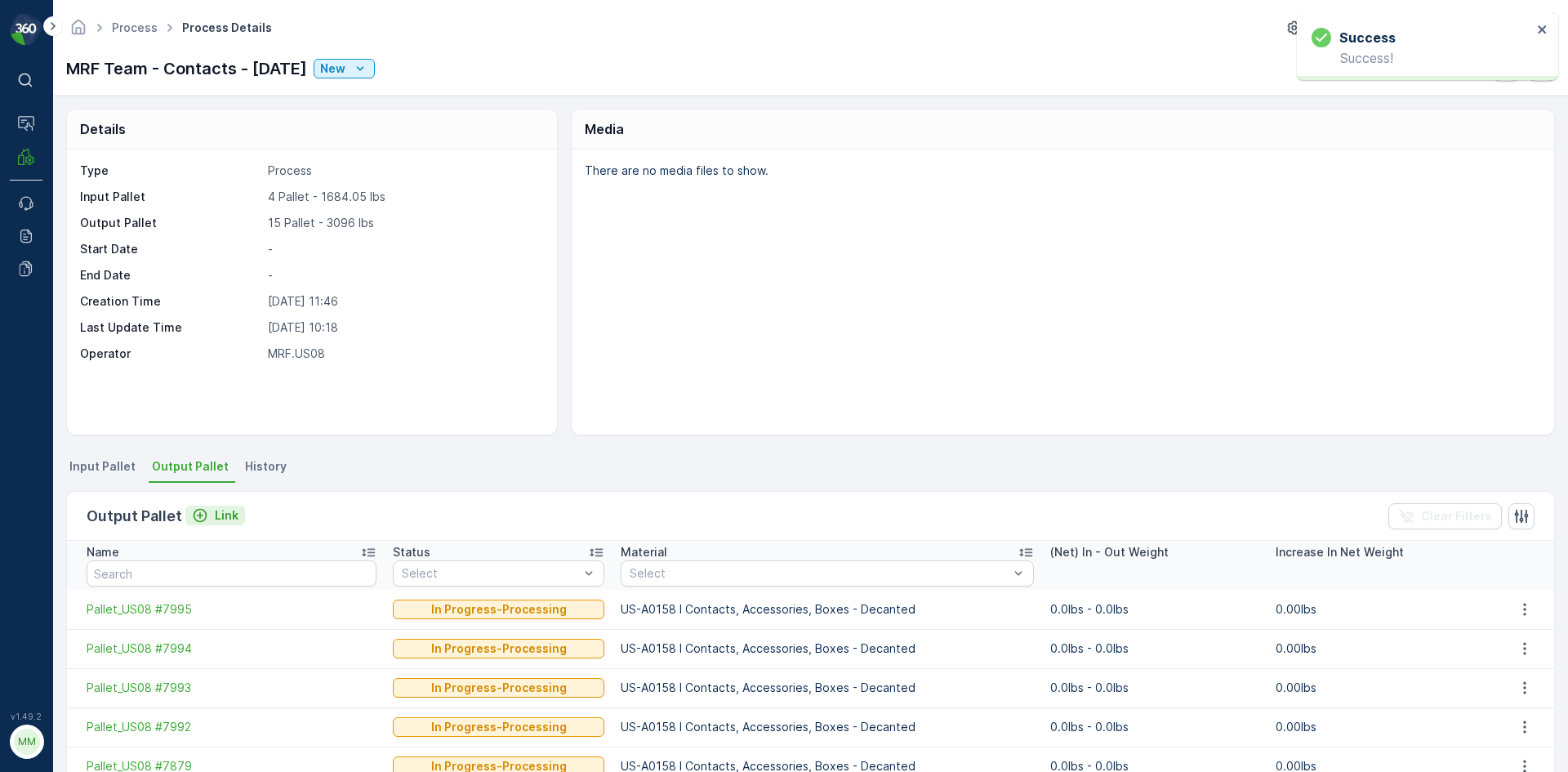
click at [223, 511] on p "Link" at bounding box center [226, 515] width 24 height 16
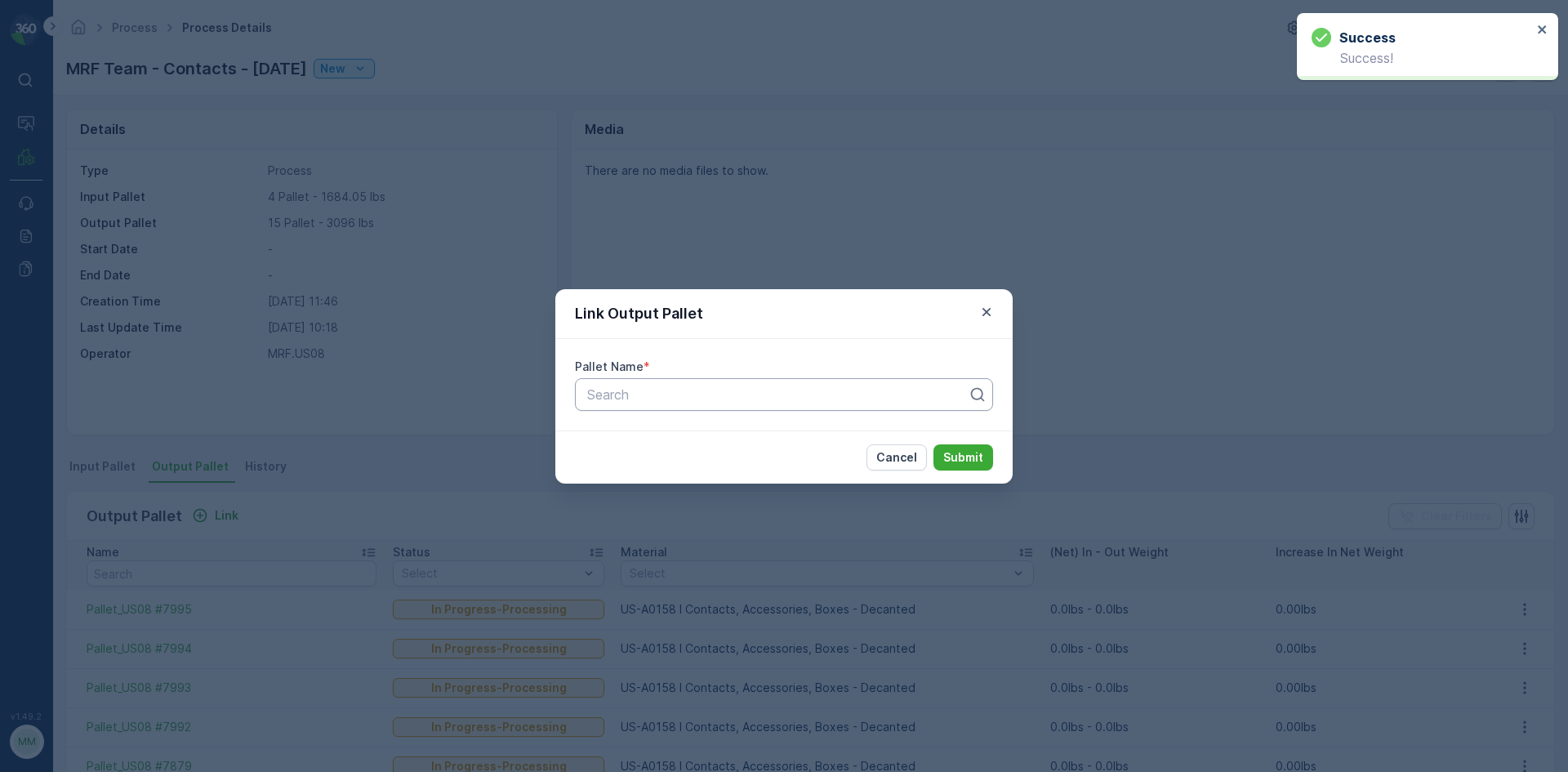
click at [768, 406] on div "Search" at bounding box center [784, 394] width 418 height 33
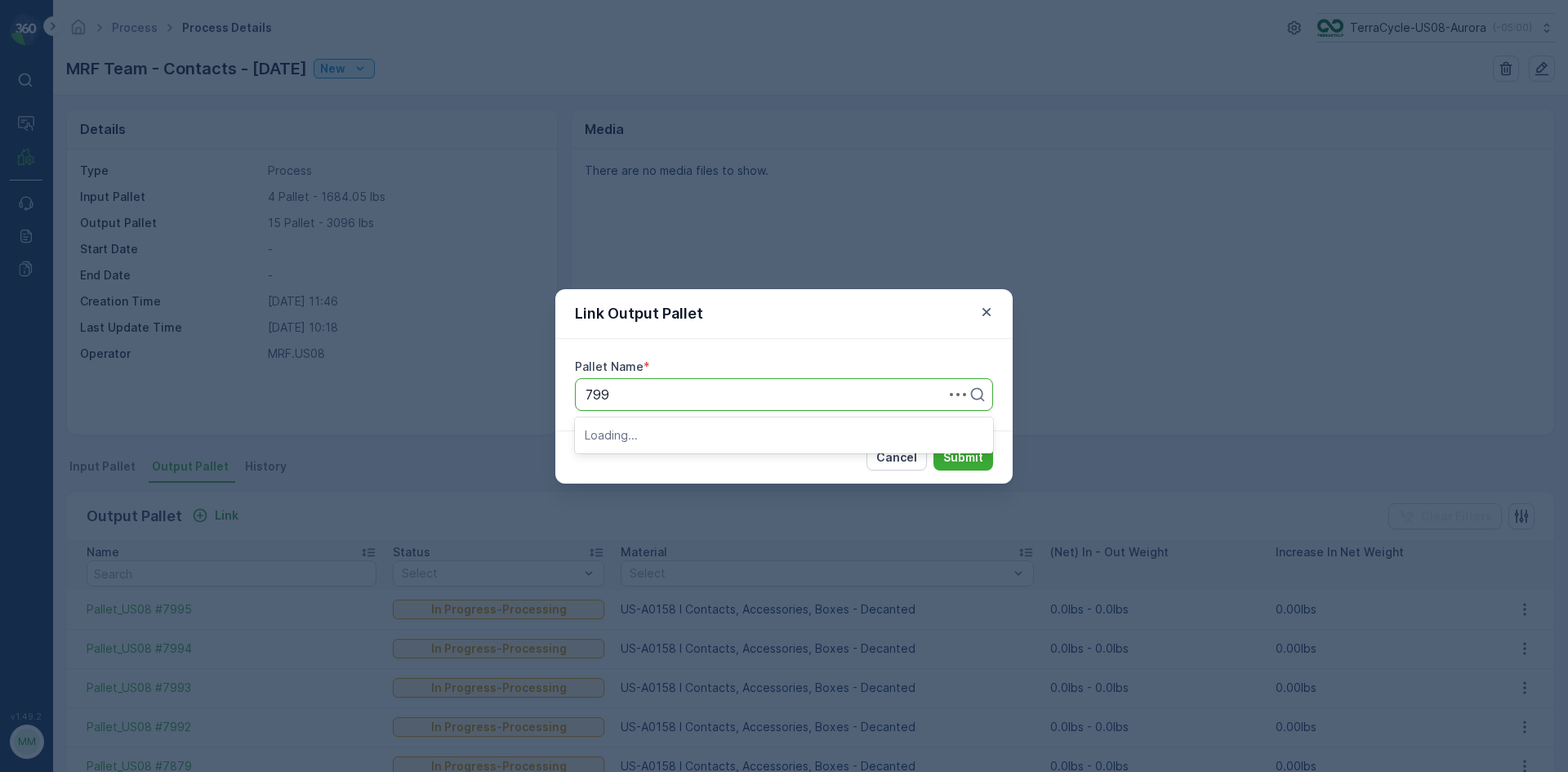
type input "7991"
click at [753, 436] on div "Pallet_US08 #7991" at bounding box center [784, 435] width 398 height 15
click at [956, 463] on p "Submit" at bounding box center [963, 458] width 40 height 16
